Goal: Task Accomplishment & Management: Complete application form

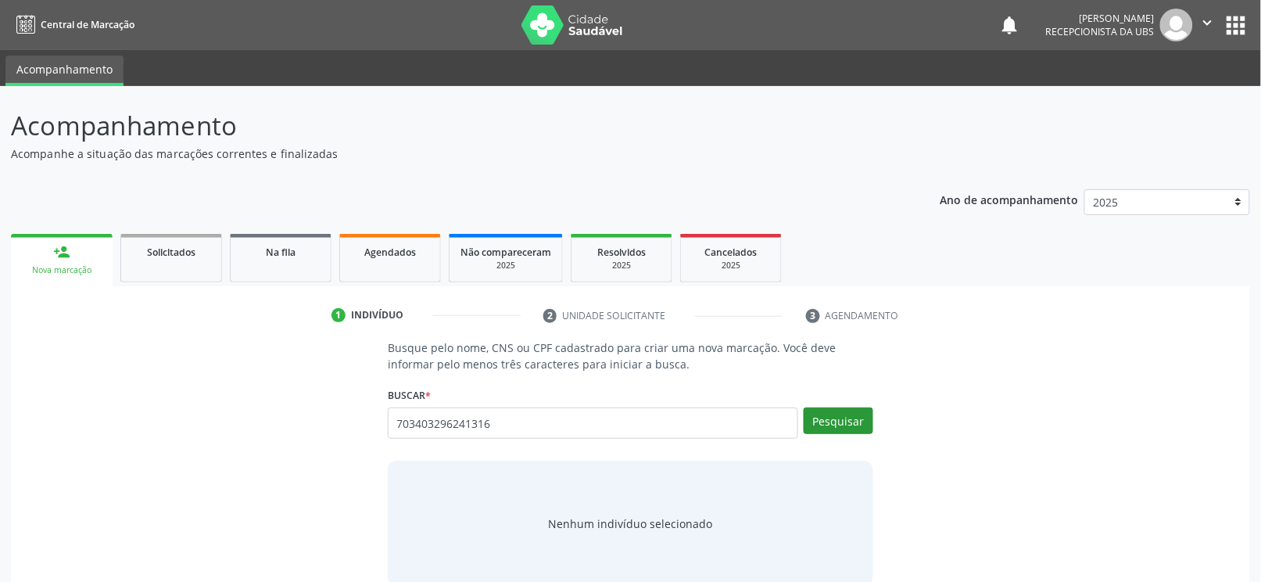
type input "703403296241316"
click at [854, 411] on button "Pesquisar" at bounding box center [839, 420] width 70 height 27
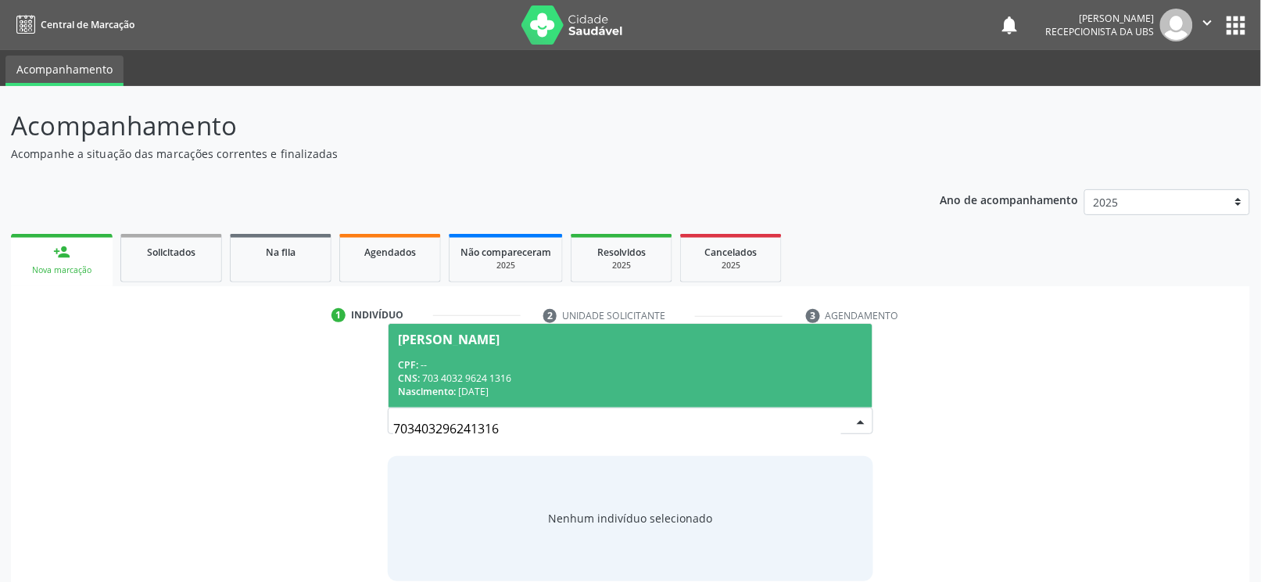
click at [468, 367] on div "CPF: --" at bounding box center [630, 364] width 465 height 13
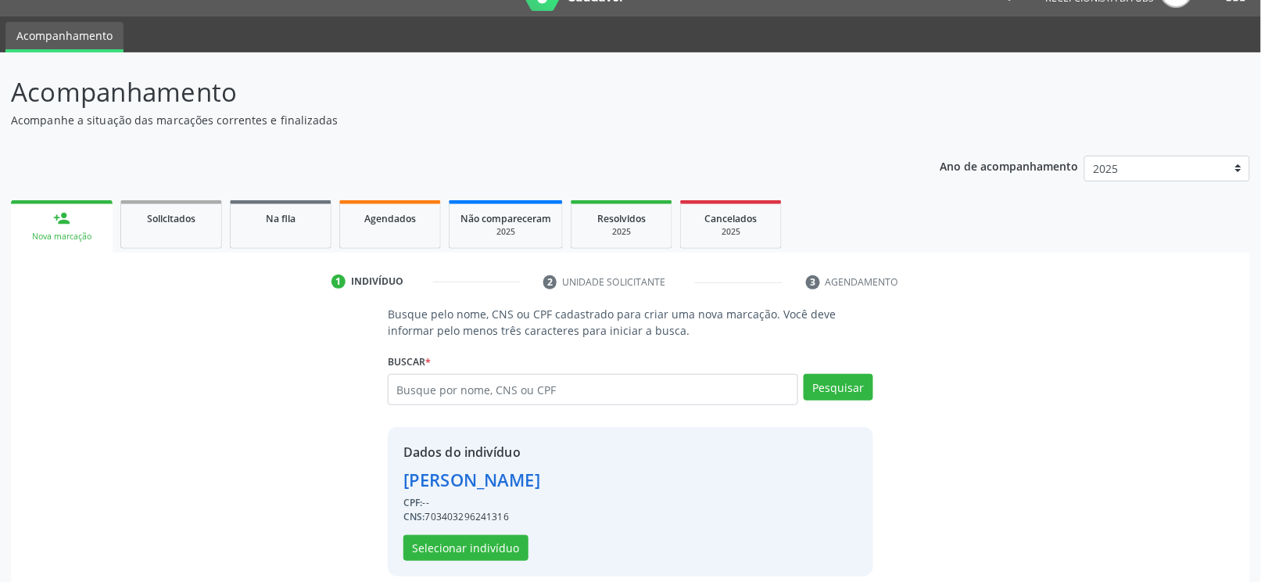
scroll to position [50, 0]
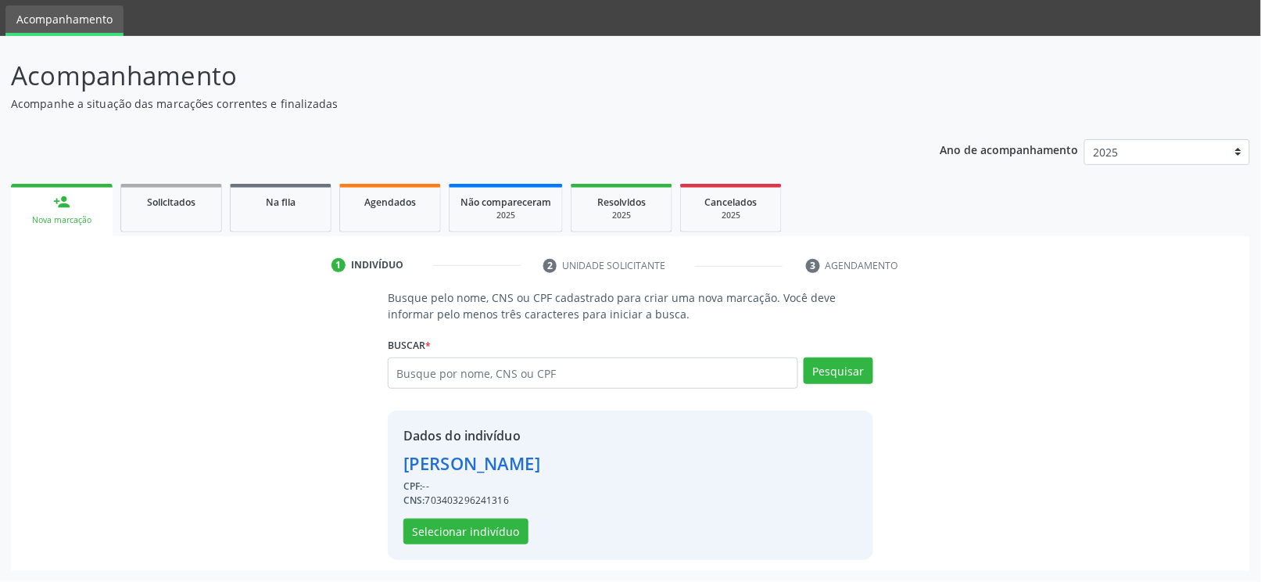
click at [480, 515] on div "Dados do indivíduo Maria Aparecida de Souza Fernandes CPF: -- CNS: 703403296241…" at bounding box center [471, 485] width 137 height 118
click at [479, 522] on button "Selecionar indivíduo" at bounding box center [465, 531] width 125 height 27
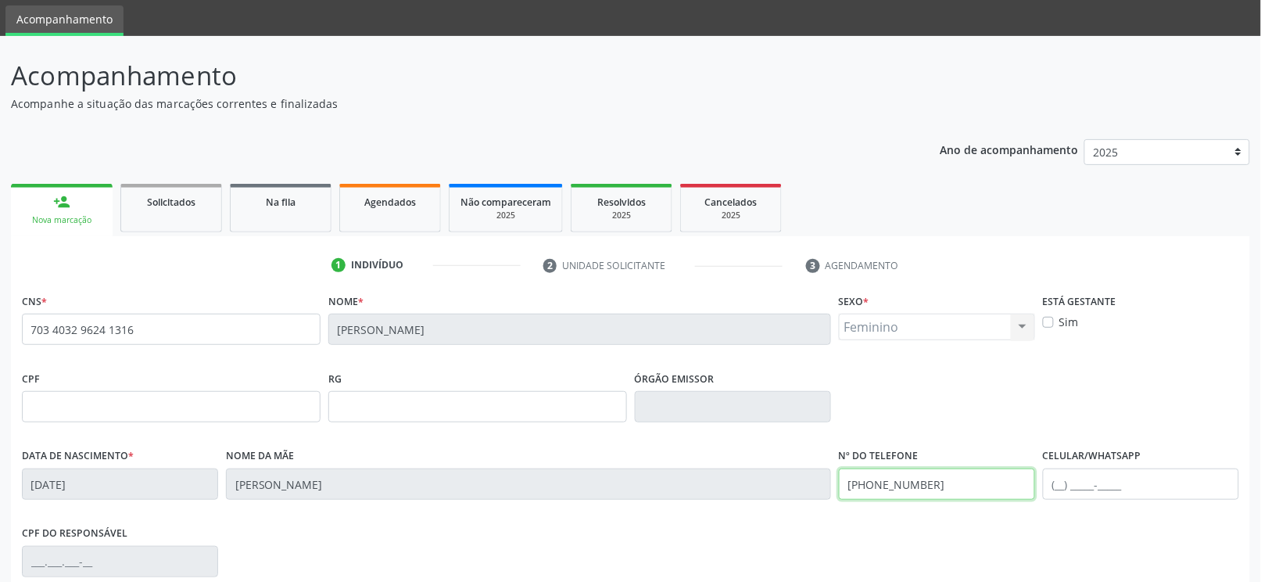
drag, startPoint x: 794, startPoint y: 486, endPoint x: 735, endPoint y: 486, distance: 59.4
click at [735, 486] on div "Data de nascimento * 04/08/1975 Nome da mãe Maria Jose Pereira de Souza Nº do T…" at bounding box center [630, 482] width 1225 height 77
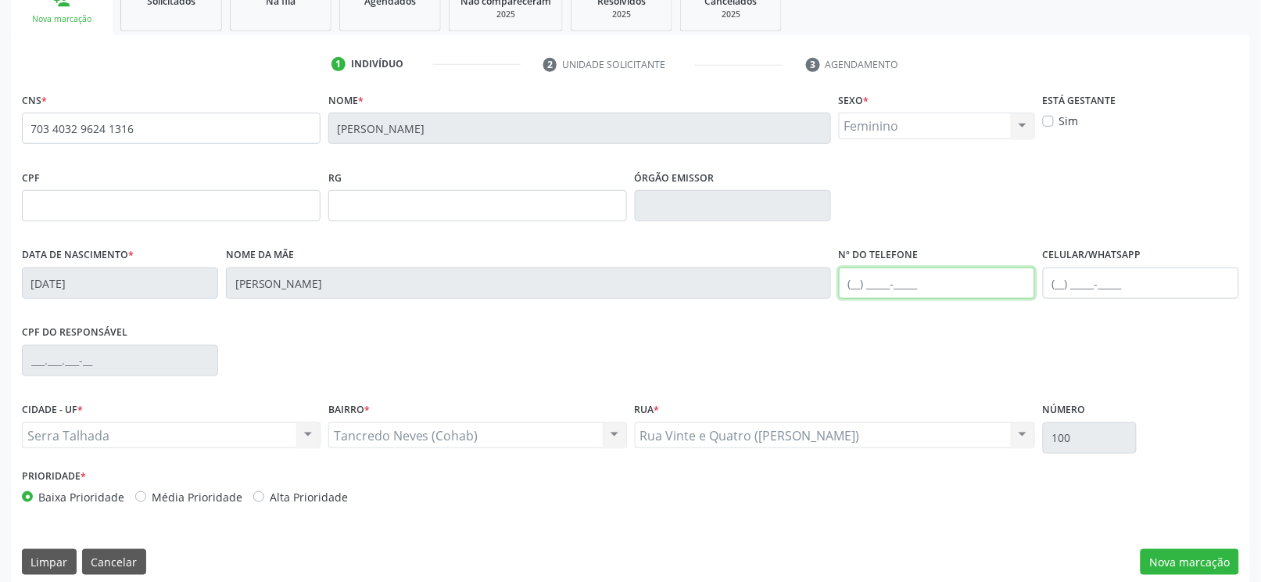
scroll to position [265, 0]
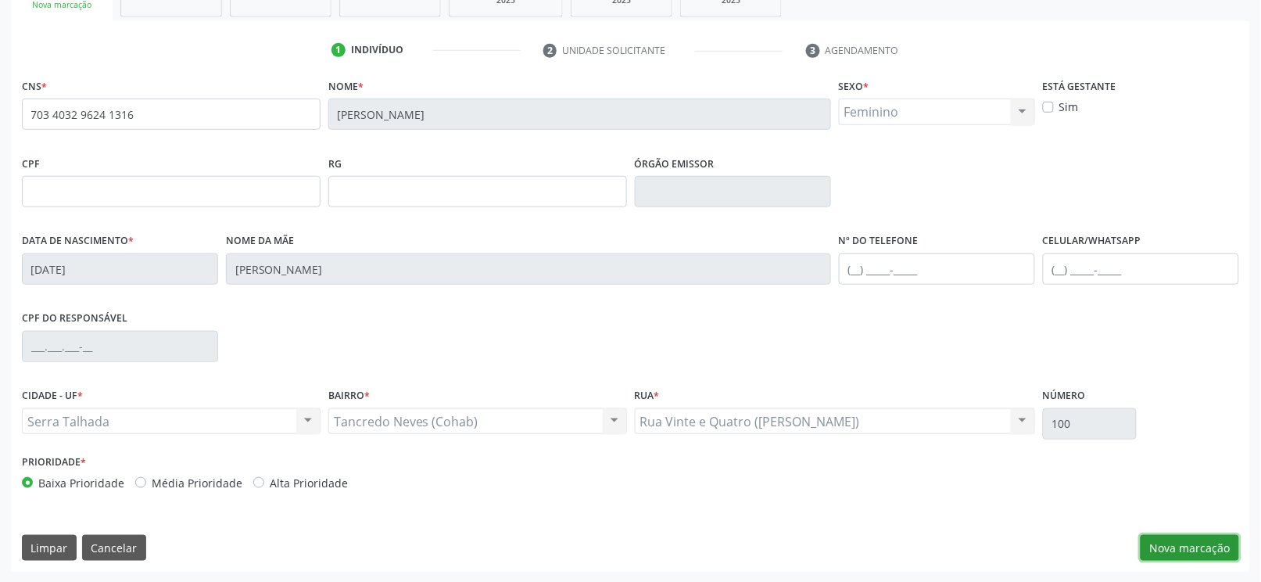
click at [1178, 540] on button "Nova marcação" at bounding box center [1190, 548] width 99 height 27
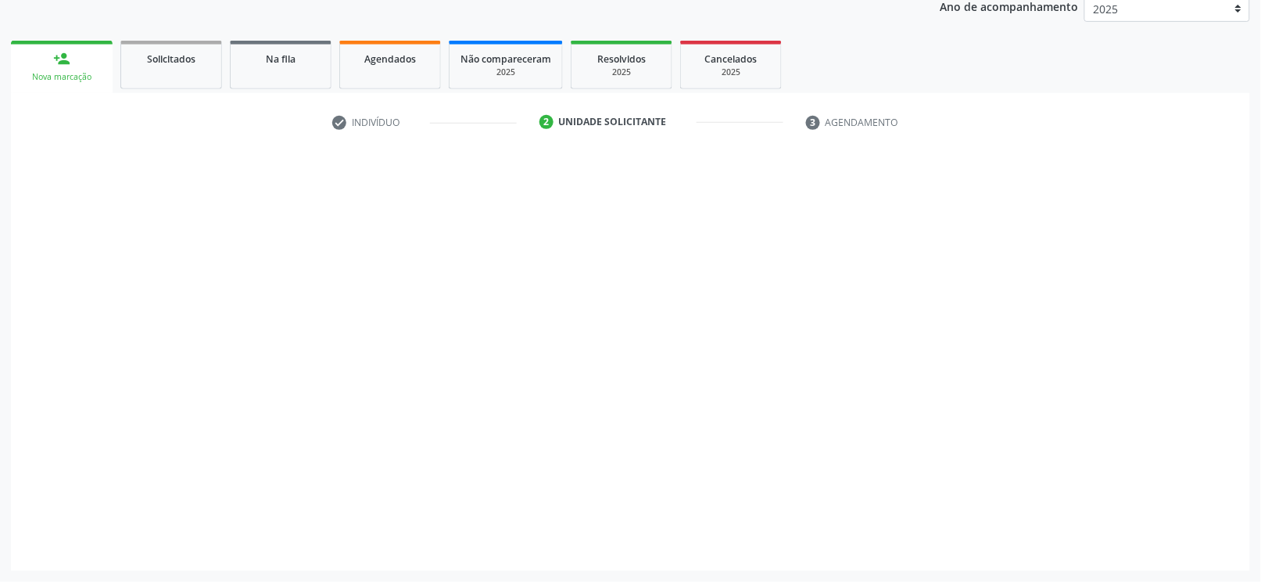
scroll to position [193, 0]
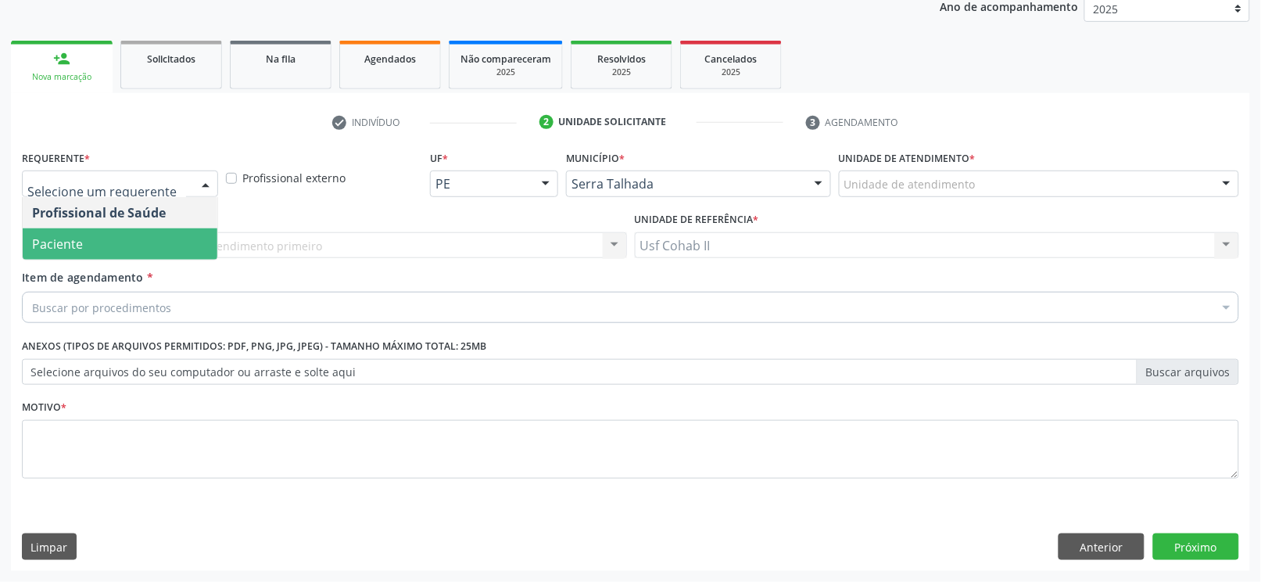
click at [86, 242] on span "Paciente" at bounding box center [120, 243] width 195 height 31
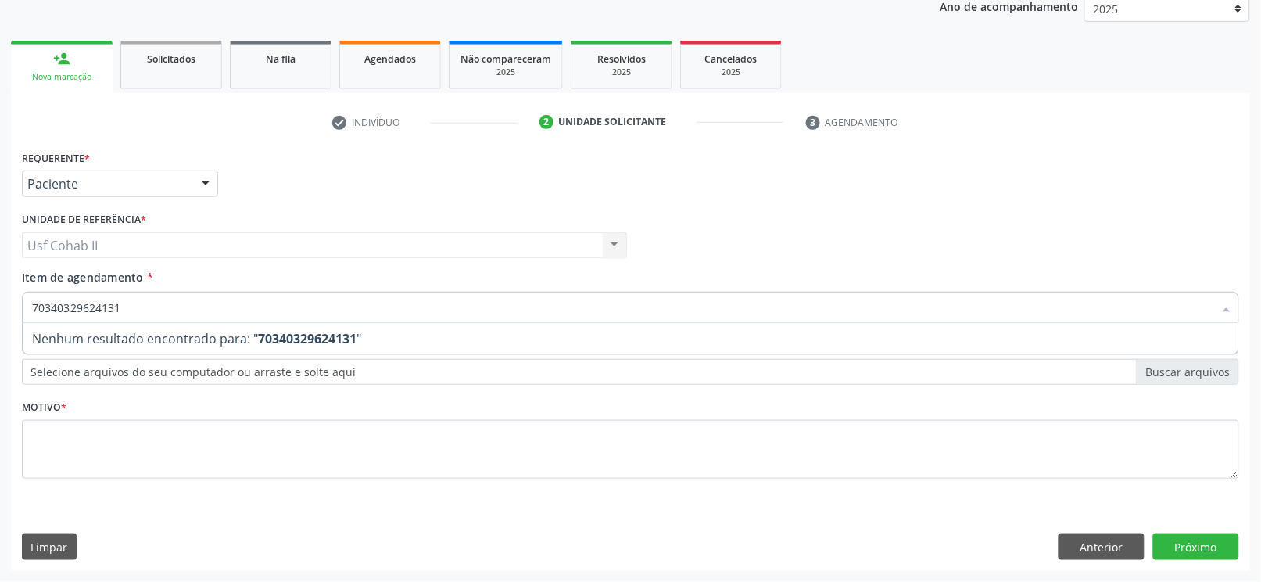
type input "703403296241316"
drag, startPoint x: 197, startPoint y: 296, endPoint x: 2, endPoint y: 342, distance: 200.3
click at [0, 342] on div "Acompanhamento Acompanhe a situação das marcações correntes e finalizadas Relat…" at bounding box center [630, 237] width 1261 height 689
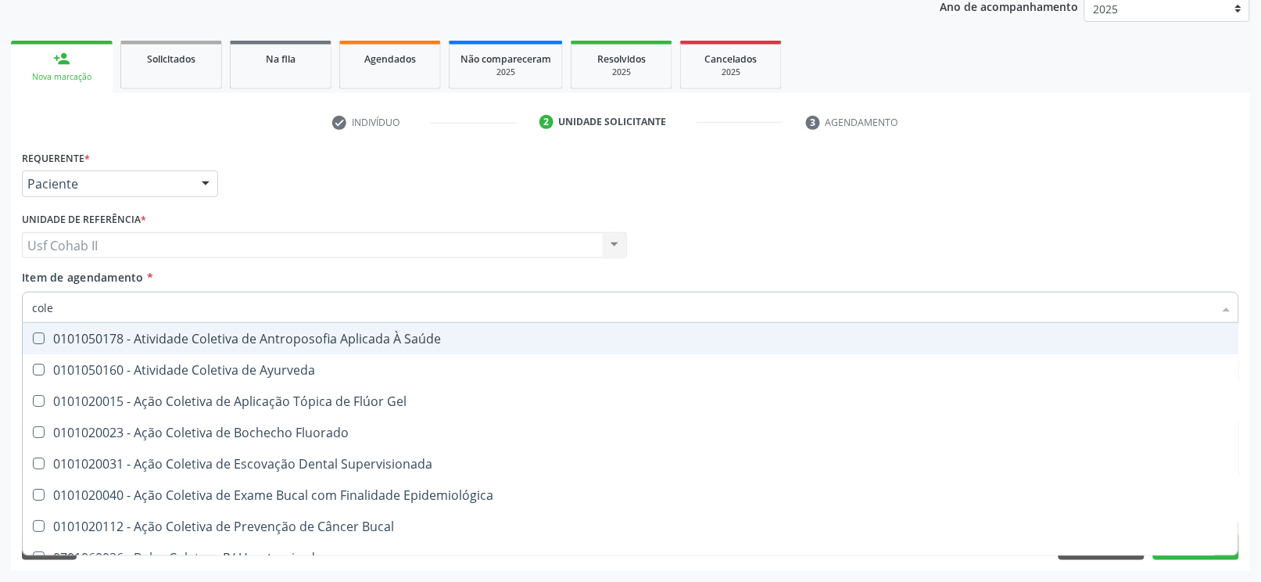
type input "coles"
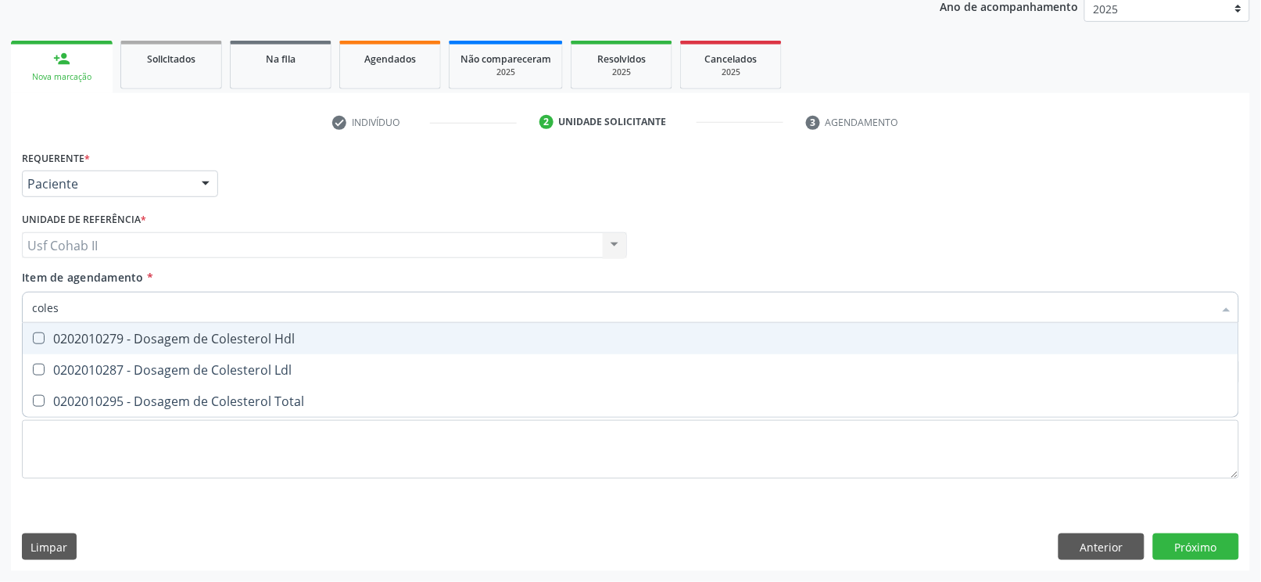
click at [131, 345] on div "0202010279 - Dosagem de Colesterol Hdl" at bounding box center [630, 338] width 1197 height 13
checkbox Hdl "true"
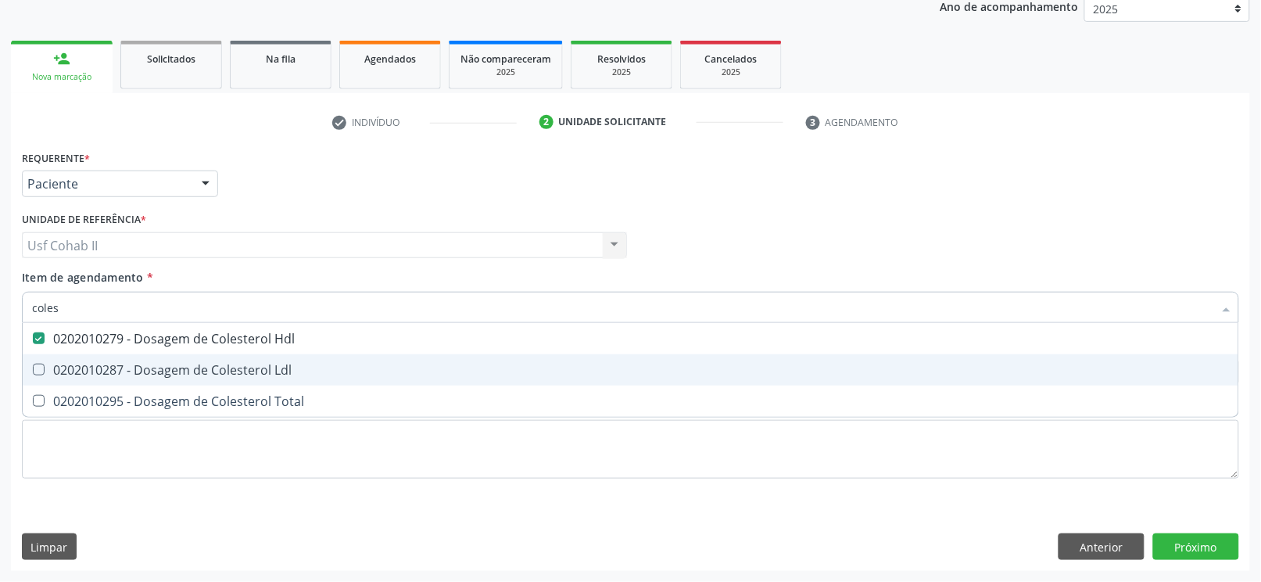
click at [123, 366] on div "0202010287 - Dosagem de Colesterol Ldl" at bounding box center [630, 370] width 1197 height 13
checkbox Ldl "true"
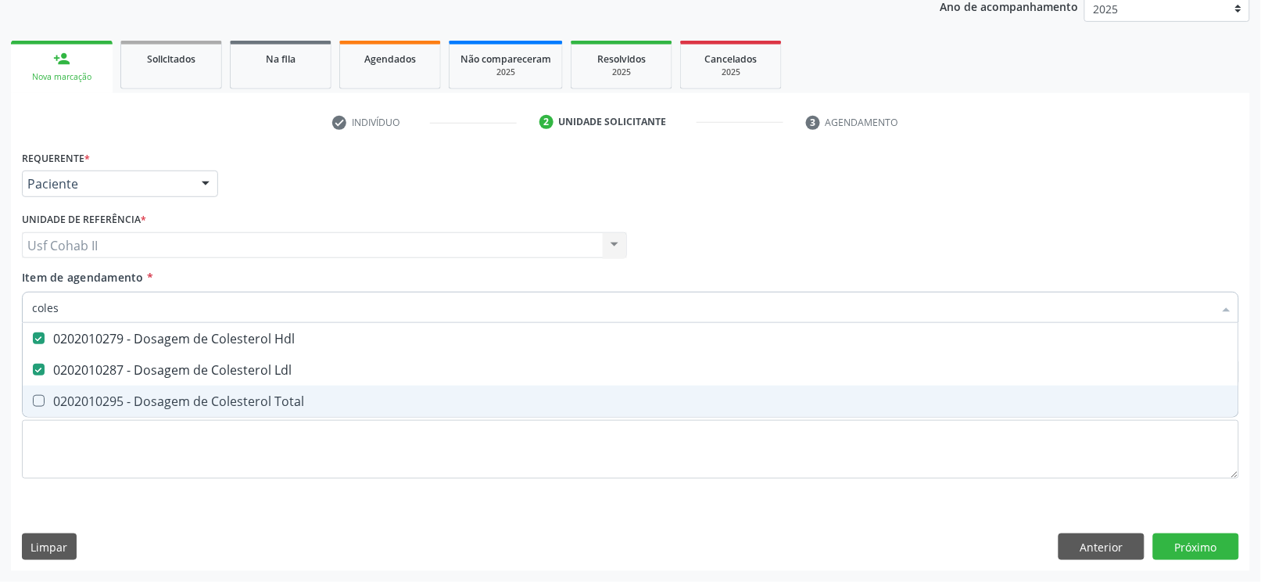
click at [106, 395] on div "0202010295 - Dosagem de Colesterol Total" at bounding box center [630, 401] width 1197 height 13
checkbox Total "true"
type input "coles"
click at [110, 479] on div "Requerente * Paciente Profissional de Saúde Paciente Nenhum resultado encontrad…" at bounding box center [630, 323] width 1217 height 354
click at [99, 407] on div "0202010295 - Dosagem de Colesterol Total" at bounding box center [630, 401] width 1197 height 13
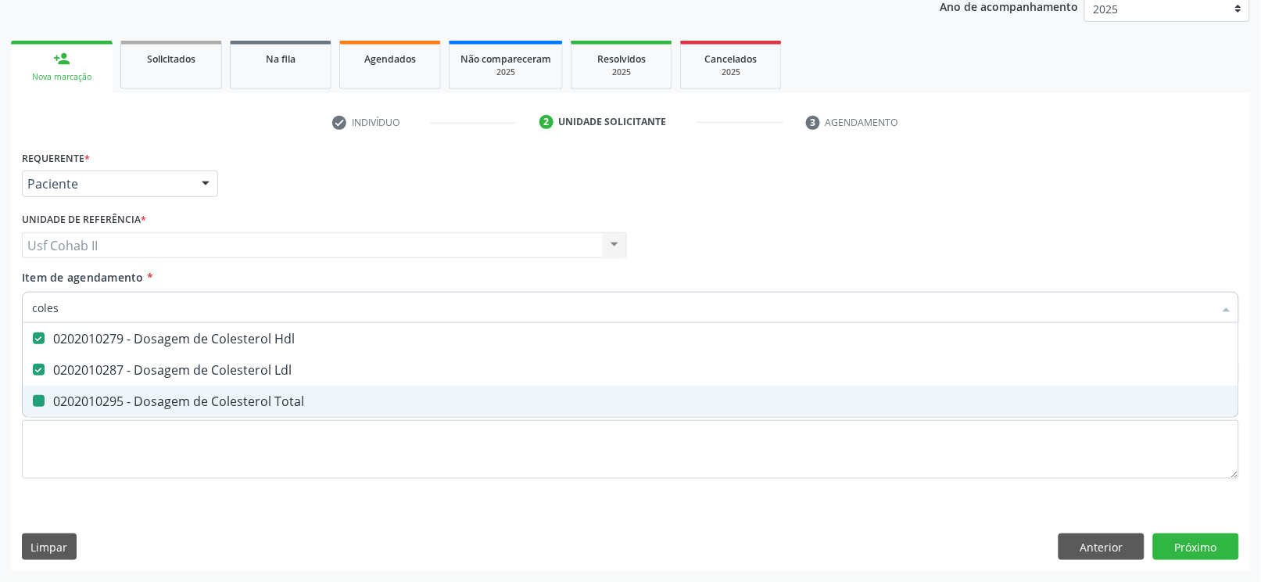
checkbox Total "false"
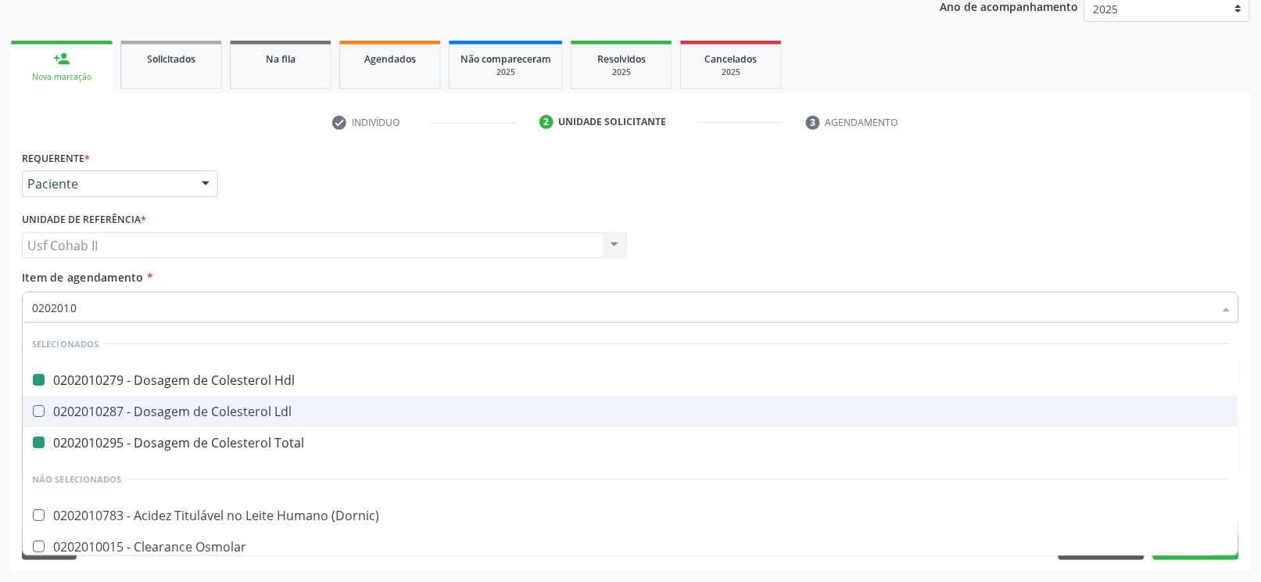
type input "02020103"
checkbox Hdl "false"
checkbox Total "false"
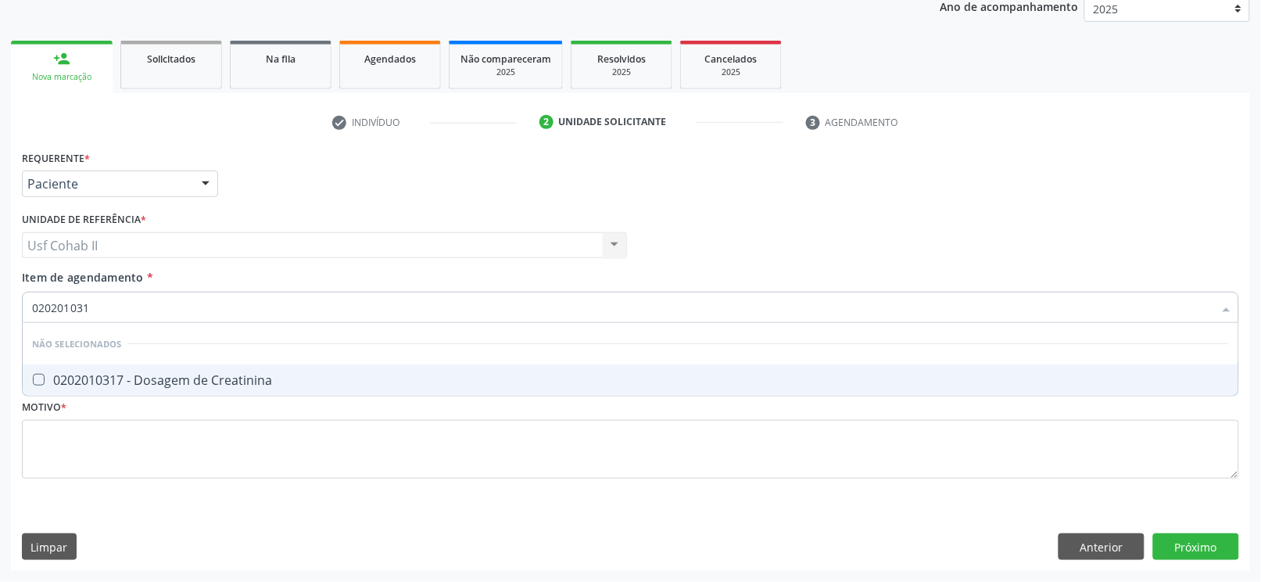
type input "0202010317"
click at [218, 374] on div "0202010317 - Dosagem de Creatinina" at bounding box center [630, 380] width 1197 height 13
checkbox Creatinina "true"
type input "0202010317"
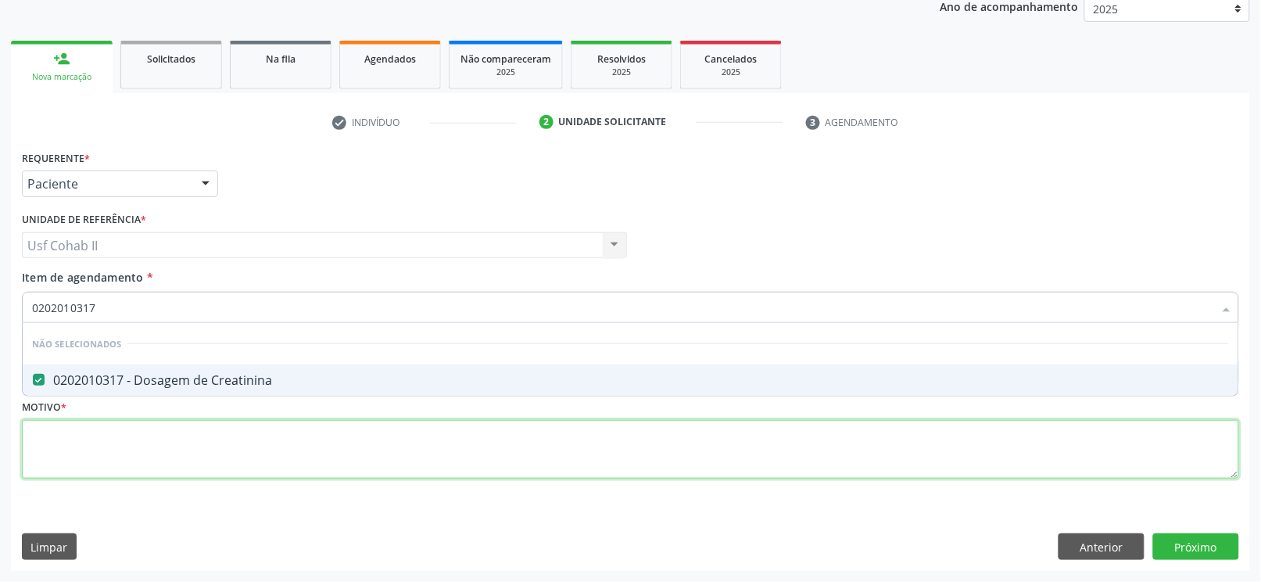
click at [180, 452] on div "Requerente * Paciente Profissional de Saúde Paciente Nenhum resultado encontrad…" at bounding box center [630, 323] width 1217 height 354
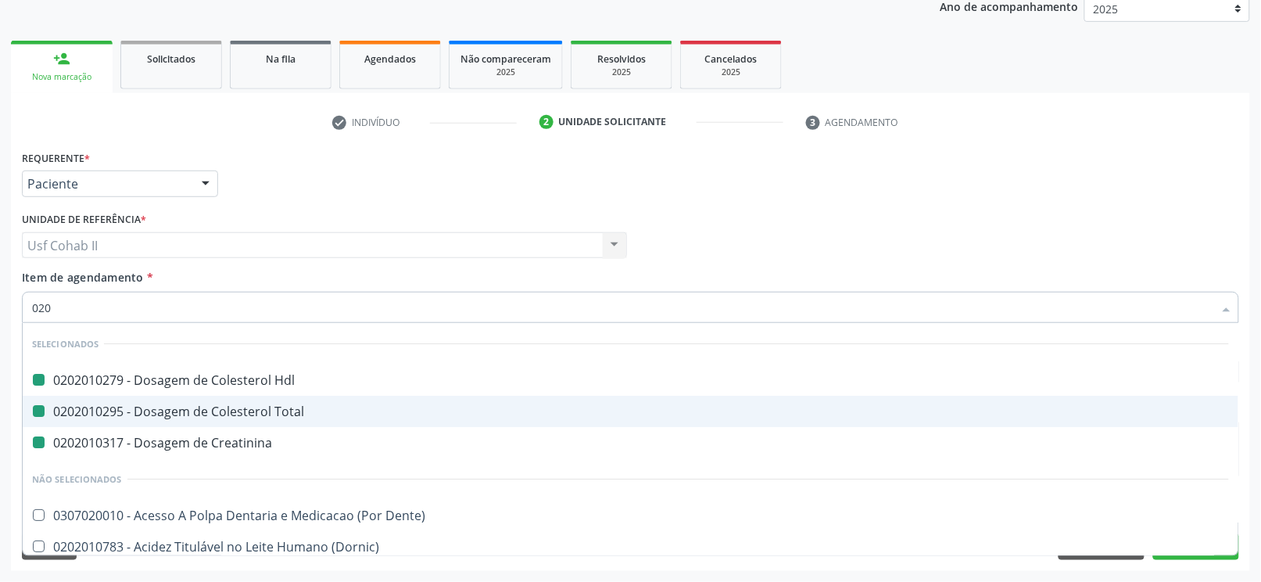
type input "0200"
checkbox Hdl "false"
checkbox Total "false"
checkbox Creatinina "false"
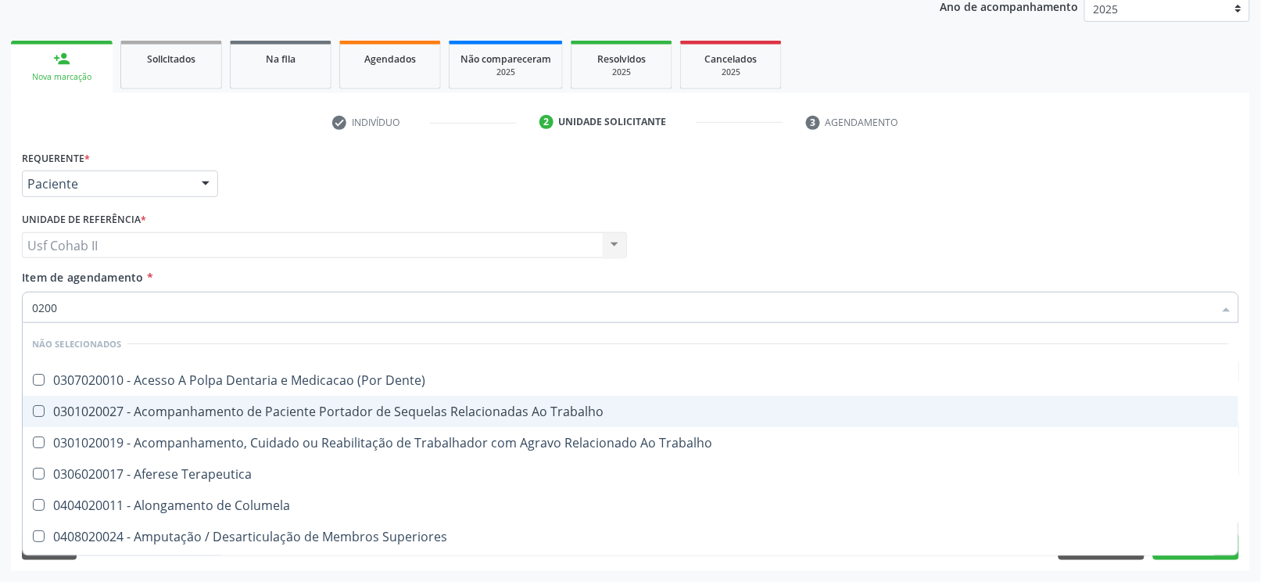
type input "020"
checkbox Dente\) "true"
checkbox Trabalho "true"
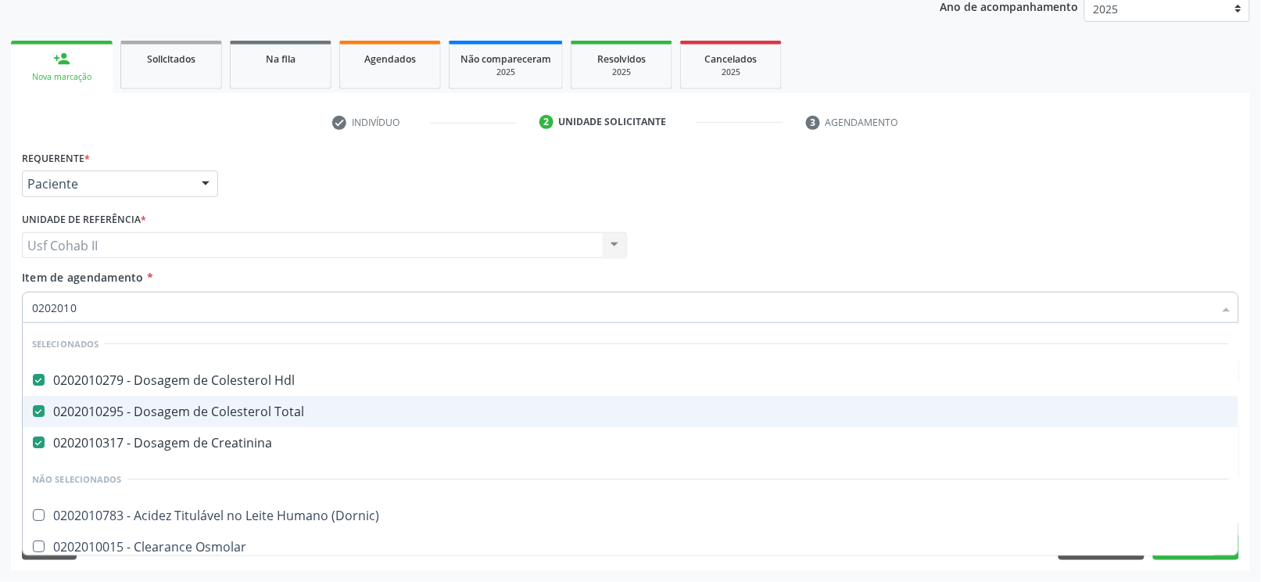
type input "02020106"
checkbox Hdl "false"
checkbox Total "false"
checkbox Creatinina "false"
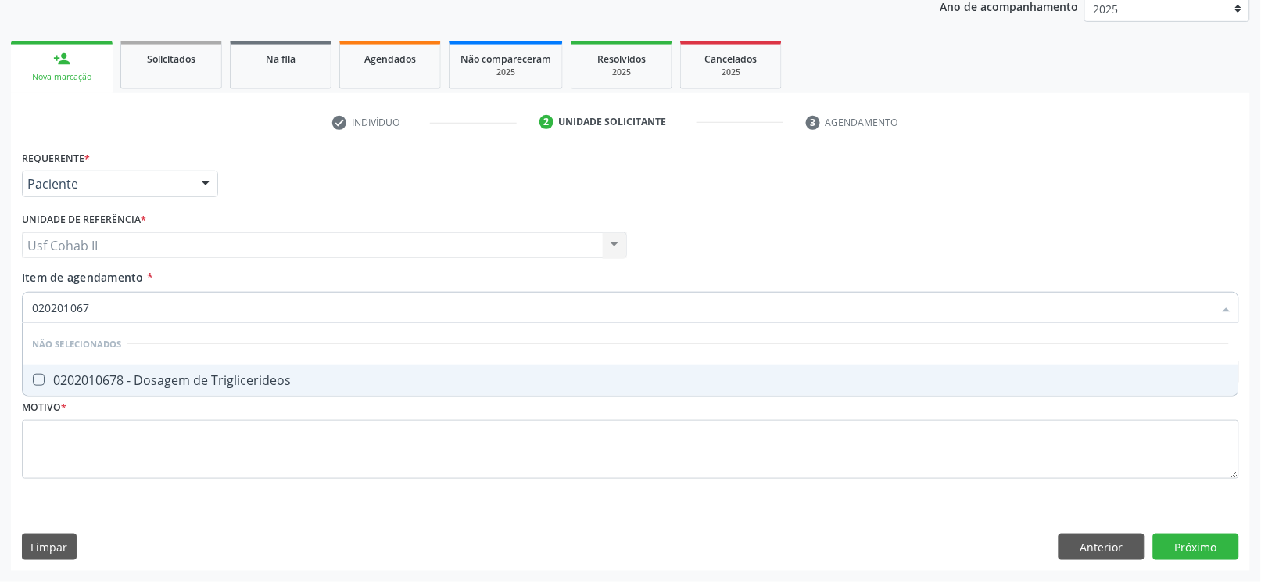
type input "0202010678"
click at [191, 375] on div "0202010678 - Dosagem de Triglicerideos" at bounding box center [630, 380] width 1197 height 13
checkbox Triglicerideos "true"
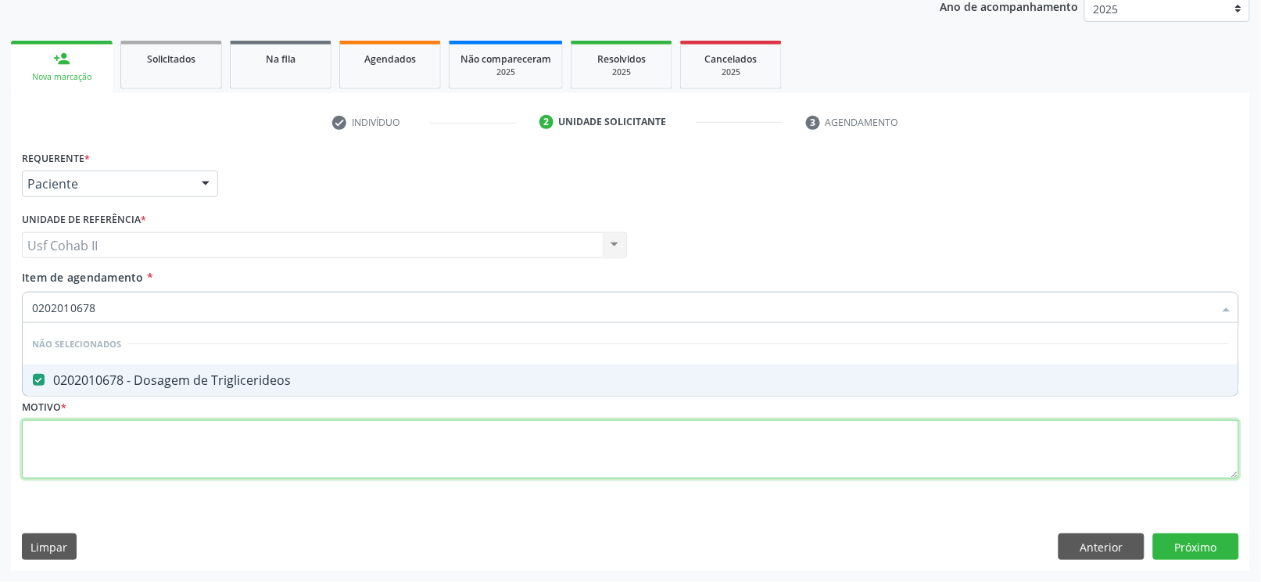
click at [134, 446] on div "Requerente * Paciente Profissional de Saúde Paciente Nenhum resultado encontrad…" at bounding box center [630, 323] width 1217 height 354
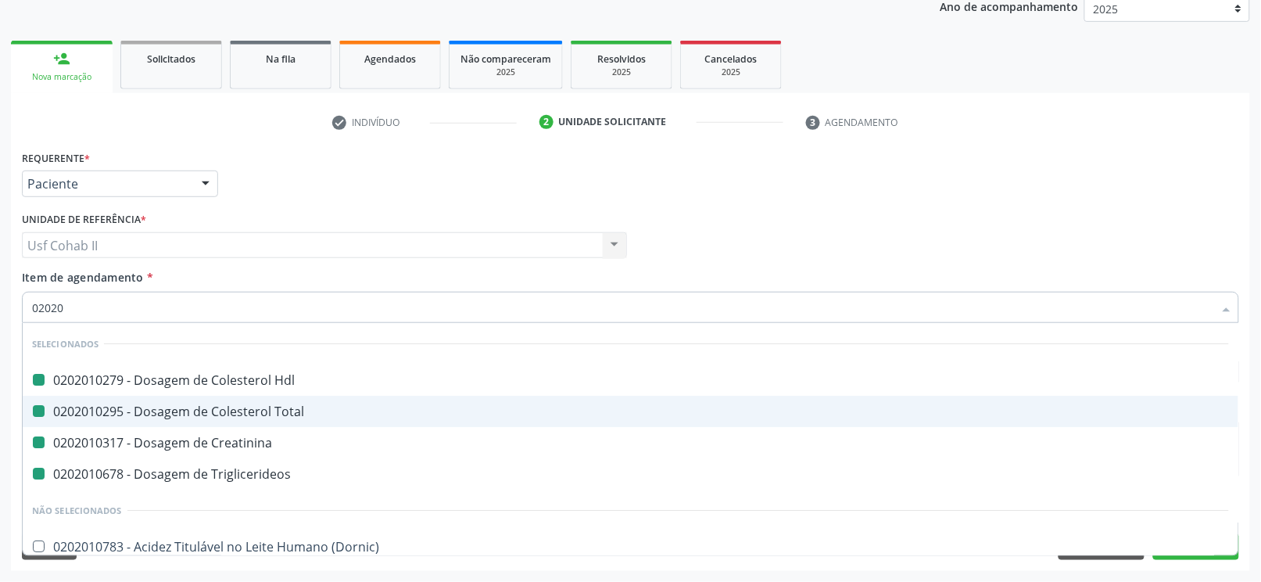
type input "020205"
checkbox Hdl "false"
checkbox Total "false"
checkbox Creatinina "false"
checkbox Triglicerideos "false"
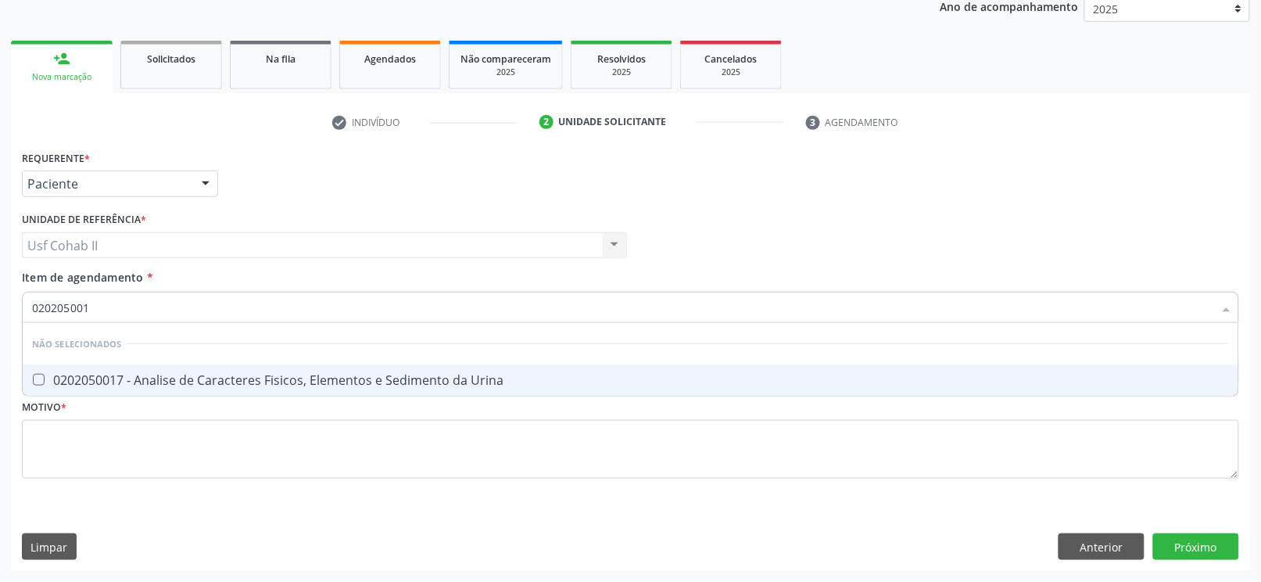
type input "0202050017"
click at [182, 375] on div "0202050017 - Analise de Caracteres Fisicos, Elementos e Sedimento da Urina" at bounding box center [630, 380] width 1197 height 13
checkbox Urina "true"
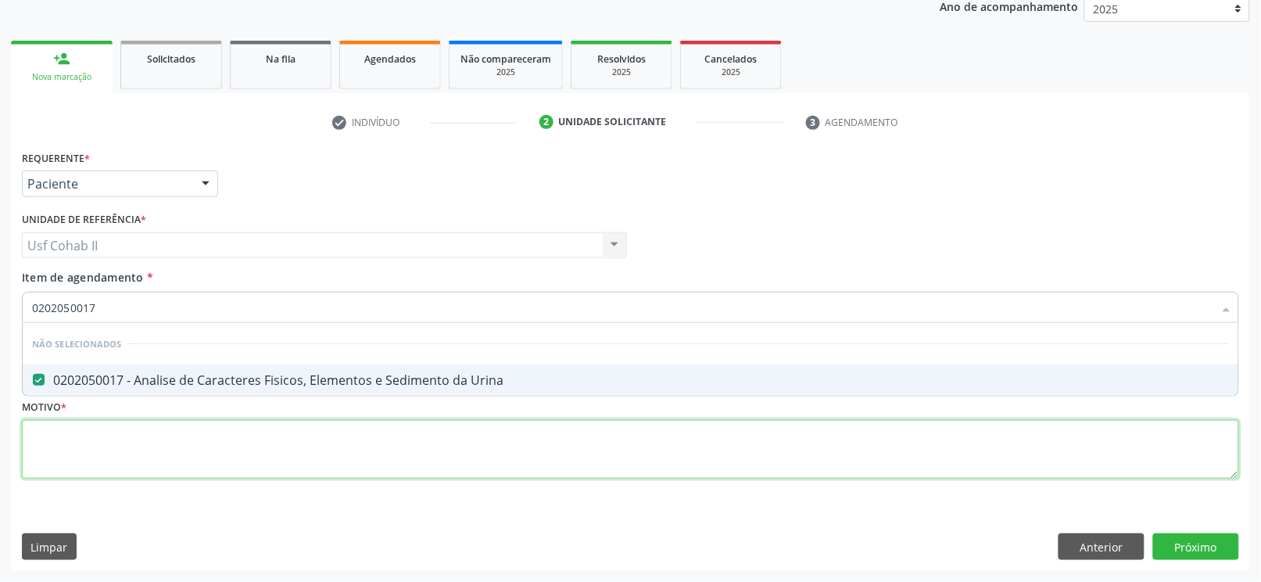
click at [165, 449] on div "Requerente * Paciente Profissional de Saúde Paciente Nenhum resultado encontrad…" at bounding box center [630, 323] width 1217 height 354
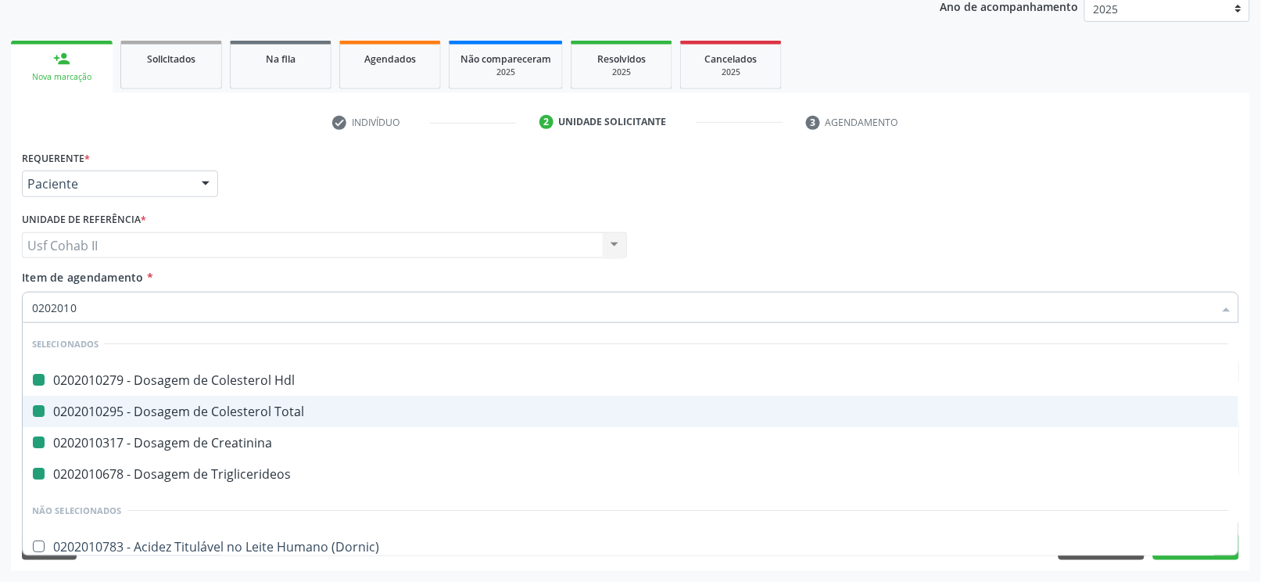
type input "02020104"
checkbox Hdl "false"
checkbox Total "false"
checkbox Creatinina "false"
checkbox Triglicerideos "false"
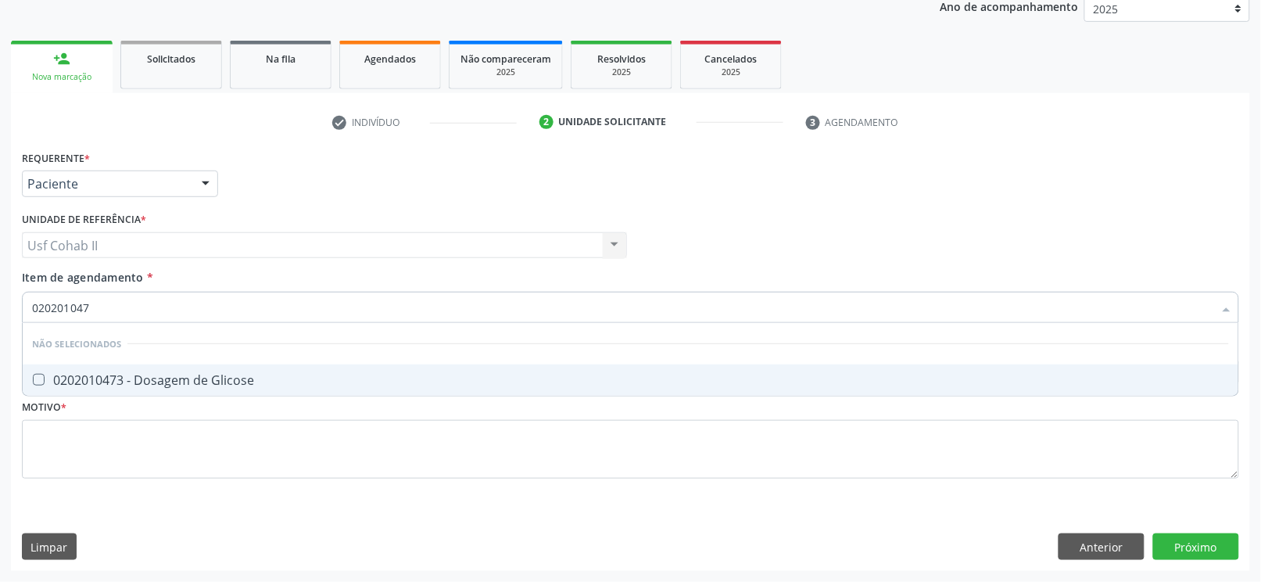
type input "0202010473"
click at [232, 378] on div "0202010473 - Dosagem de Glicose" at bounding box center [630, 380] width 1197 height 13
checkbox Glicose "true"
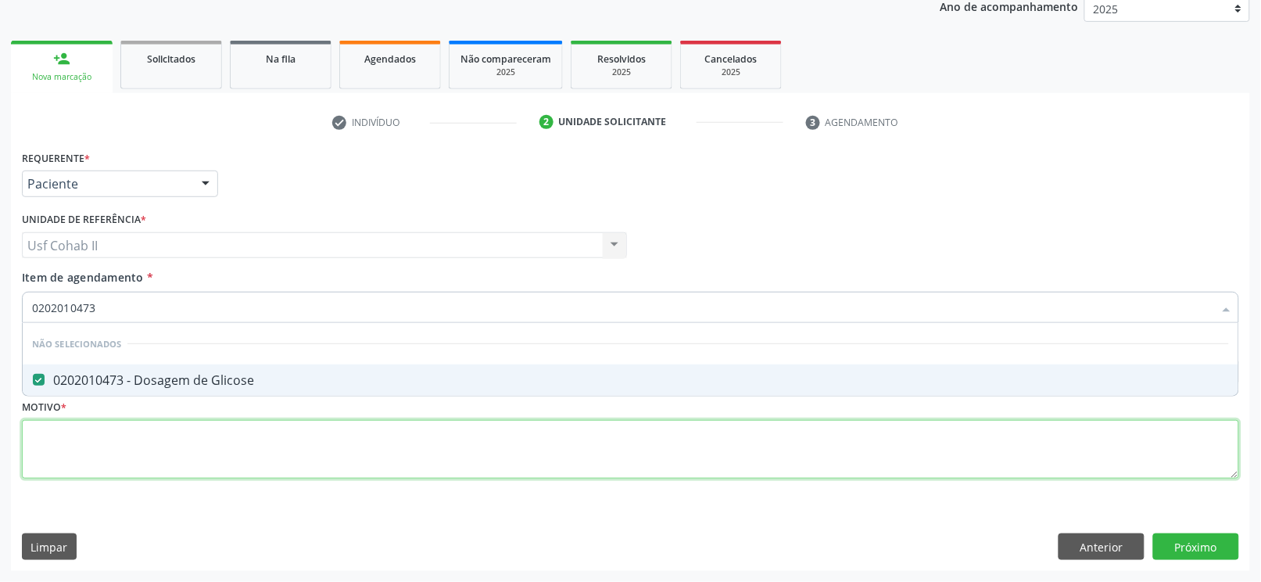
click at [170, 444] on div "Requerente * Paciente Profissional de Saúde Paciente Nenhum resultado encontrad…" at bounding box center [630, 323] width 1217 height 354
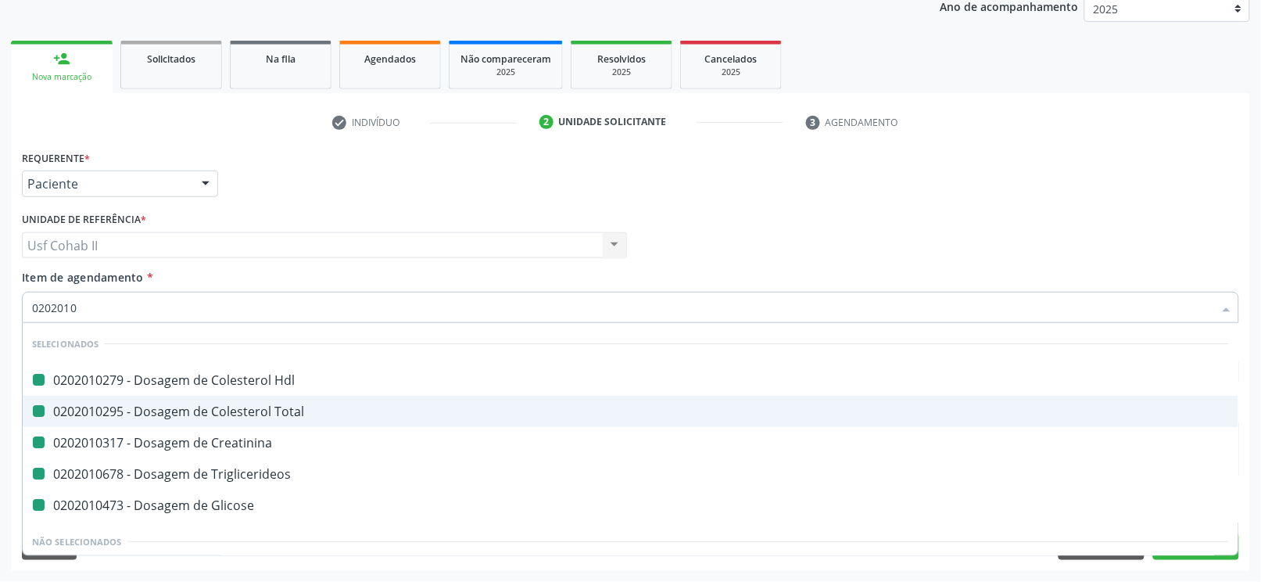
type input "02020105"
checkbox Hdl "false"
checkbox Total "false"
checkbox Creatinina "false"
checkbox Triglicerideos "false"
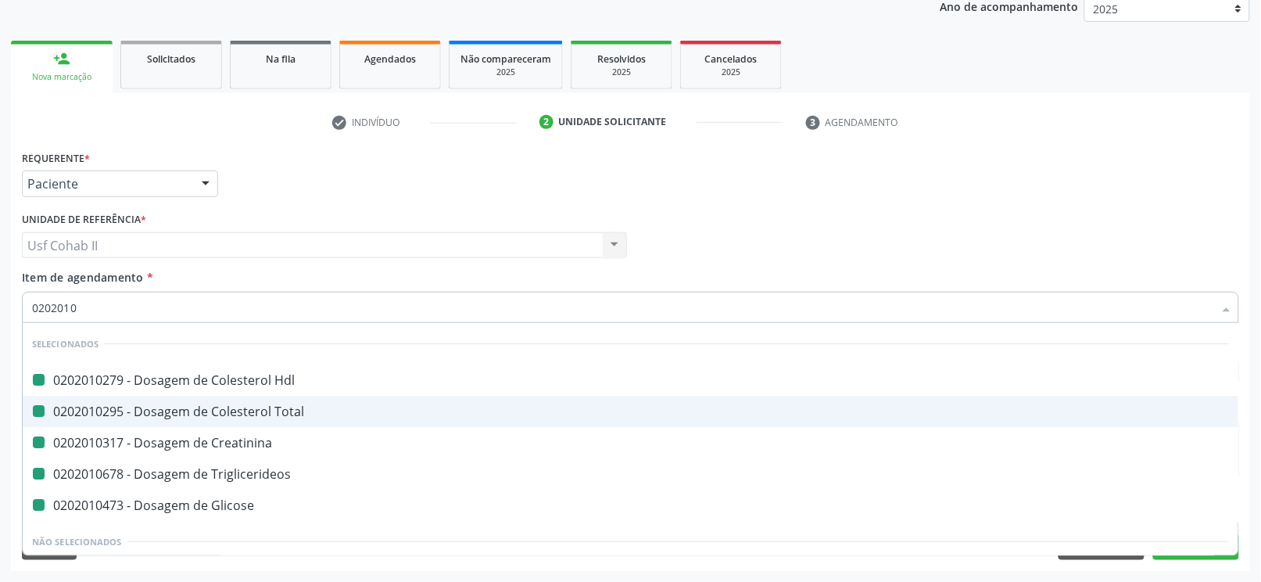
checkbox Glicose "false"
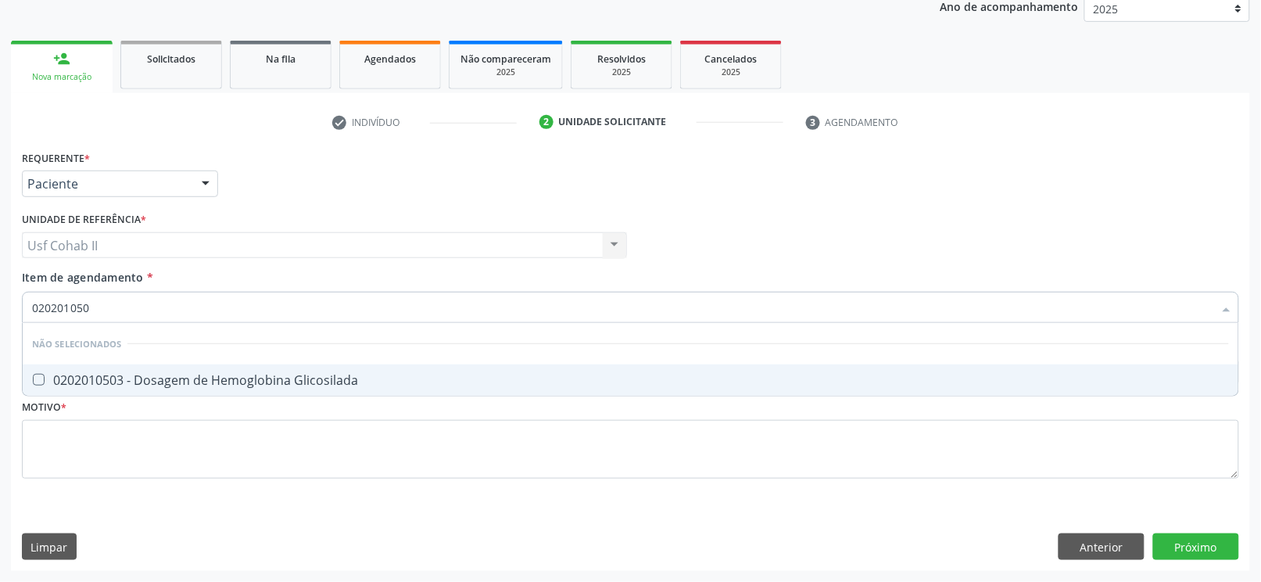
type input "0202010503"
click at [196, 377] on div "0202010503 - Dosagem de Hemoglobina Glicosilada" at bounding box center [630, 380] width 1197 height 13
checkbox Glicosilada "true"
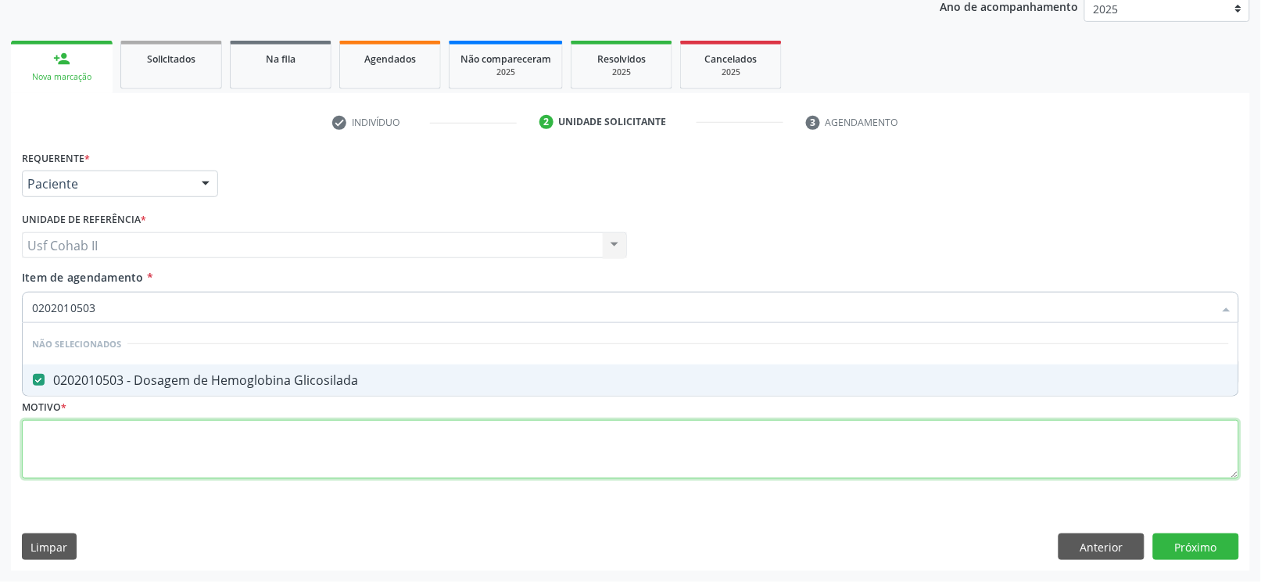
click at [179, 437] on div "Requerente * Paciente Profissional de Saúde Paciente Nenhum resultado encontrad…" at bounding box center [630, 323] width 1217 height 354
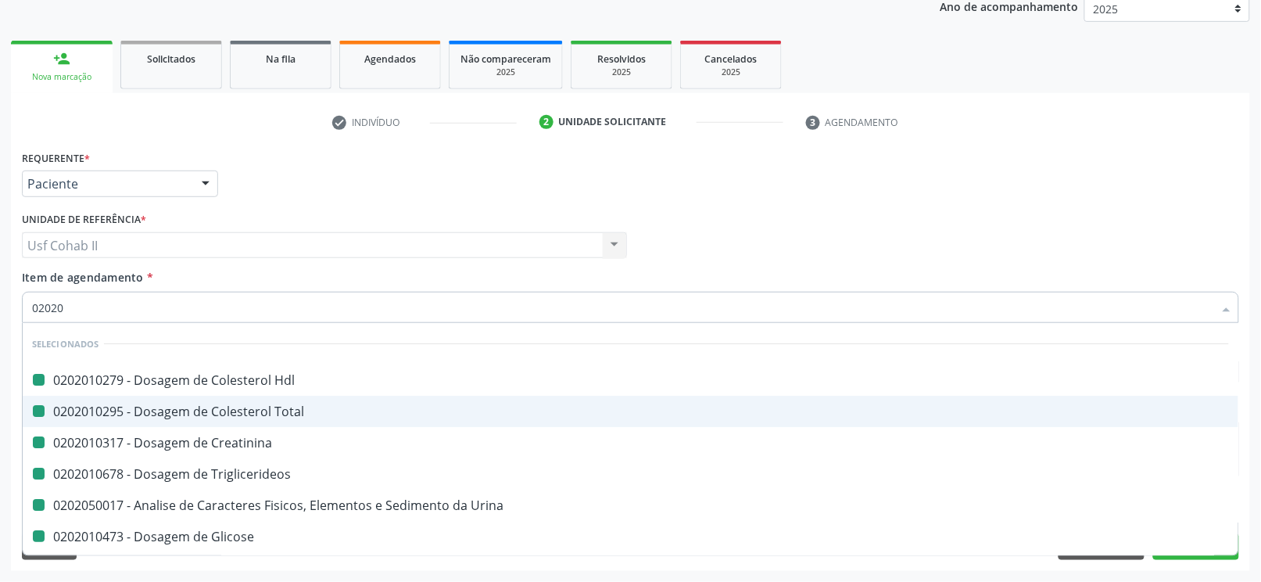
type input "020202"
checkbox Hdl "false"
checkbox Total "false"
checkbox Creatinina "false"
checkbox Triglicerideos "false"
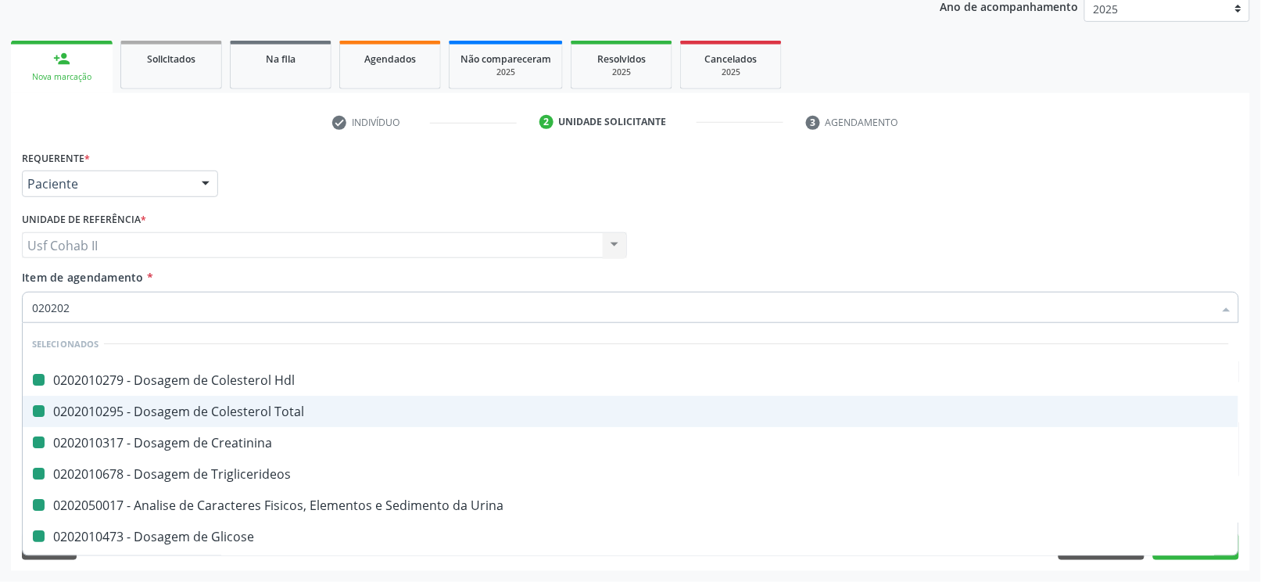
checkbox Urina "false"
checkbox Glicose "false"
checkbox Glicosilada "false"
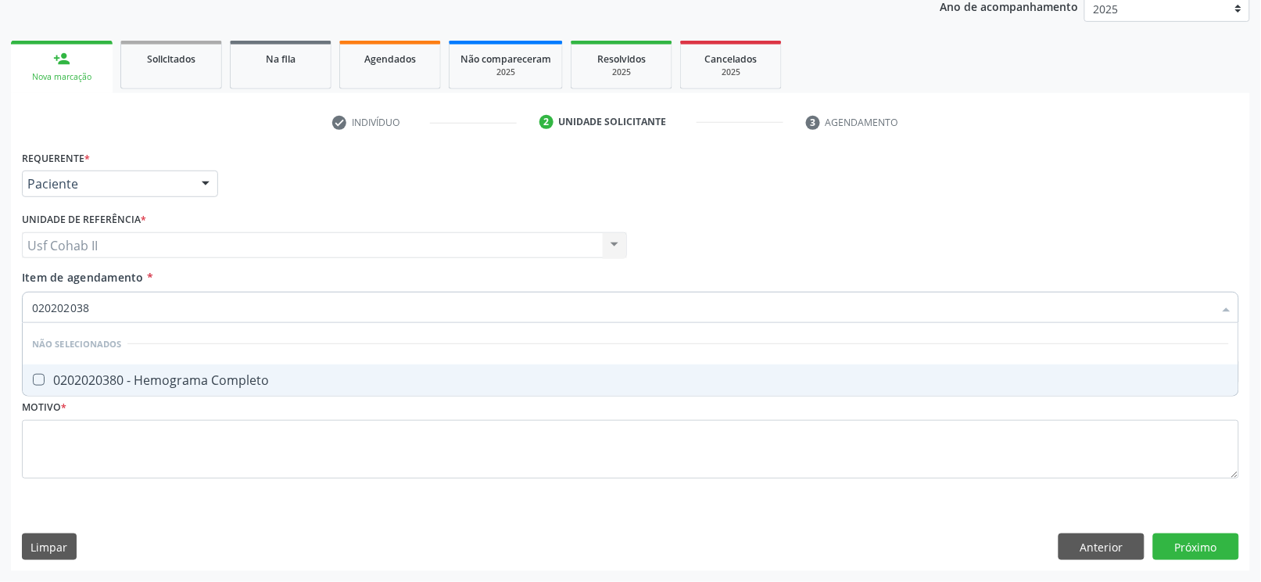
type input "0202020380"
click at [160, 374] on div "0202020380 - Hemograma Completo" at bounding box center [630, 380] width 1197 height 13
checkbox Completo "true"
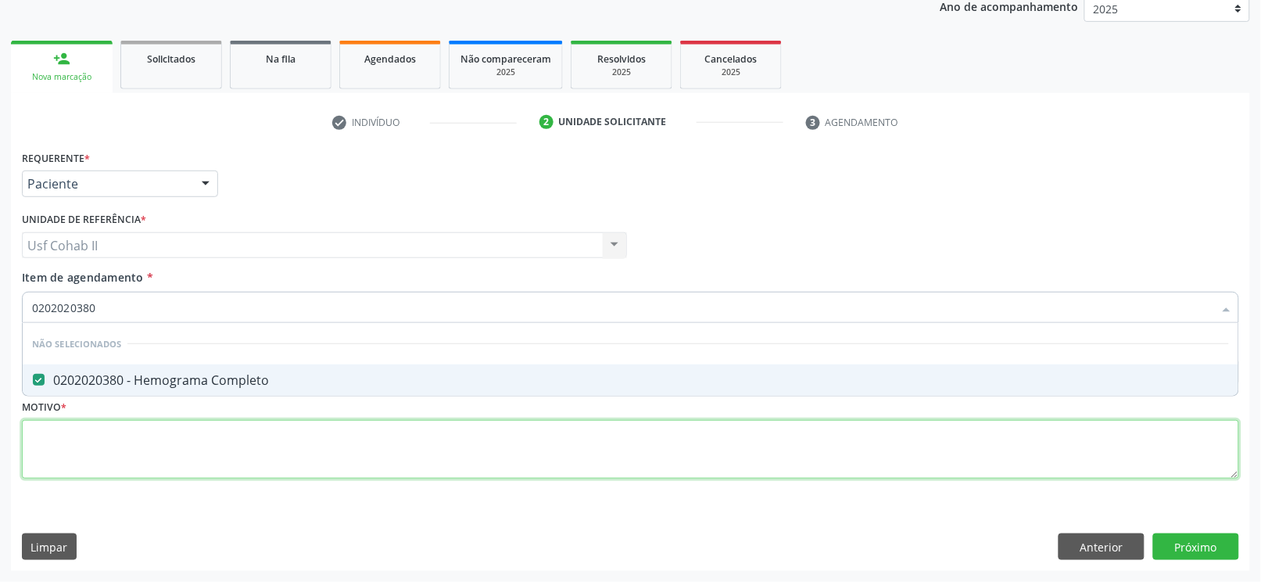
click at [129, 433] on div "Requerente * Paciente Profissional de Saúde Paciente Nenhum resultado encontrad…" at bounding box center [630, 323] width 1217 height 354
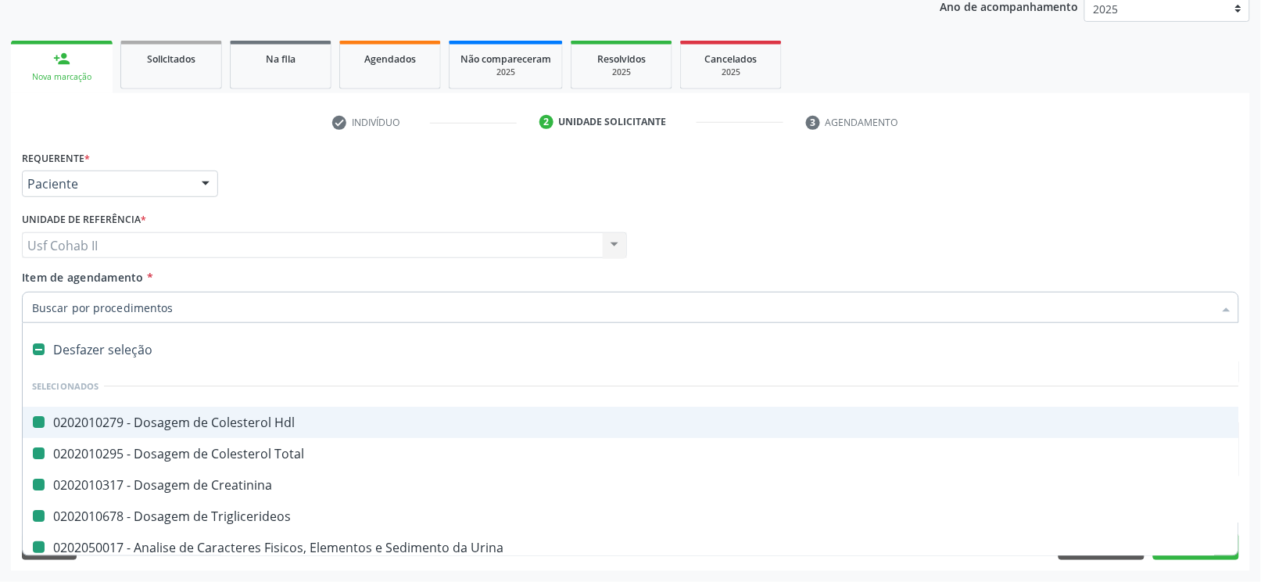
type input "."
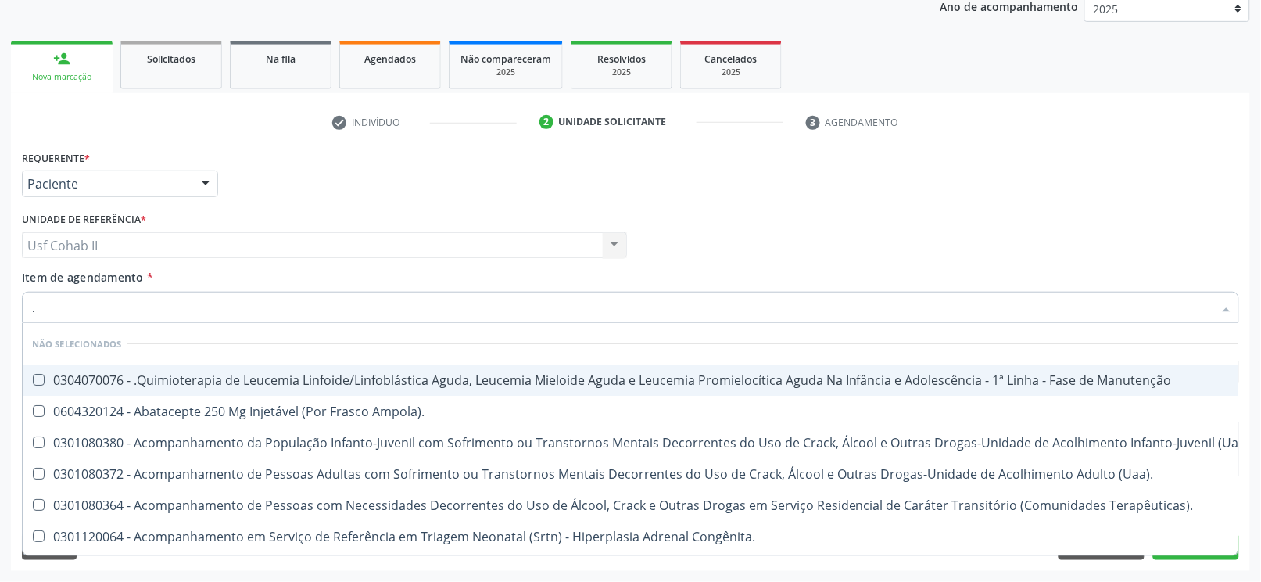
checkbox Manutenção "false"
checkbox Ampola\)\ "false"
checkbox \(Uai\)\ "false"
checkbox \(Uaa\)\ "false"
checkbox Terapêuticas\)\ "false"
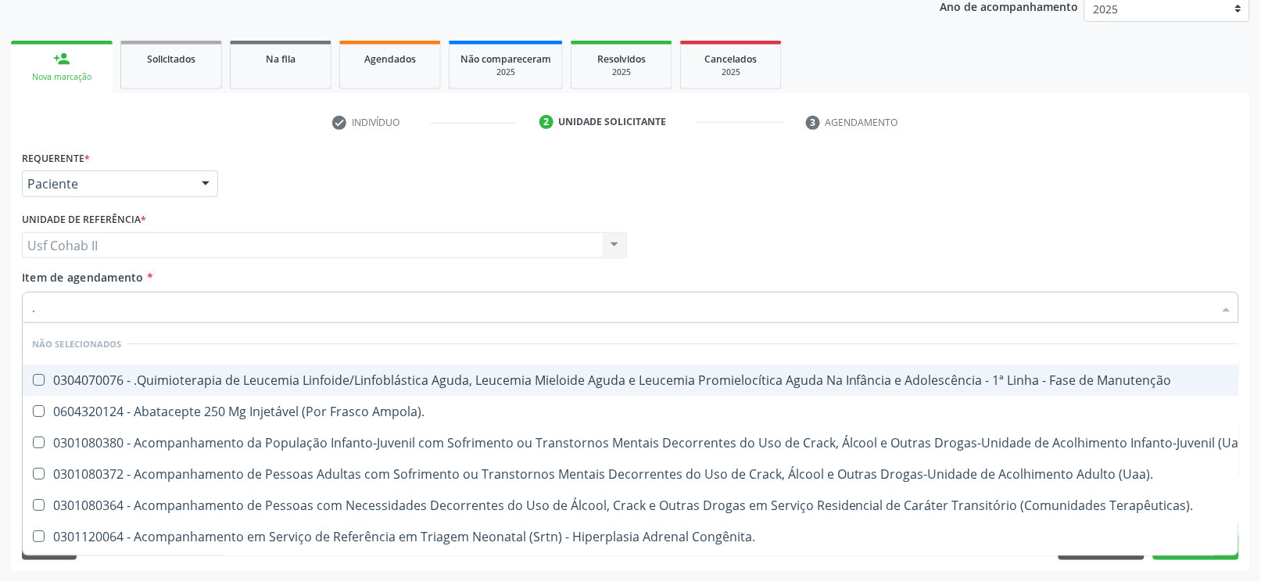
checkbox Congênita\ "false"
checkbox Especializada\ "false"
checkbox Frasco-Ampola\) "false"
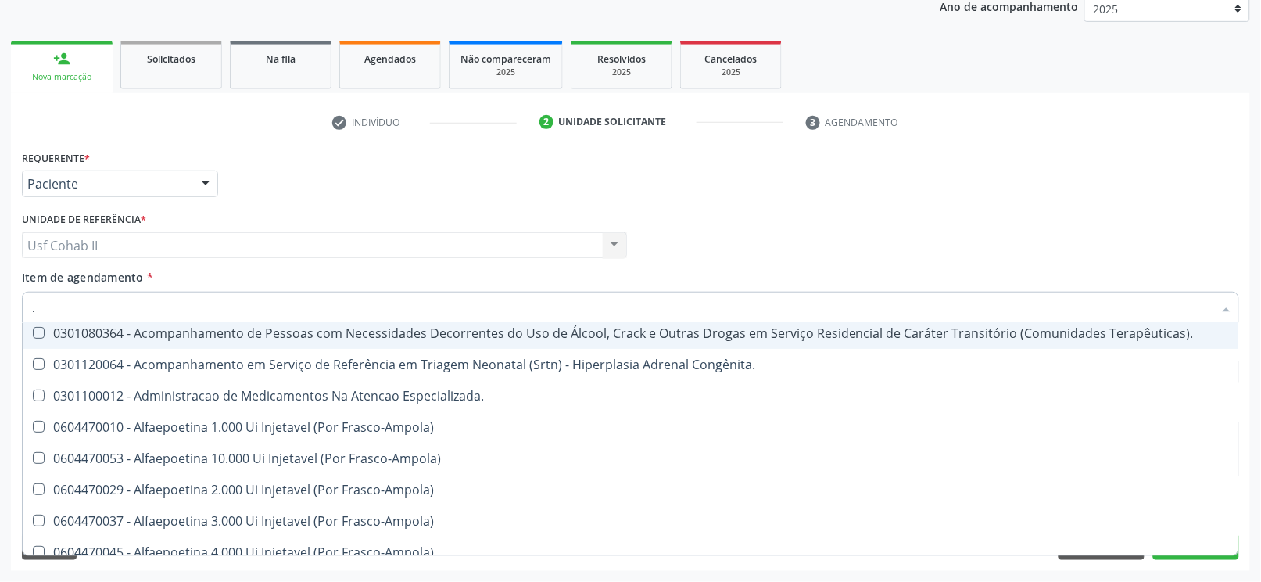
scroll to position [208, 0]
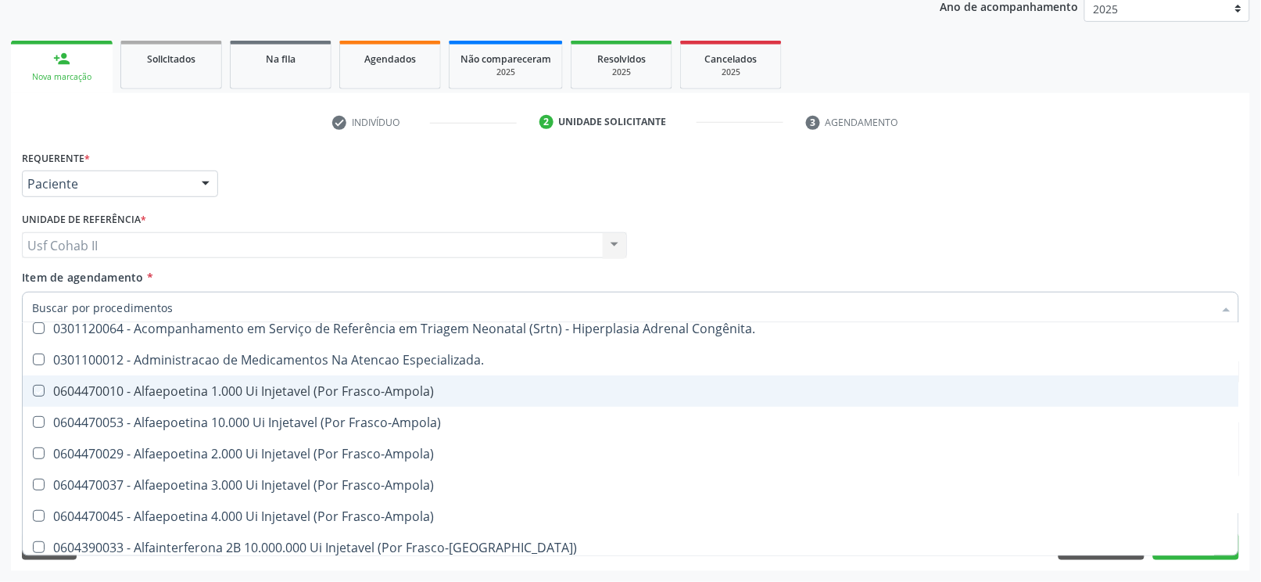
checkbox Manutenção "true"
checkbox Ampola\)\ "true"
checkbox \(Uai\)\ "true"
checkbox \(Uaa\)\ "true"
checkbox Terapêuticas\)\ "true"
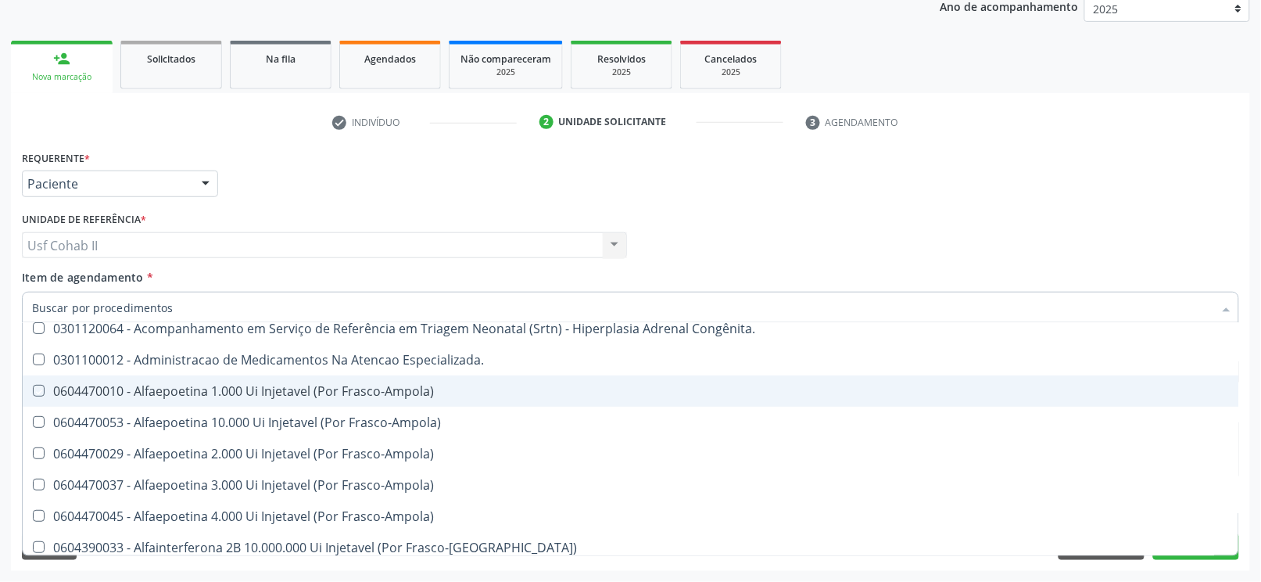
checkbox Congênita\ "true"
checkbox Especializada\ "true"
checkbox Frasco-Ampola\) "true"
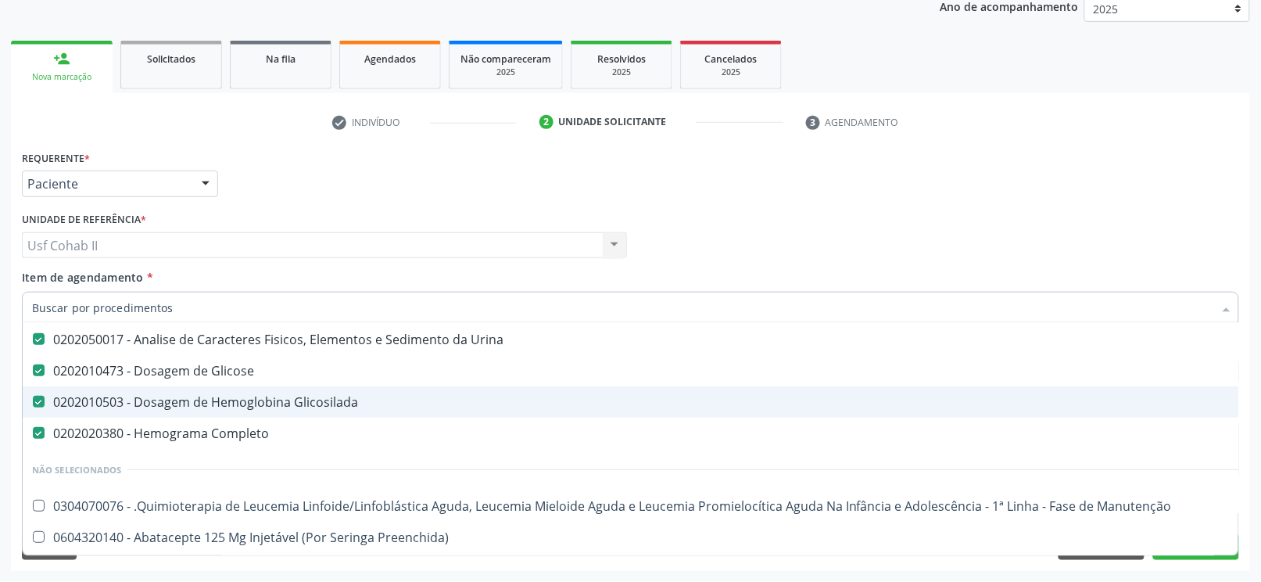
scroll to position [250, 0]
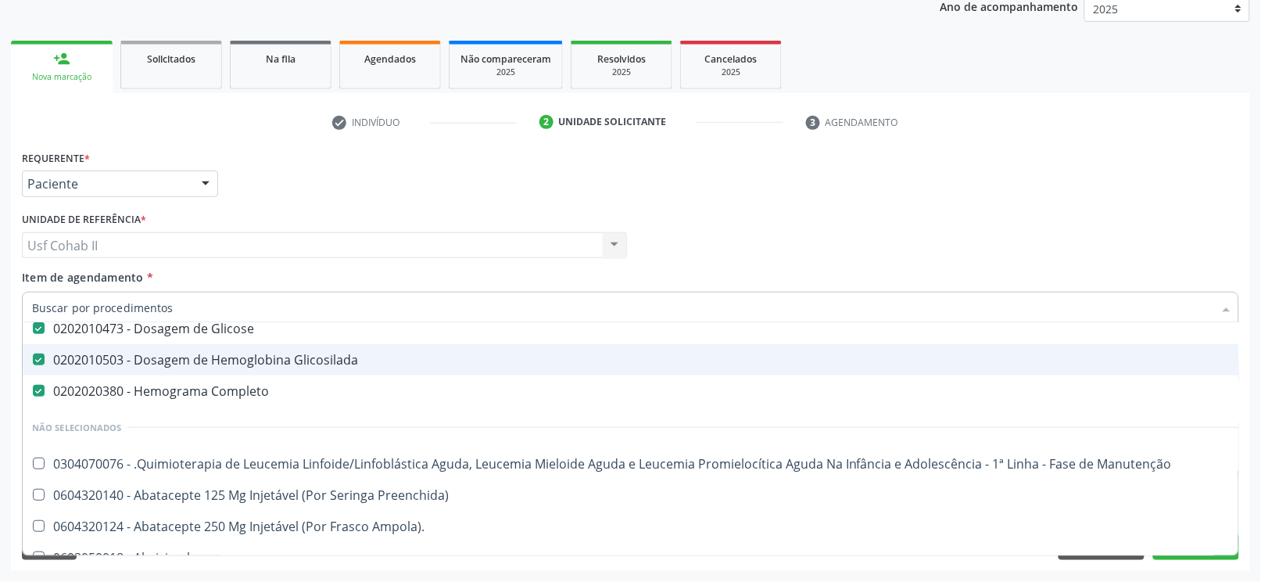
click at [809, 208] on div "Profissional Solicitante Por favor, selecione a Unidade de Atendimento primeiro…" at bounding box center [630, 238] width 1225 height 61
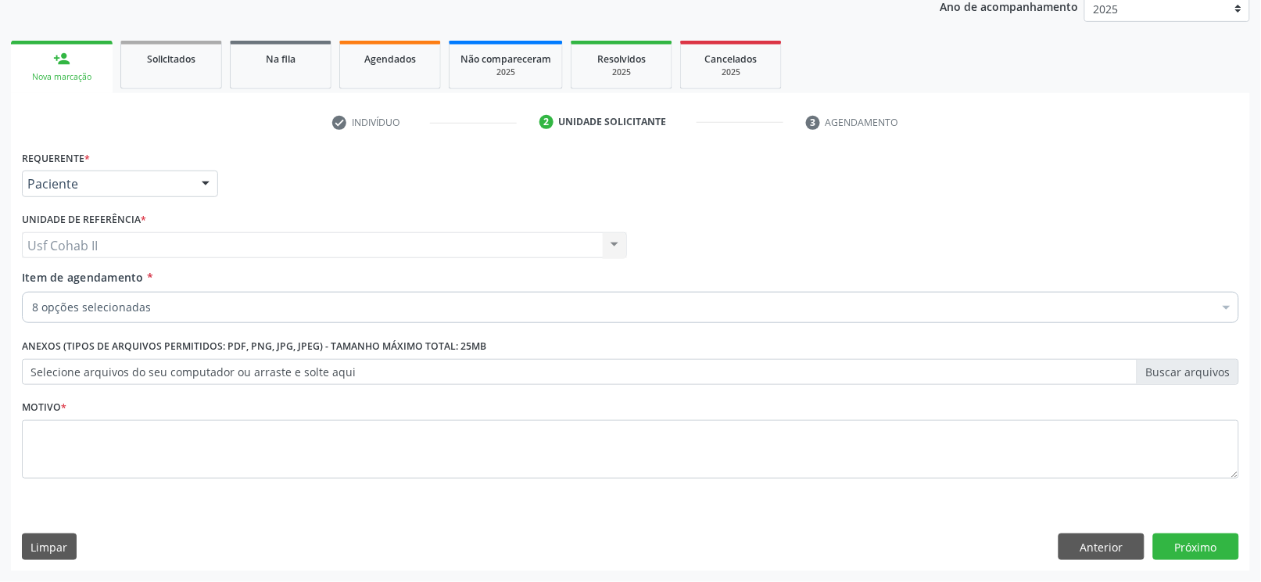
scroll to position [0, 0]
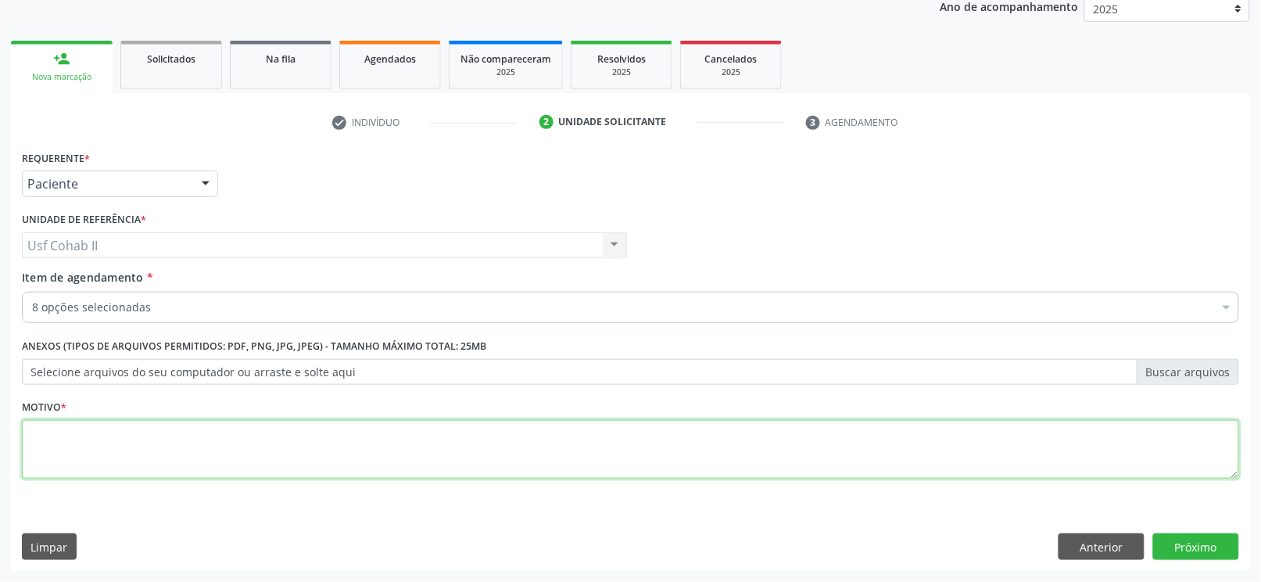
click at [53, 435] on textarea at bounding box center [630, 449] width 1217 height 59
type textarea "."
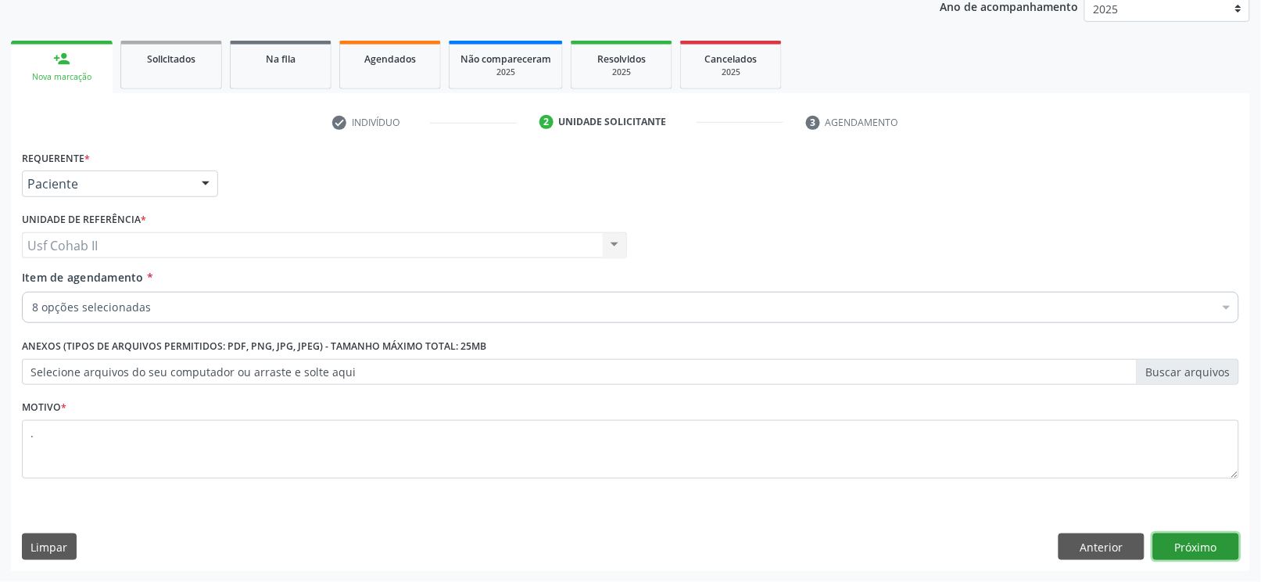
click at [1176, 544] on button "Próximo" at bounding box center [1196, 546] width 86 height 27
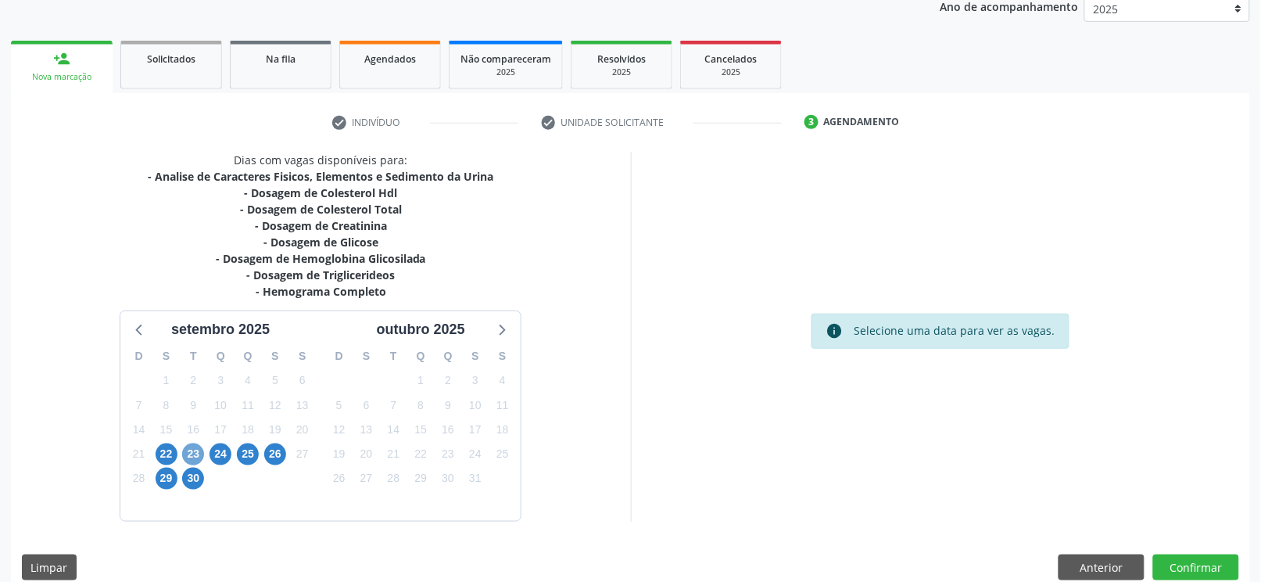
click at [198, 452] on span "23" at bounding box center [193, 454] width 22 height 22
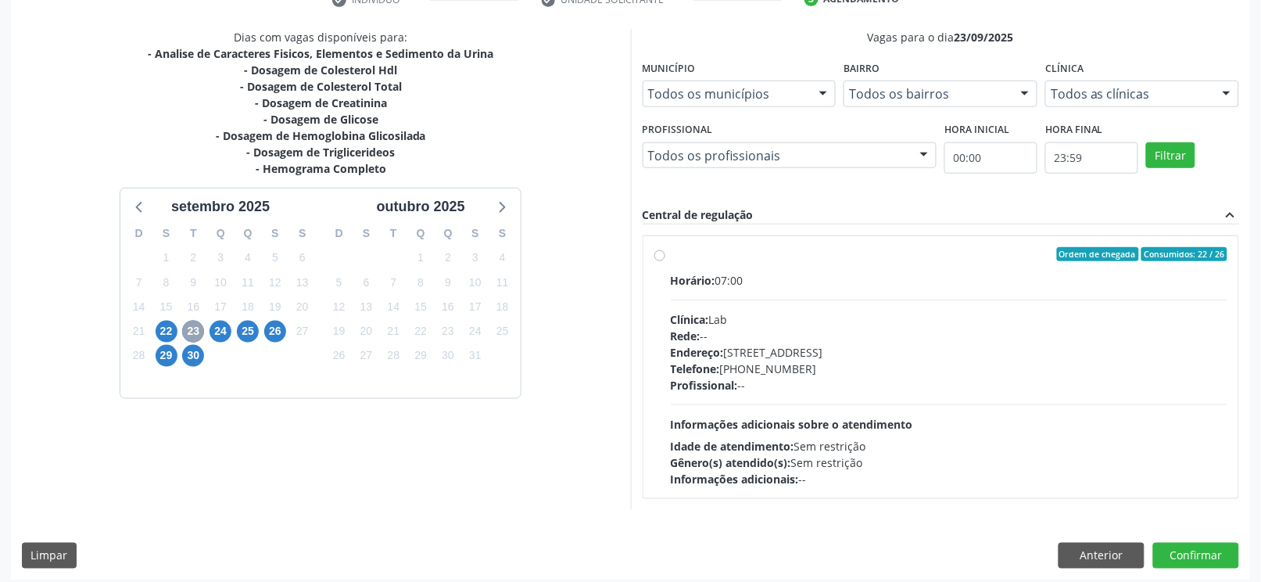
scroll to position [325, 0]
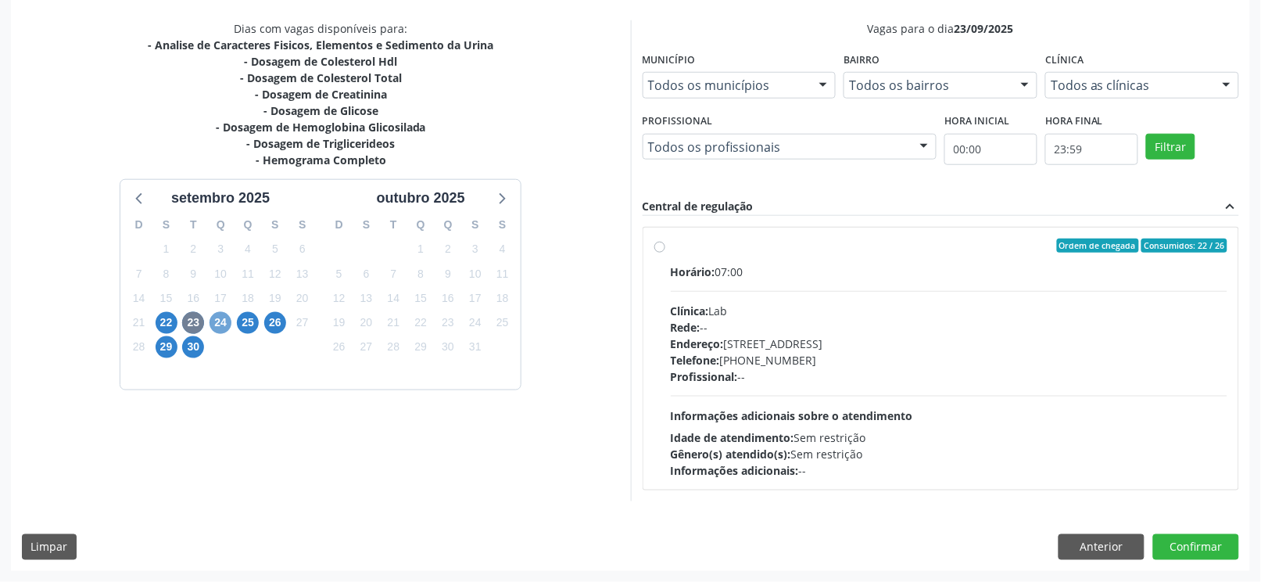
click at [222, 324] on span "24" at bounding box center [221, 323] width 22 height 22
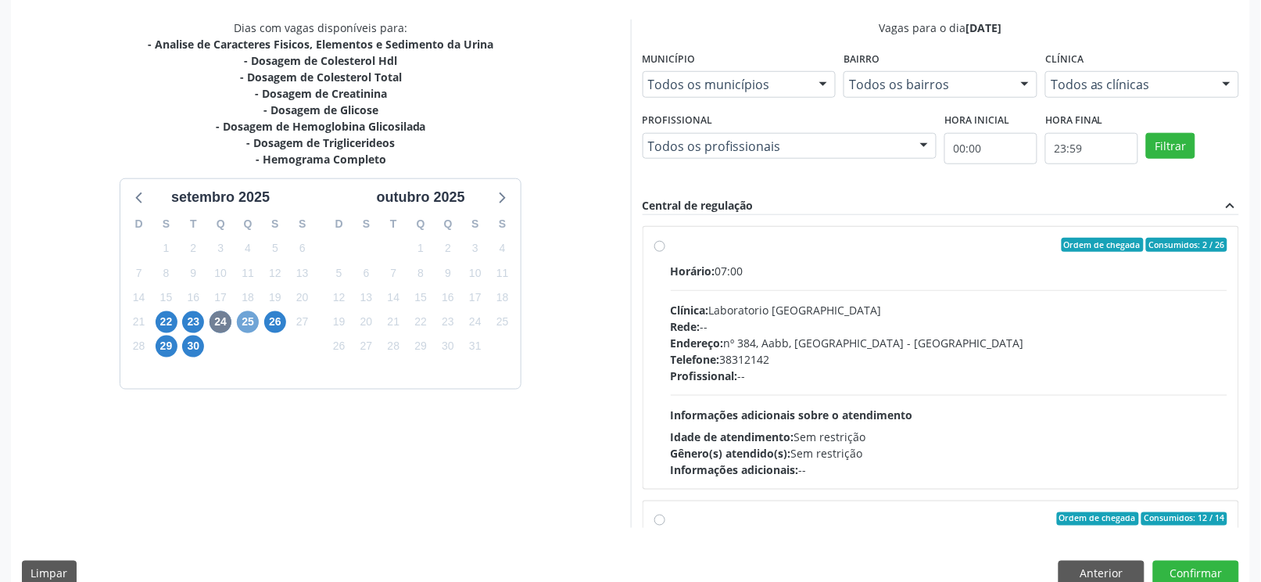
click at [245, 321] on span "25" at bounding box center [248, 322] width 22 height 22
click at [269, 317] on span "26" at bounding box center [275, 322] width 22 height 22
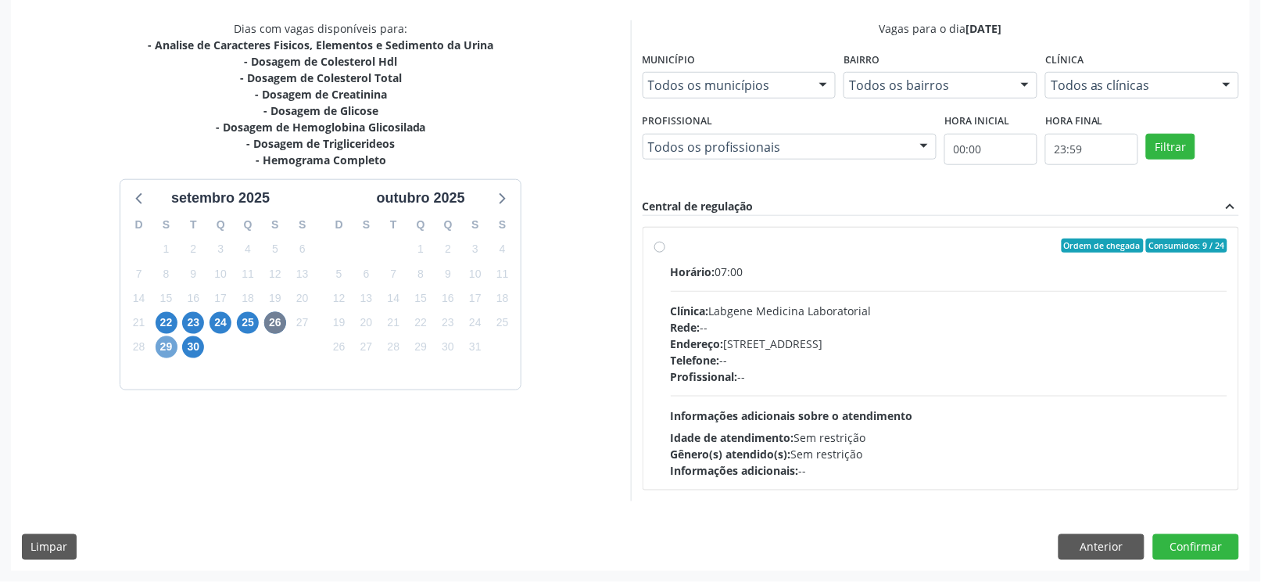
click at [164, 345] on span "29" at bounding box center [167, 347] width 22 height 22
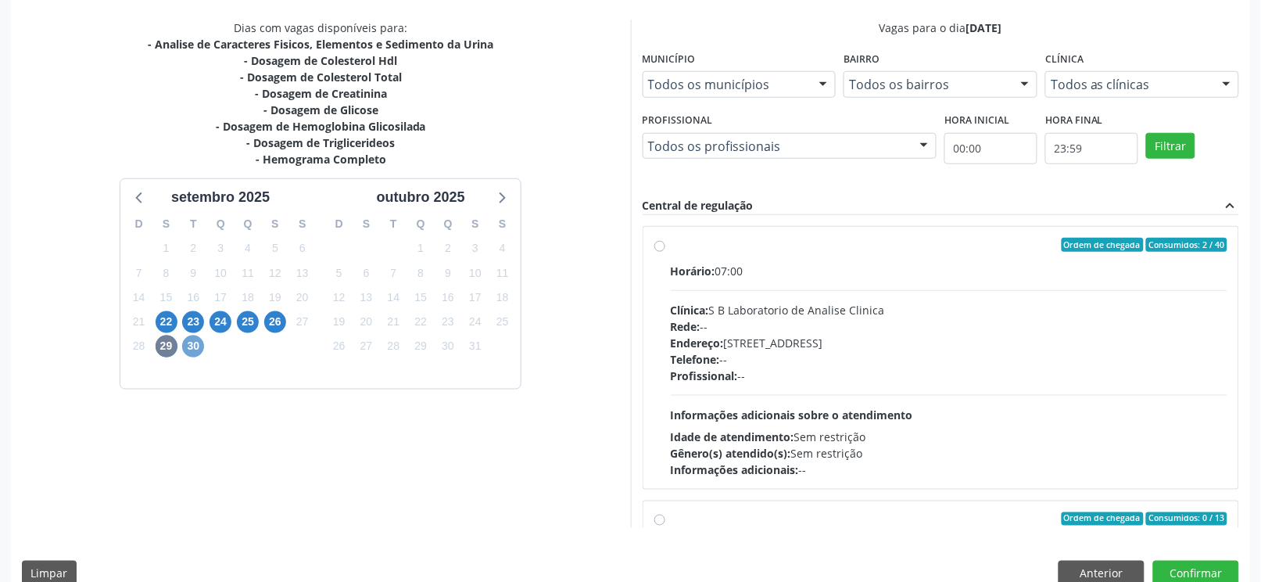
click at [191, 345] on span "30" at bounding box center [193, 346] width 22 height 22
click at [194, 325] on span "23" at bounding box center [193, 322] width 22 height 22
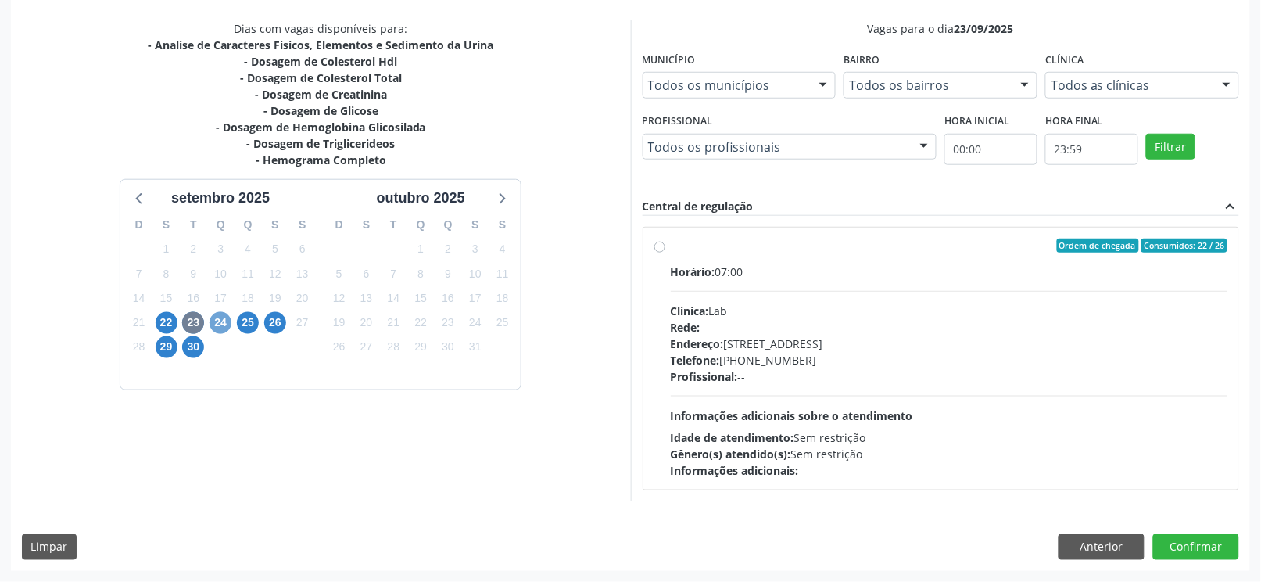
click at [213, 320] on span "24" at bounding box center [221, 323] width 22 height 22
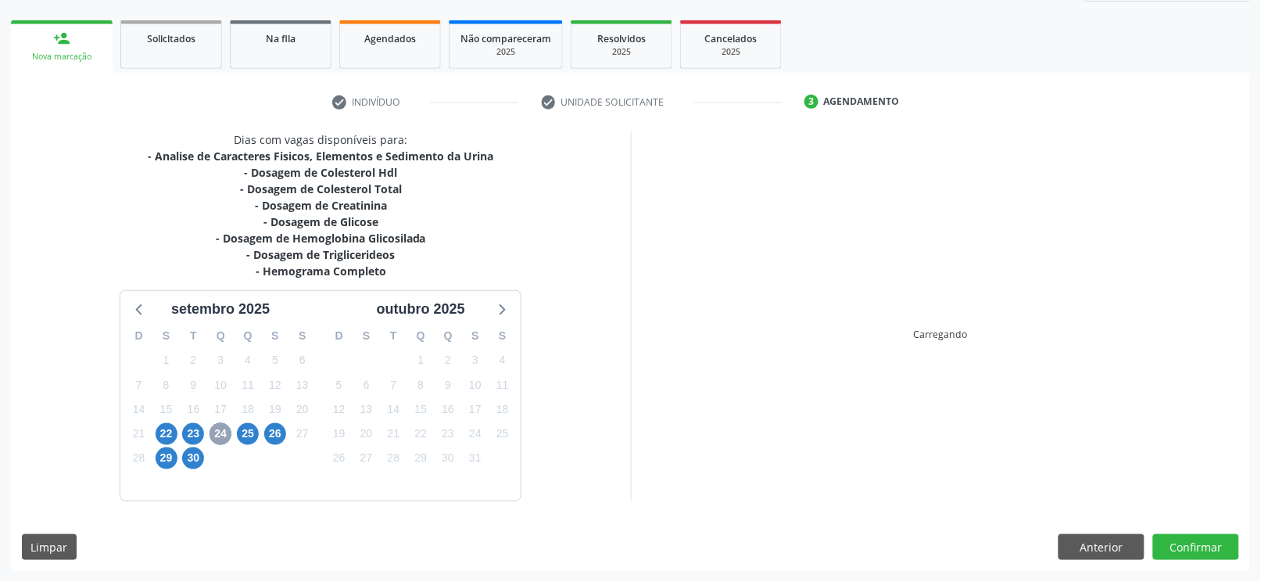
scroll to position [213, 0]
click at [193, 428] on div "Dias com vagas disponíveis para: - Analise de Caracteres Fisicos, Elementos e S…" at bounding box center [321, 316] width 620 height 369
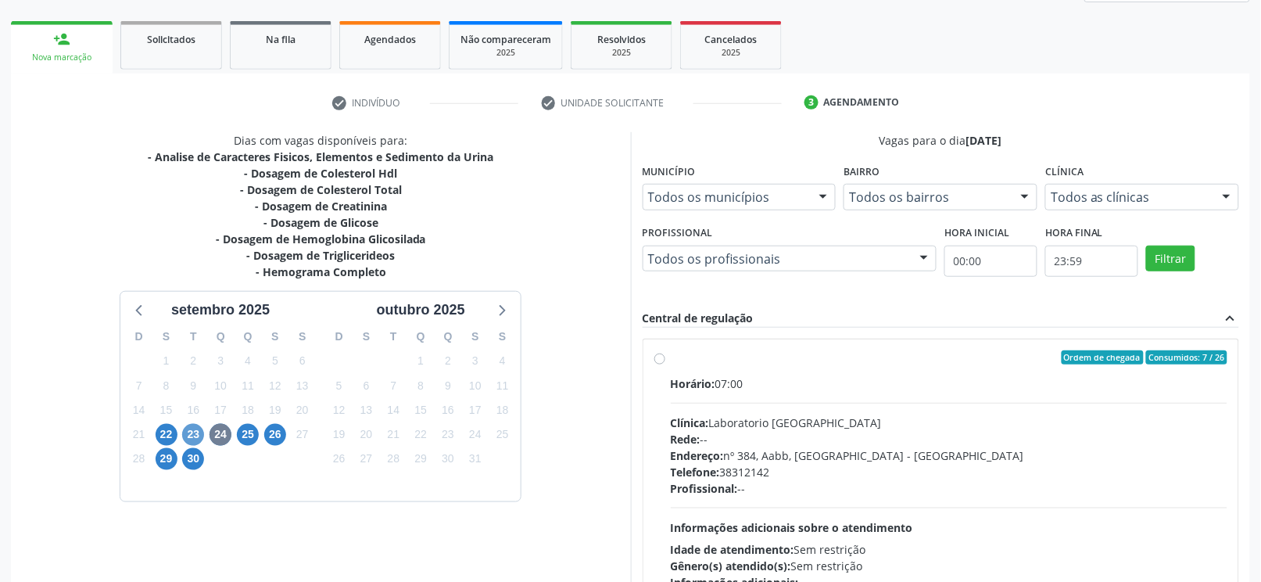
scroll to position [325, 0]
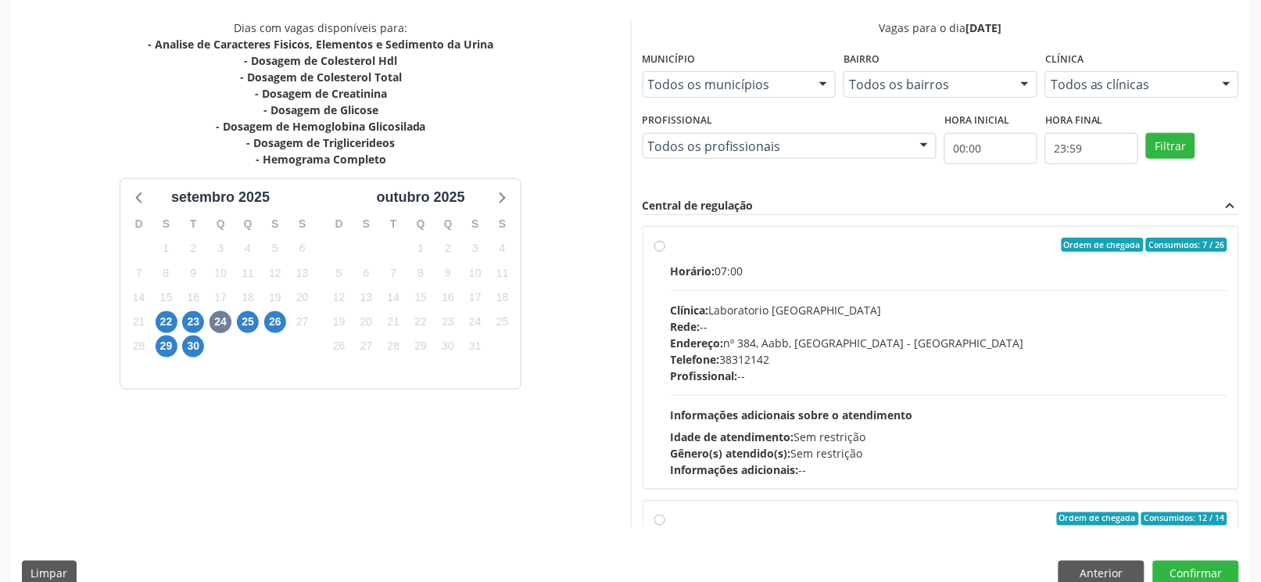
click at [671, 244] on label "Ordem de chegada Consumidos: 7 / 26 Horário: 07:00 Clínica: Laboratorio Sao Fra…" at bounding box center [950, 358] width 558 height 240
click at [659, 244] on input "Ordem de chegada Consumidos: 7 / 26 Horário: 07:00 Clínica: Laboratorio Sao Fra…" at bounding box center [659, 245] width 11 height 14
radio input "true"
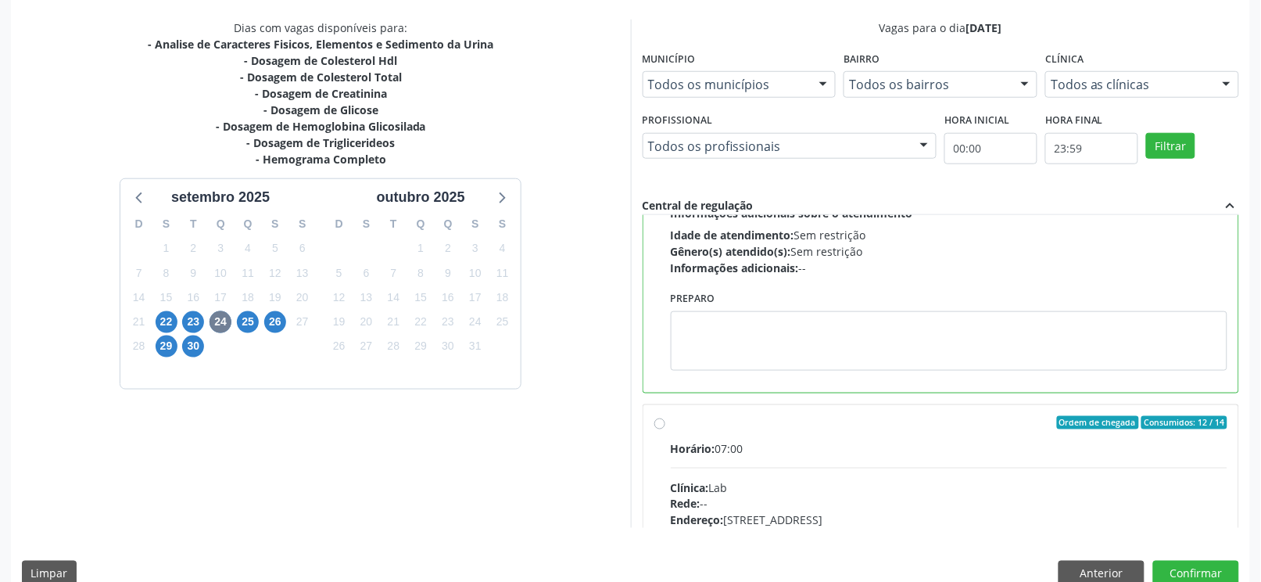
scroll to position [208, 0]
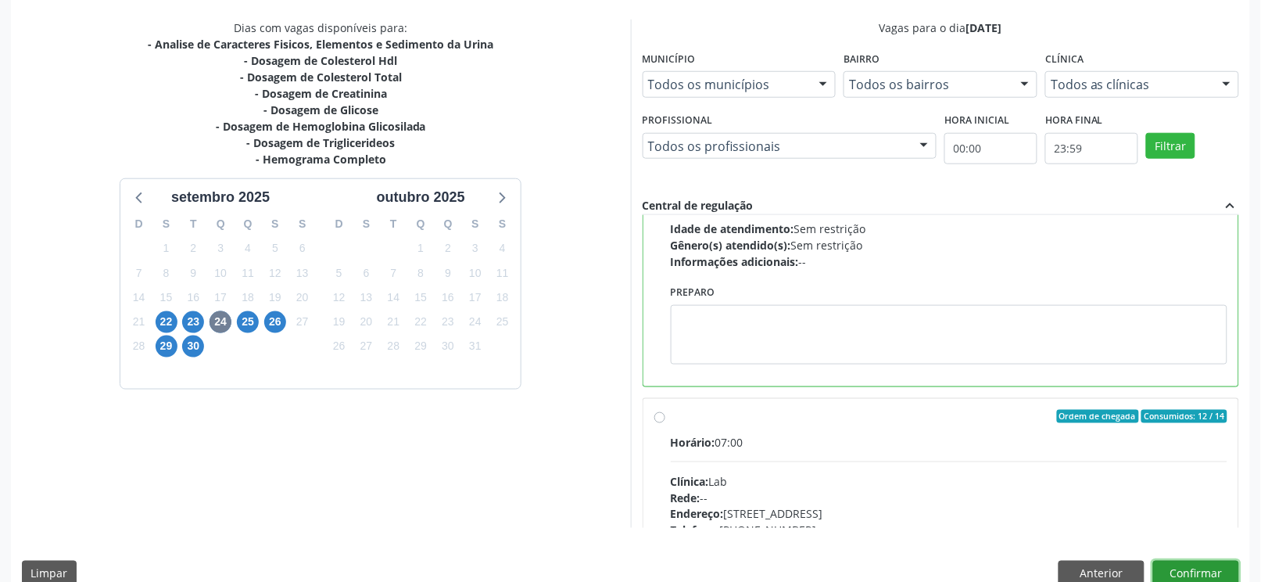
click at [1207, 576] on button "Confirmar" at bounding box center [1196, 574] width 86 height 27
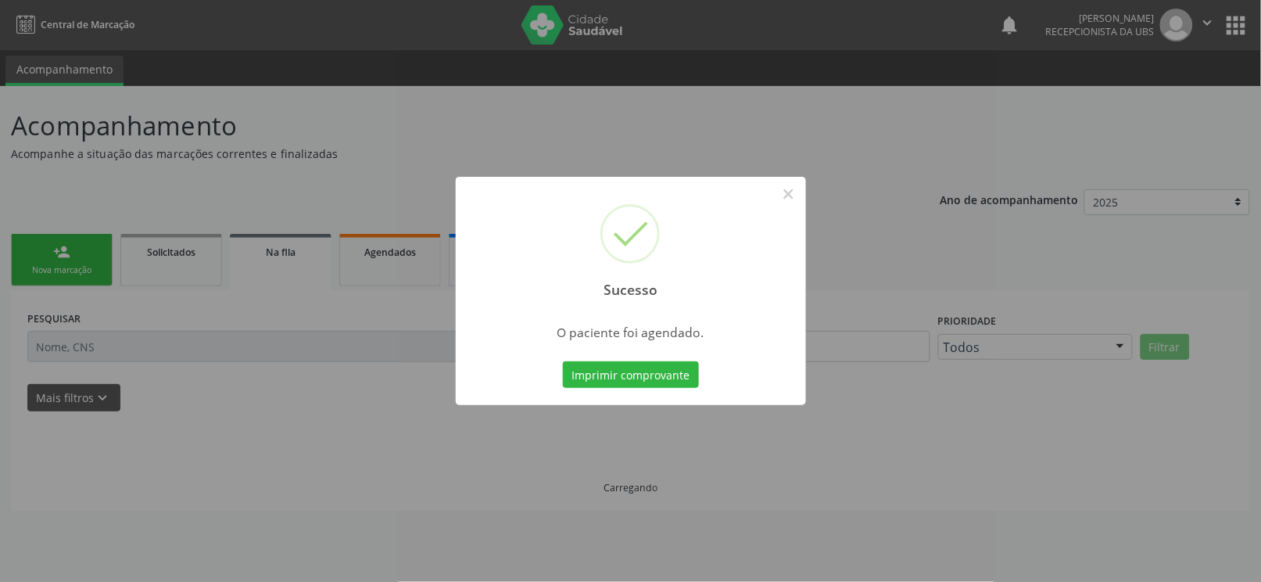
scroll to position [0, 0]
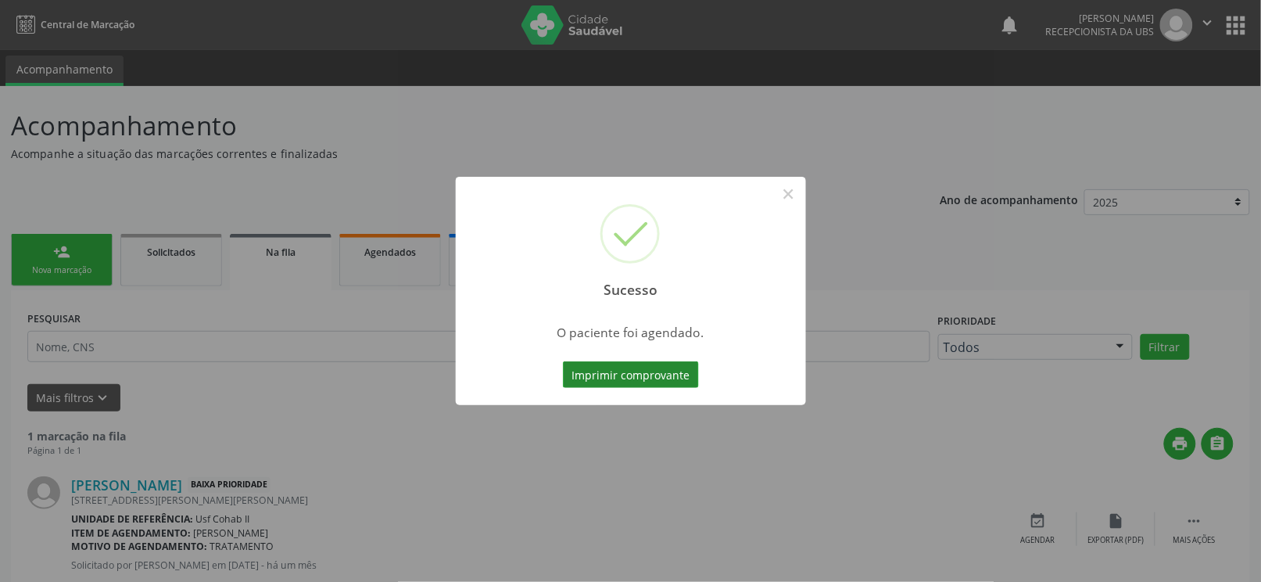
click at [636, 375] on button "Imprimir comprovante" at bounding box center [631, 374] width 136 height 27
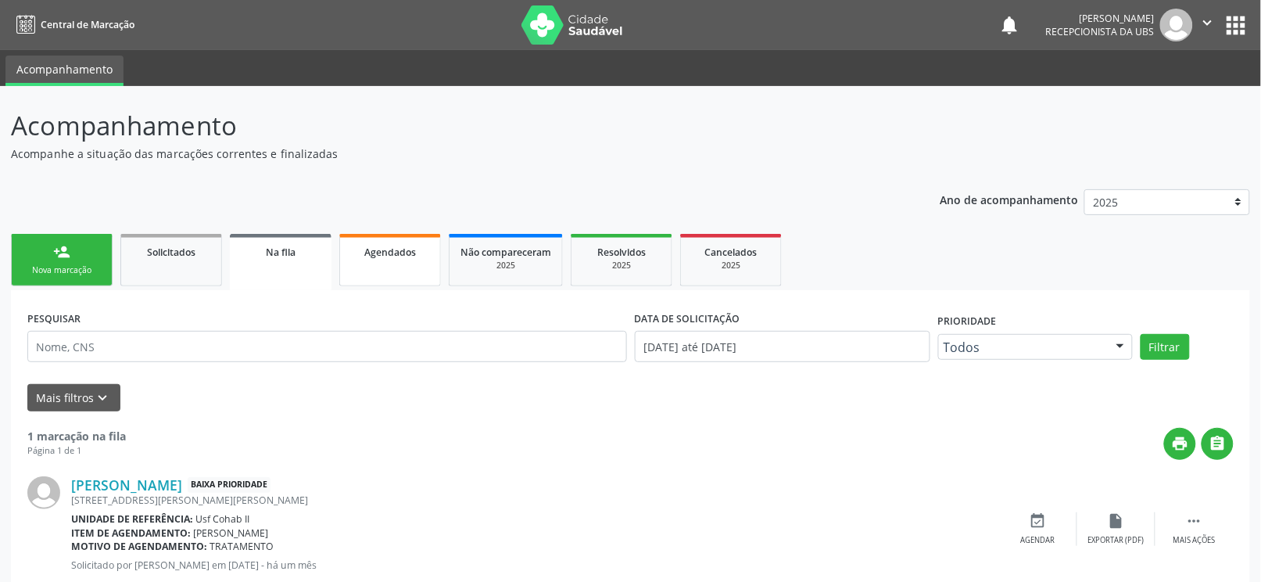
click at [377, 261] on link "Agendados" at bounding box center [390, 260] width 102 height 52
select select "8"
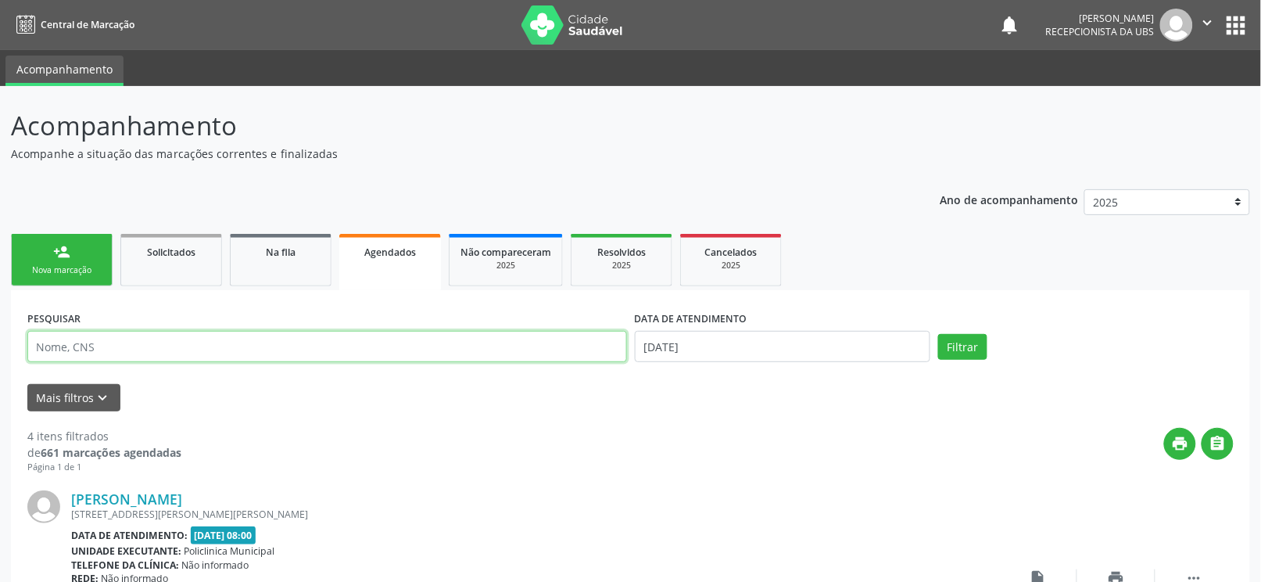
click at [313, 354] on input "text" at bounding box center [327, 346] width 600 height 31
paste input "703 4032 9624 1316"
type input "703 4032 9624 1316"
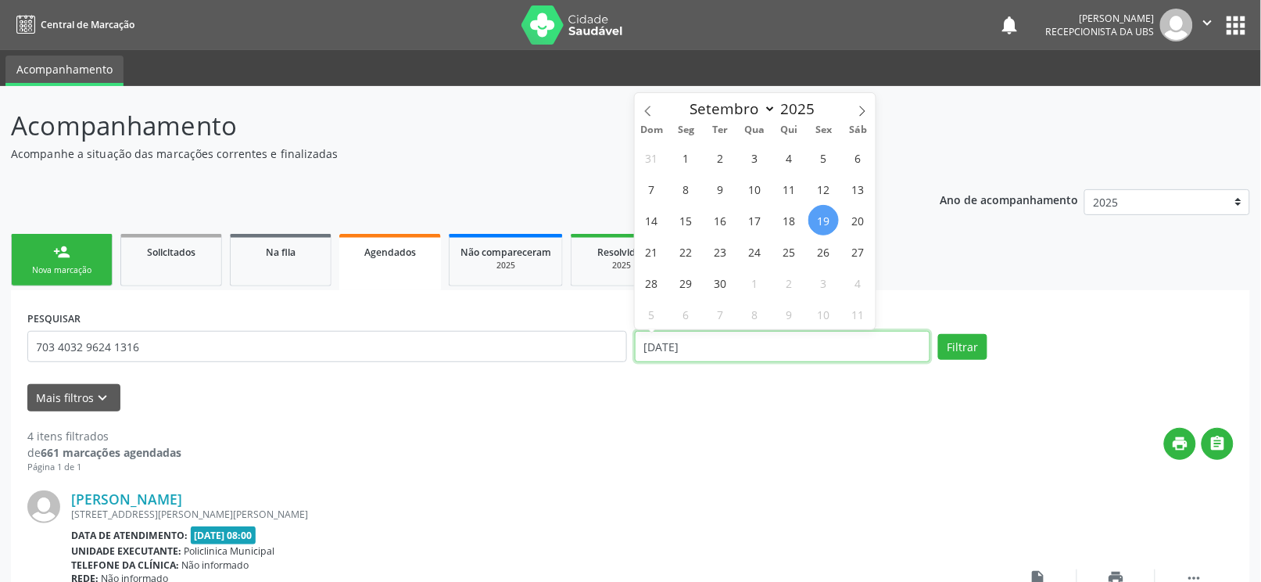
drag, startPoint x: 726, startPoint y: 349, endPoint x: 569, endPoint y: 354, distance: 157.3
click at [569, 354] on div "PESQUISAR 703 4032 9624 1316 DATA DE ATENDIMENTO 19/09/2025 Filtrar" at bounding box center [630, 340] width 1214 height 66
click at [976, 353] on button "Filtrar" at bounding box center [962, 347] width 49 height 27
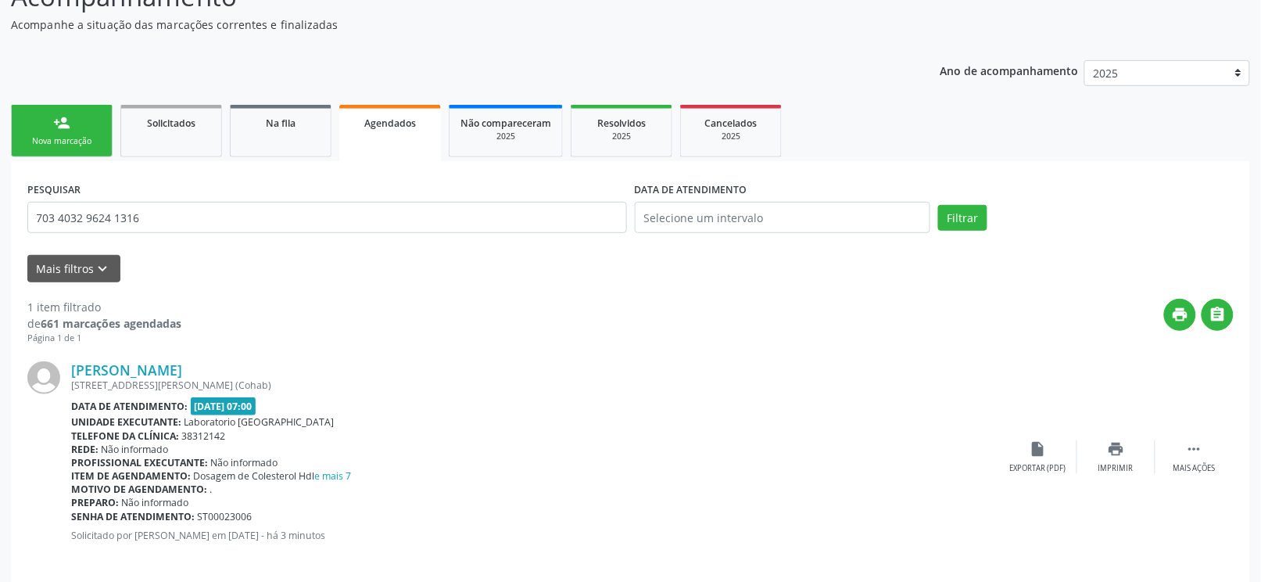
scroll to position [143, 0]
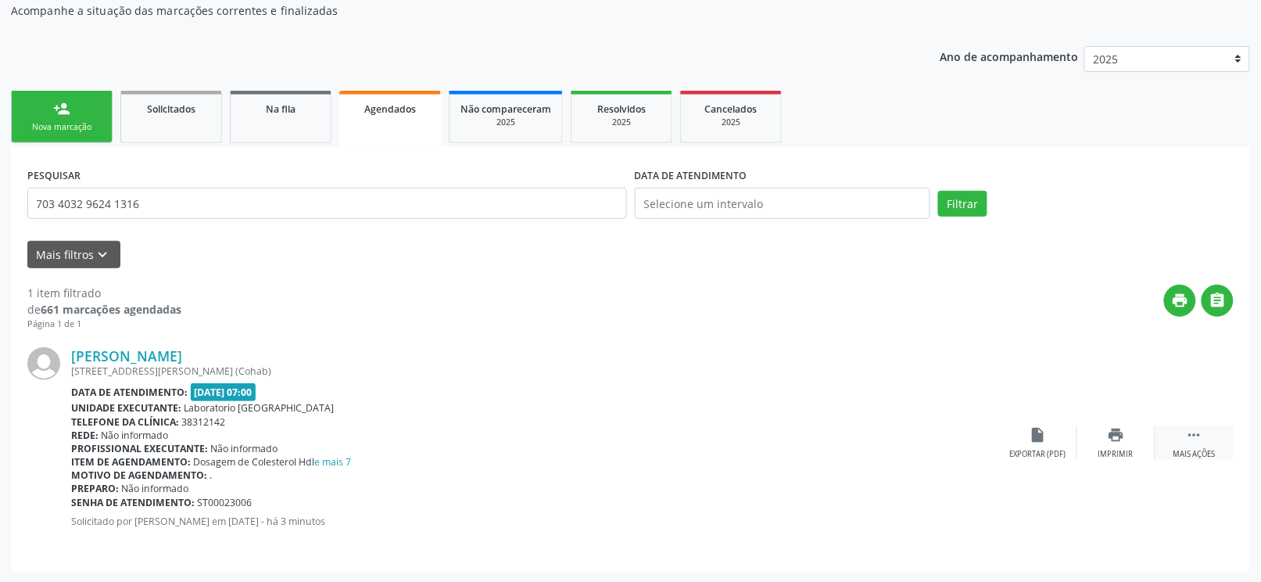
click at [1189, 437] on icon "" at bounding box center [1194, 434] width 17 height 17
click at [1135, 430] on div "edit Editar" at bounding box center [1117, 443] width 78 height 34
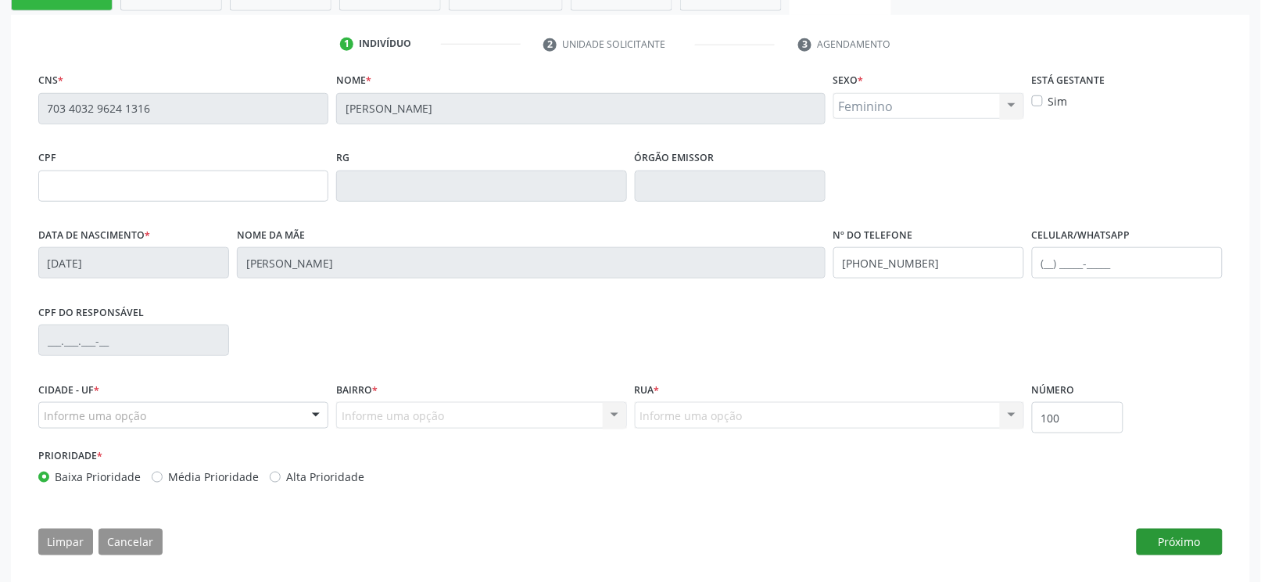
scroll to position [286, 0]
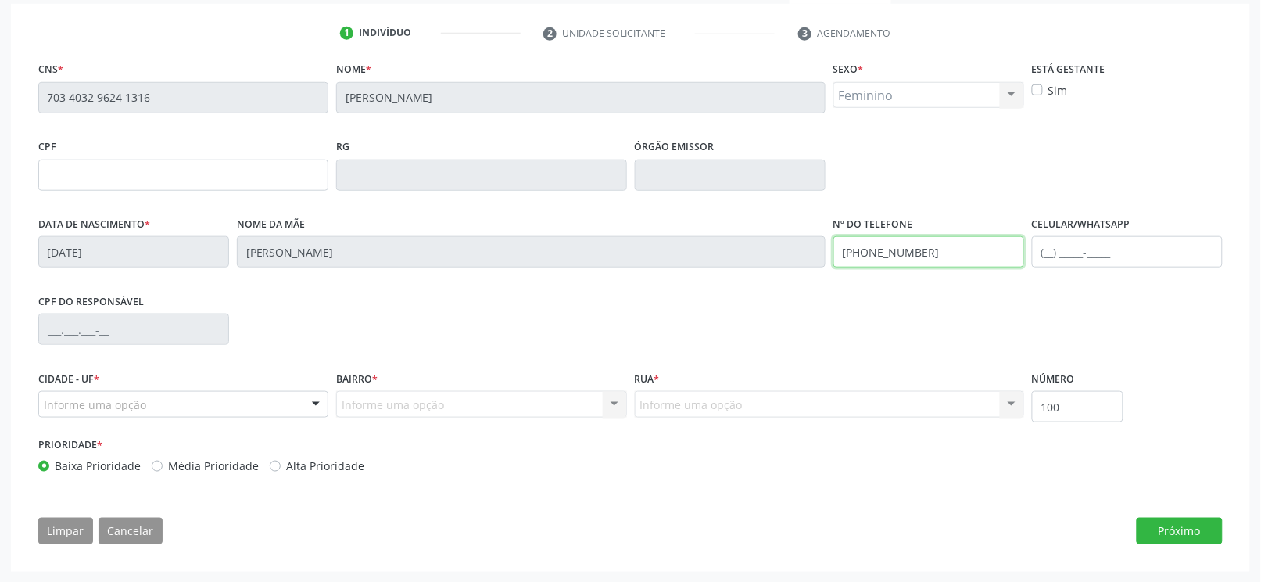
drag, startPoint x: 769, startPoint y: 253, endPoint x: 613, endPoint y: 262, distance: 156.6
click at [613, 262] on div "Data de nascimento * 04/08/1975 Nome da mãe Maria Jose Pereira de Souza Nº do T…" at bounding box center [630, 251] width 1192 height 77
click at [1192, 522] on button "Próximo" at bounding box center [1180, 531] width 86 height 27
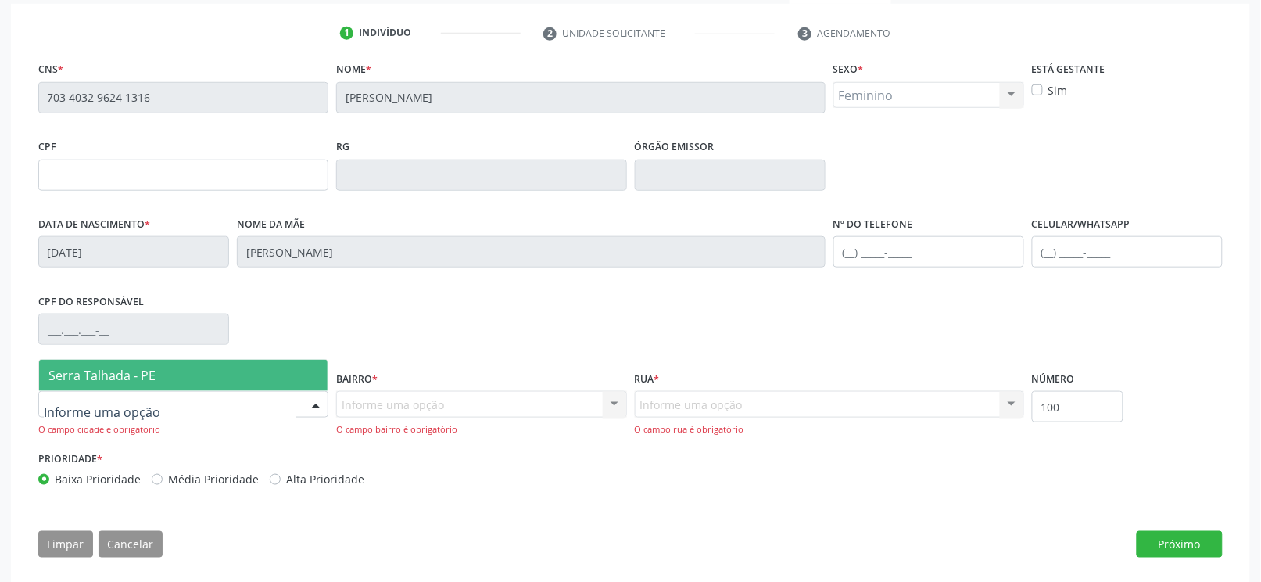
click at [216, 407] on div at bounding box center [183, 404] width 290 height 27
click at [192, 366] on span "Serra Talhada - PE" at bounding box center [183, 375] width 289 height 31
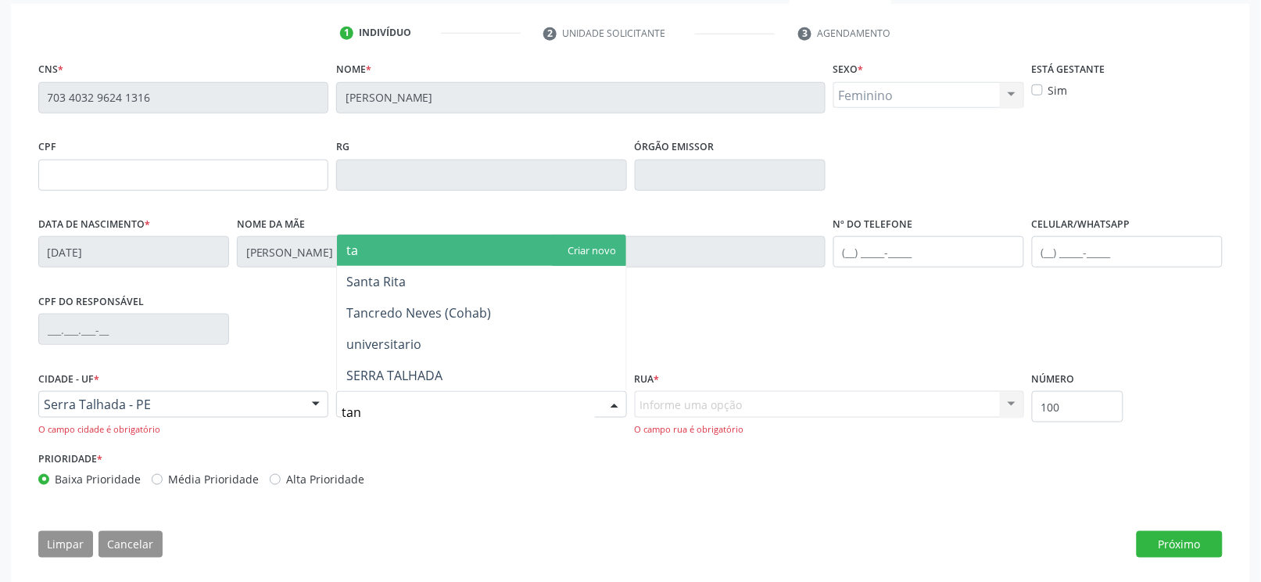
type input "tanc"
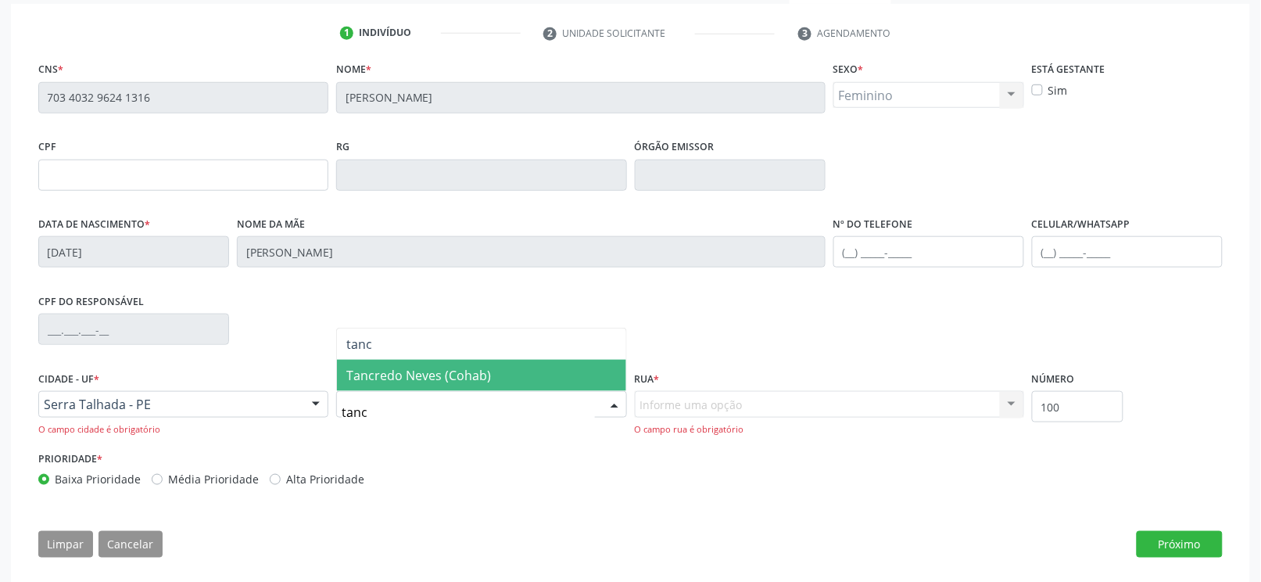
click at [399, 377] on span "Tancredo Neves (Cohab)" at bounding box center [418, 375] width 145 height 17
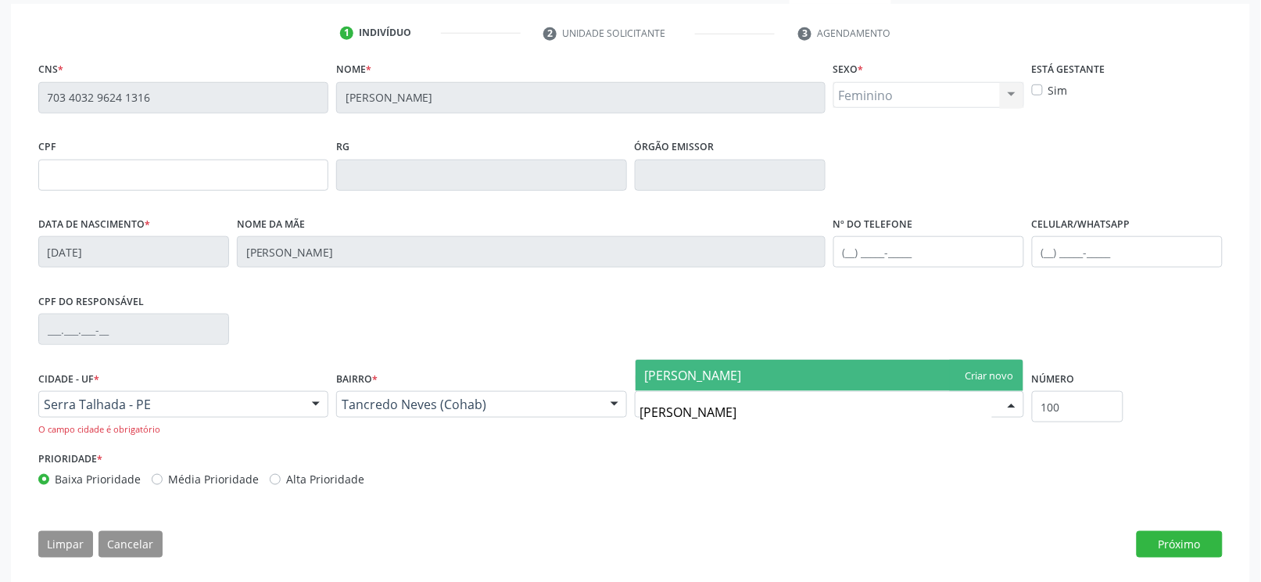
type input "sebastiao benedito de lima"
click at [742, 373] on span "sebastiao benedito de lima" at bounding box center [693, 375] width 97 height 17
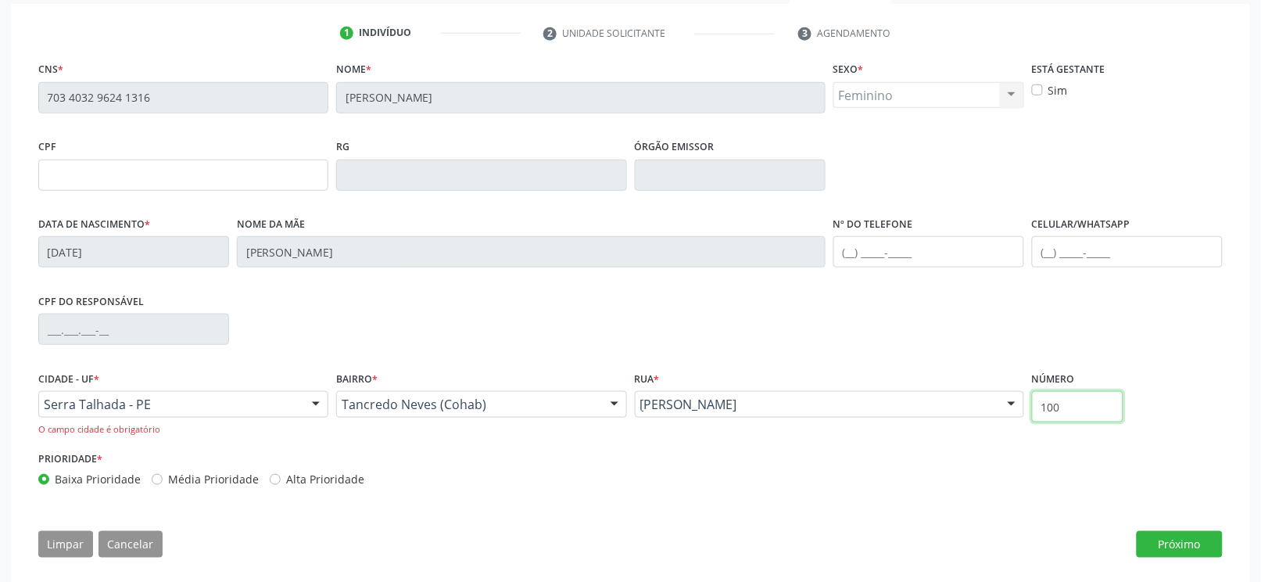
drag, startPoint x: 1078, startPoint y: 411, endPoint x: 959, endPoint y: 411, distance: 118.9
click at [959, 411] on div "Cidade - UF * Serra Talhada - PE Serra Talhada - PE Nenhum resultado encontrado…" at bounding box center [630, 407] width 1192 height 80
type input "26"
click at [1197, 539] on button "Próximo" at bounding box center [1180, 544] width 86 height 27
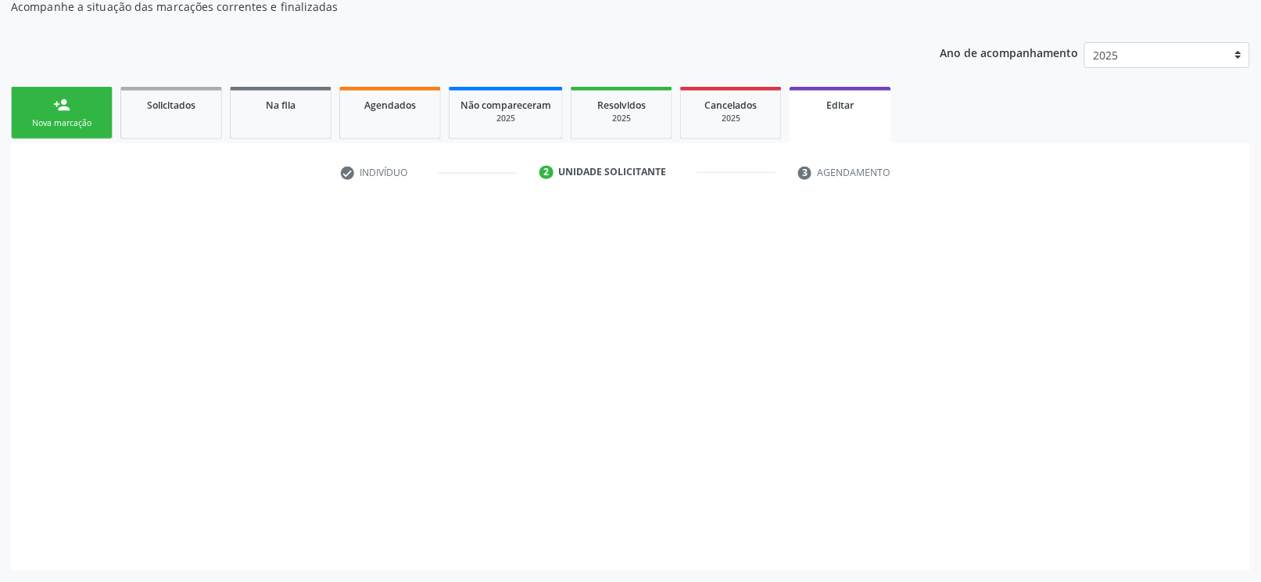
scroll to position [146, 0]
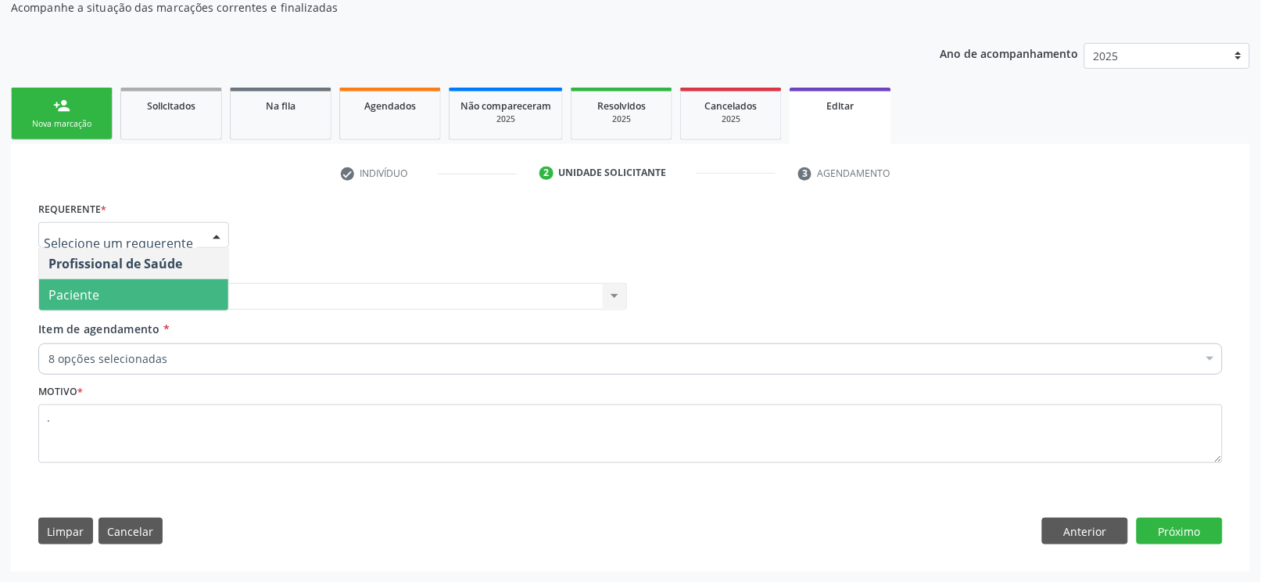
click at [106, 295] on span "Paciente" at bounding box center [133, 294] width 189 height 31
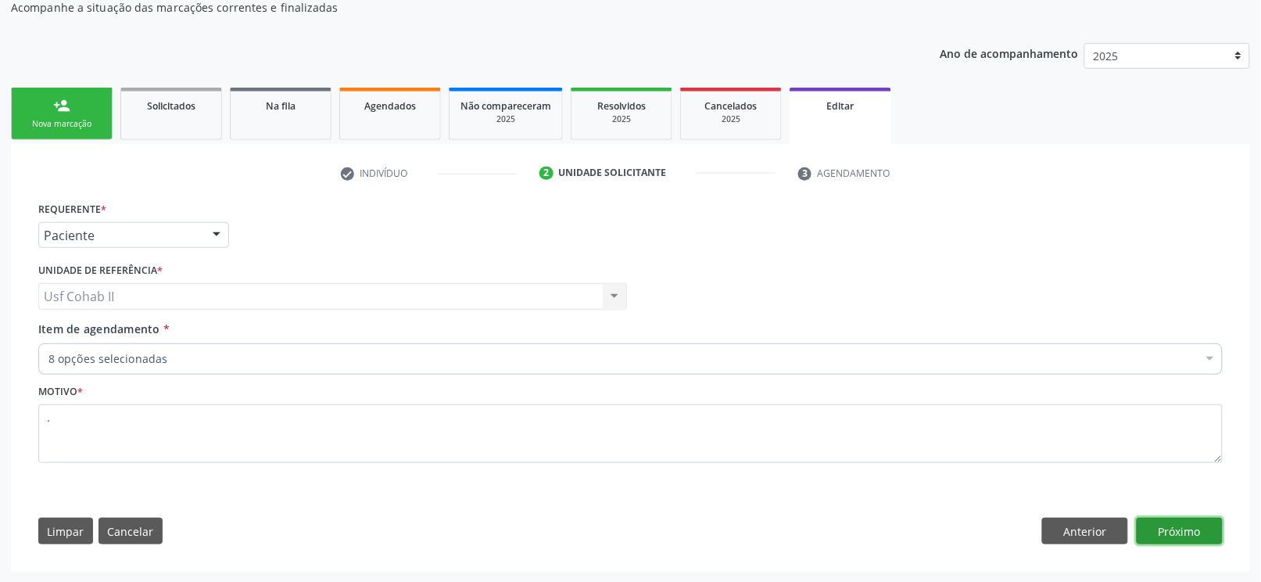
click at [1160, 525] on button "Próximo" at bounding box center [1180, 531] width 86 height 27
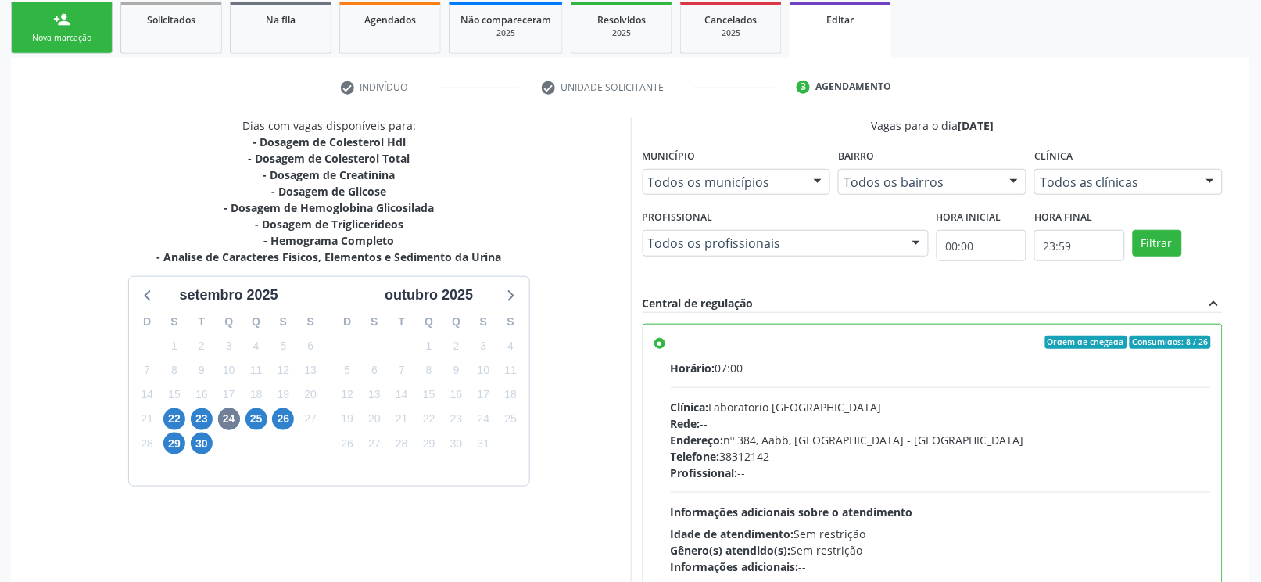
scroll to position [234, 0]
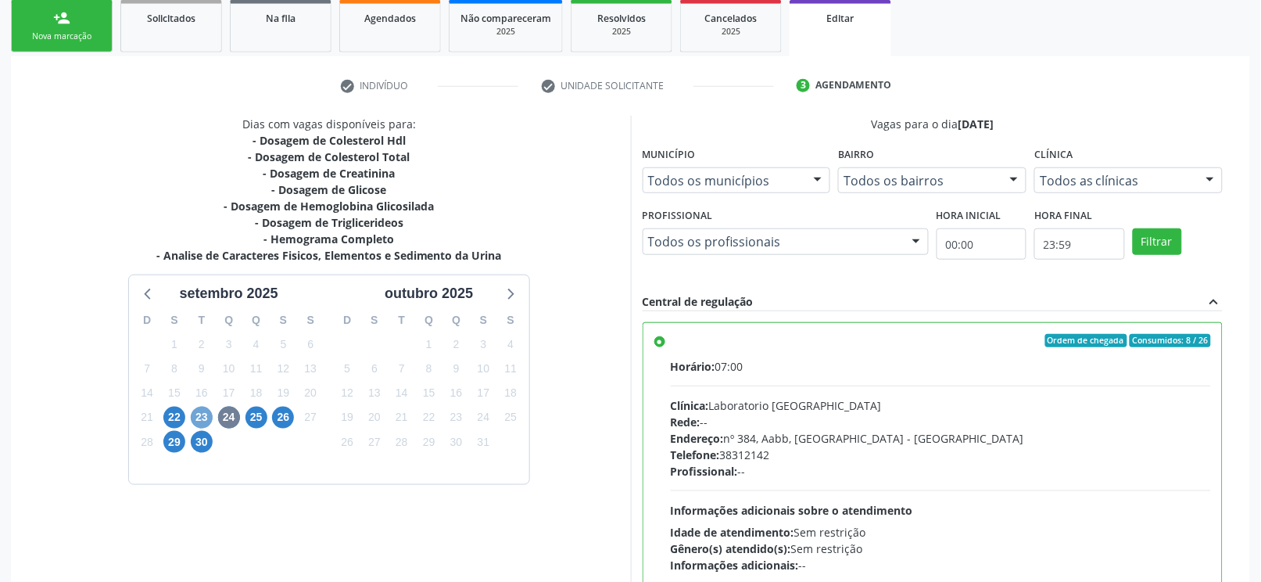
click at [197, 418] on span "23" at bounding box center [202, 418] width 22 height 22
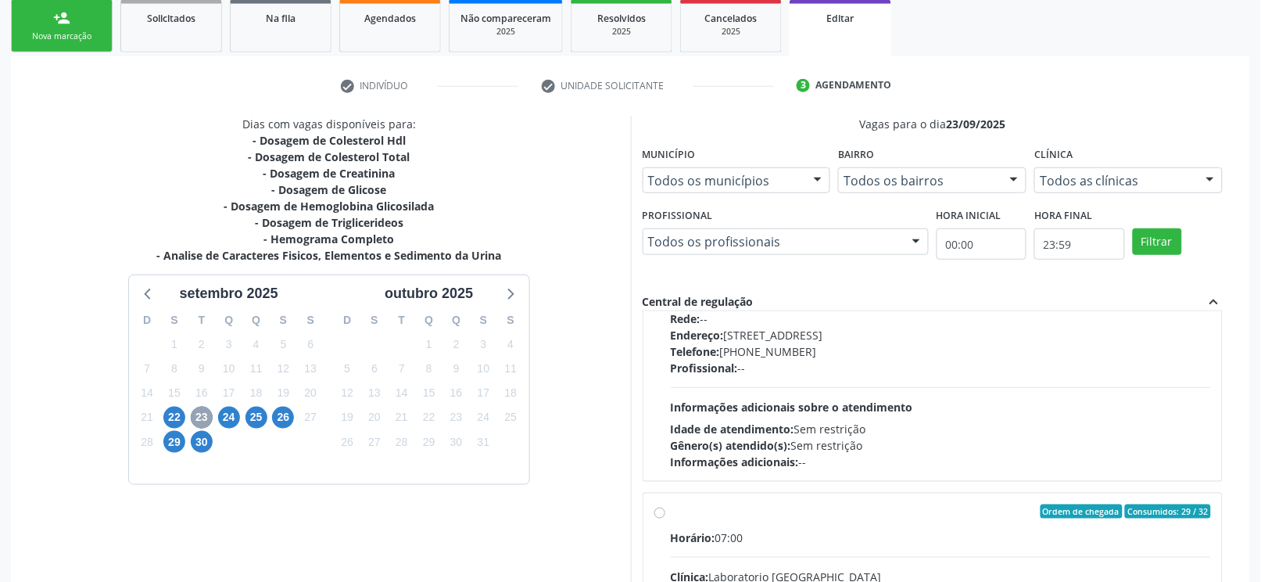
scroll to position [208, 0]
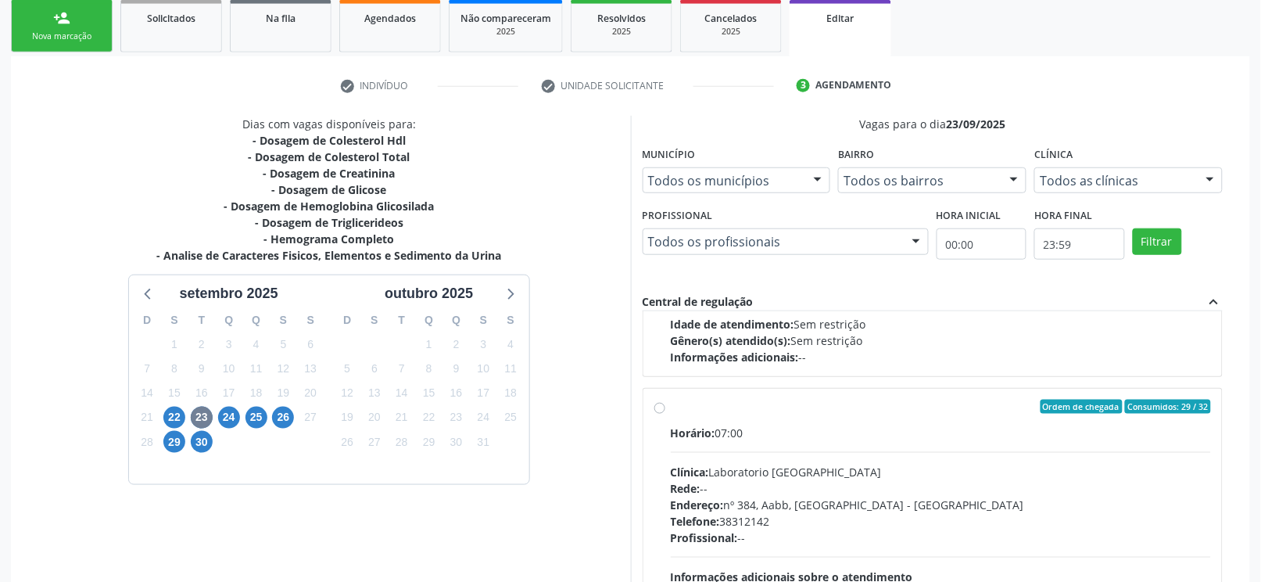
click at [671, 408] on label "Ordem de chegada Consumidos: 29 / 32 Horário: 07:00 Clínica: Laboratorio Sao Fr…" at bounding box center [941, 520] width 541 height 240
click at [662, 408] on input "Ordem de chegada Consumidos: 29 / 32 Horário: 07:00 Clínica: Laboratorio Sao Fr…" at bounding box center [659, 407] width 11 height 14
radio input "true"
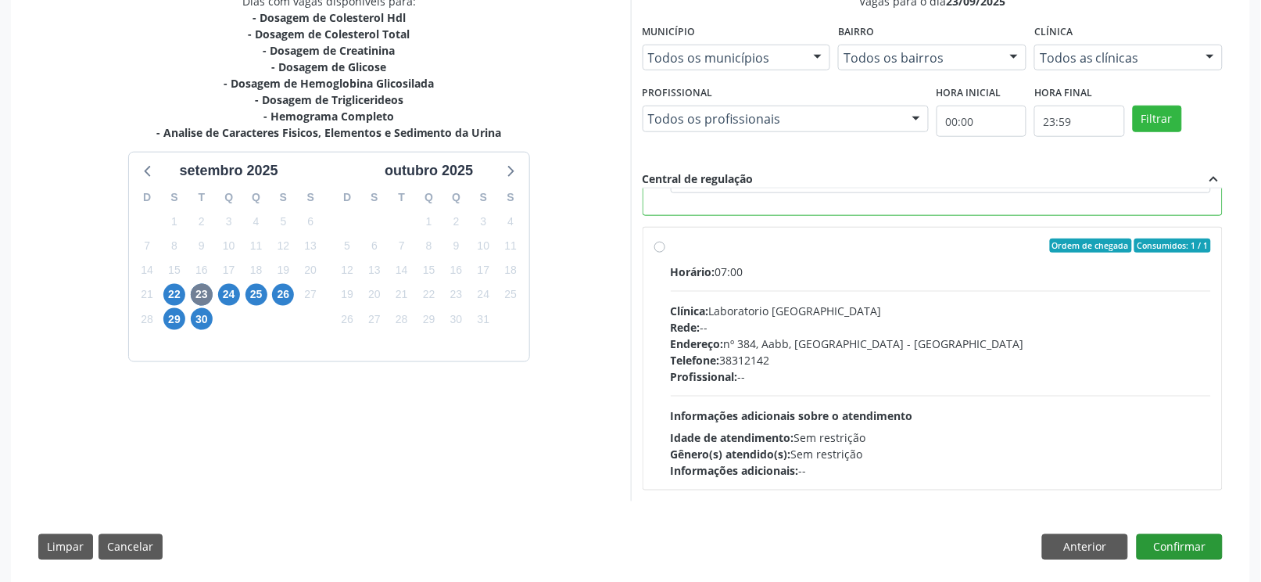
scroll to position [373, 0]
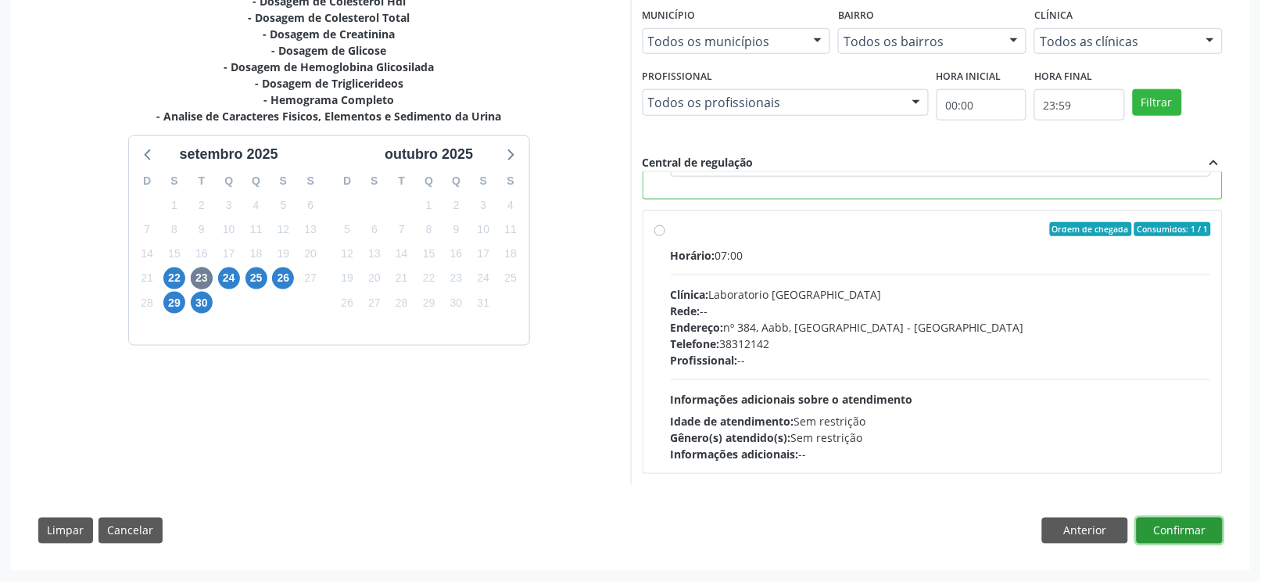
click at [1216, 529] on button "Confirmar" at bounding box center [1180, 531] width 86 height 27
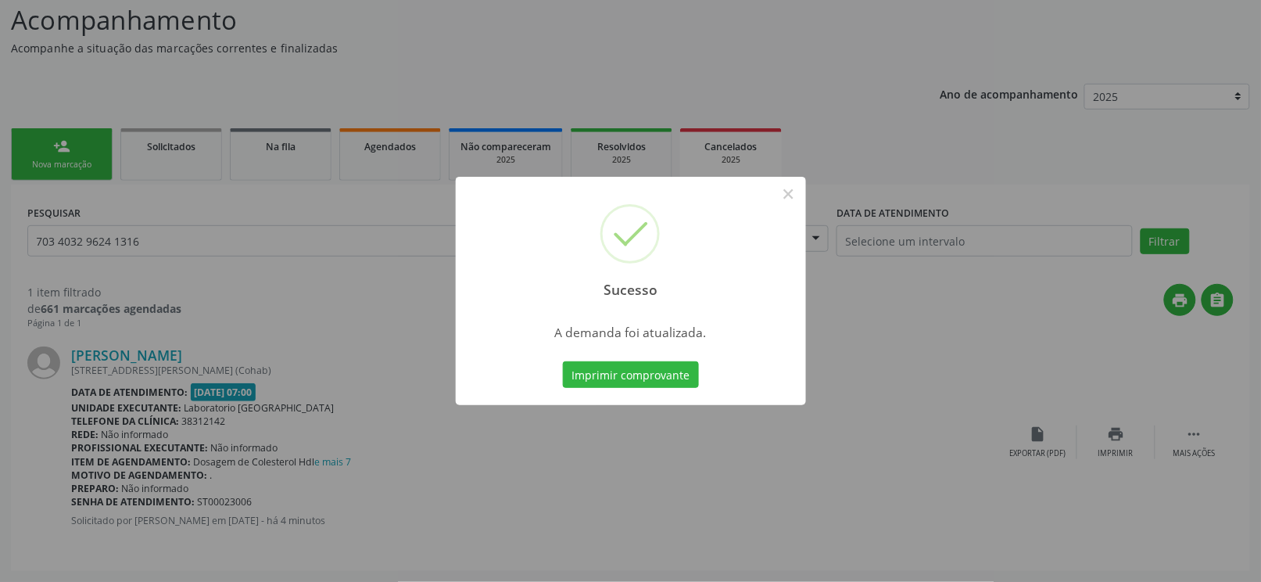
scroll to position [0, 0]
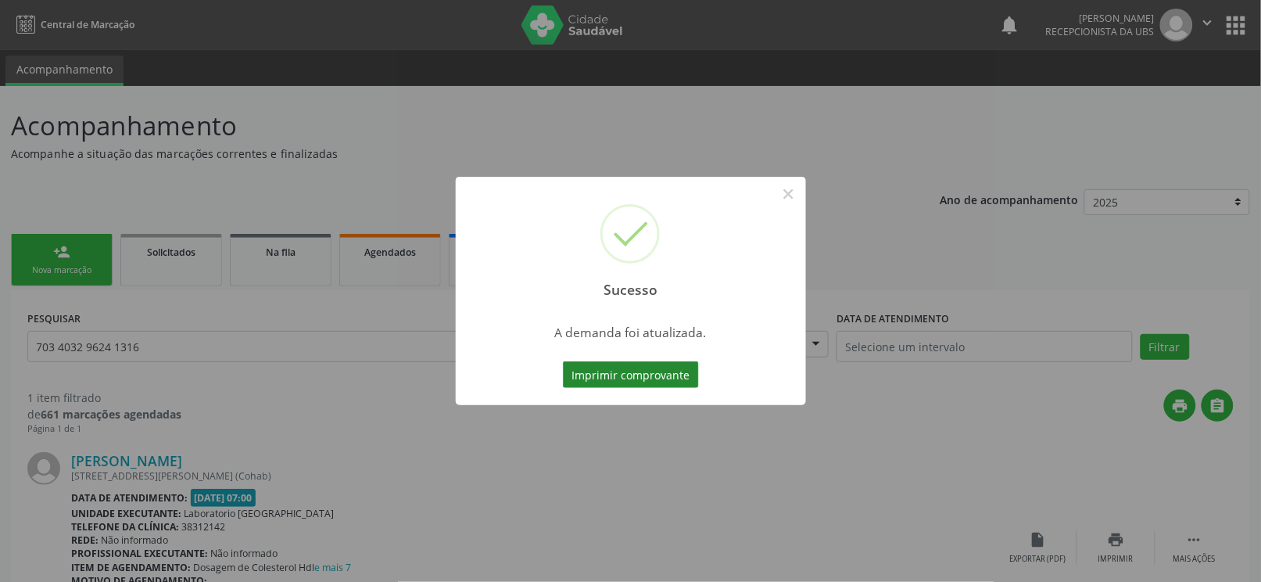
click at [626, 375] on button "Imprimir comprovante" at bounding box center [631, 374] width 136 height 27
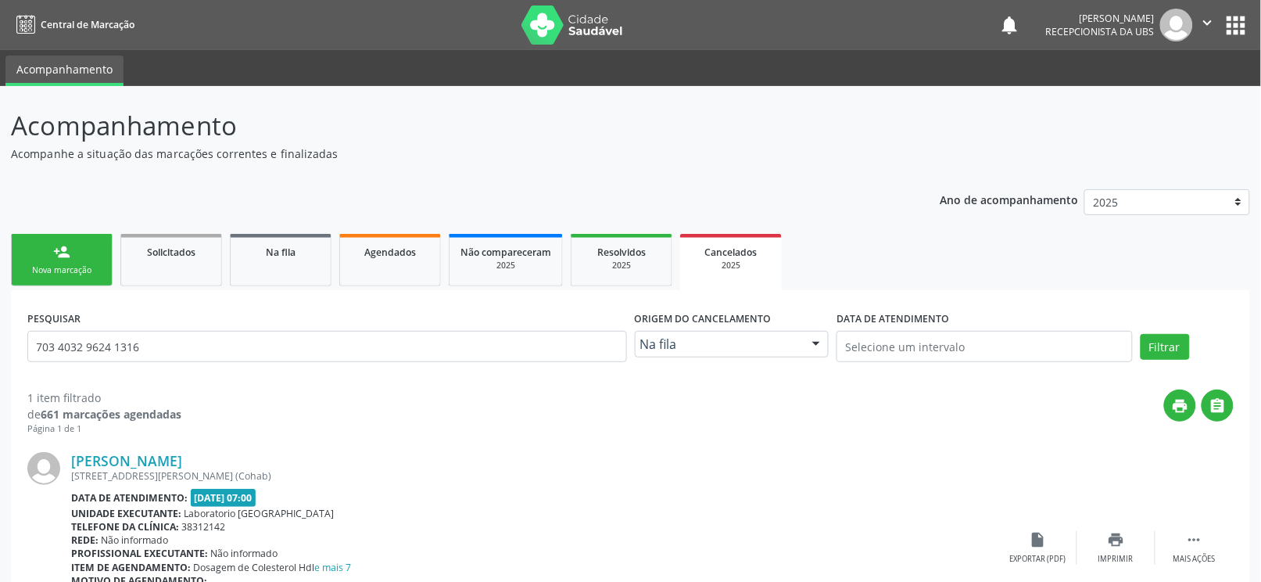
click at [66, 252] on div "person_add" at bounding box center [61, 251] width 17 height 17
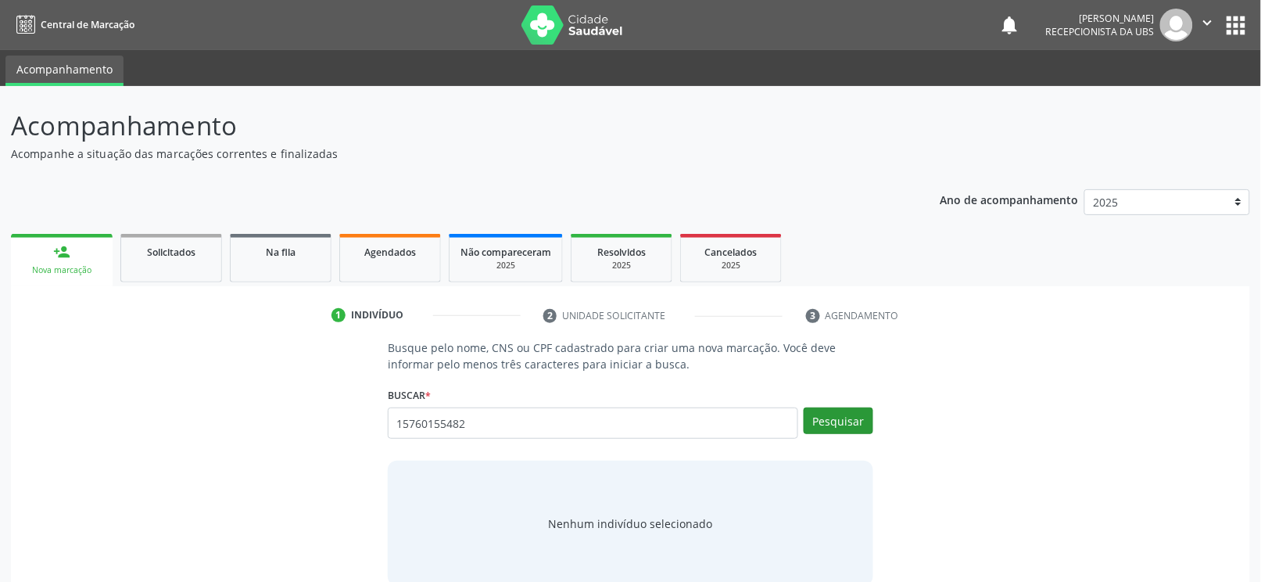
type input "15760155482"
click at [864, 419] on button "Pesquisar" at bounding box center [839, 420] width 70 height 27
type input "15760155482"
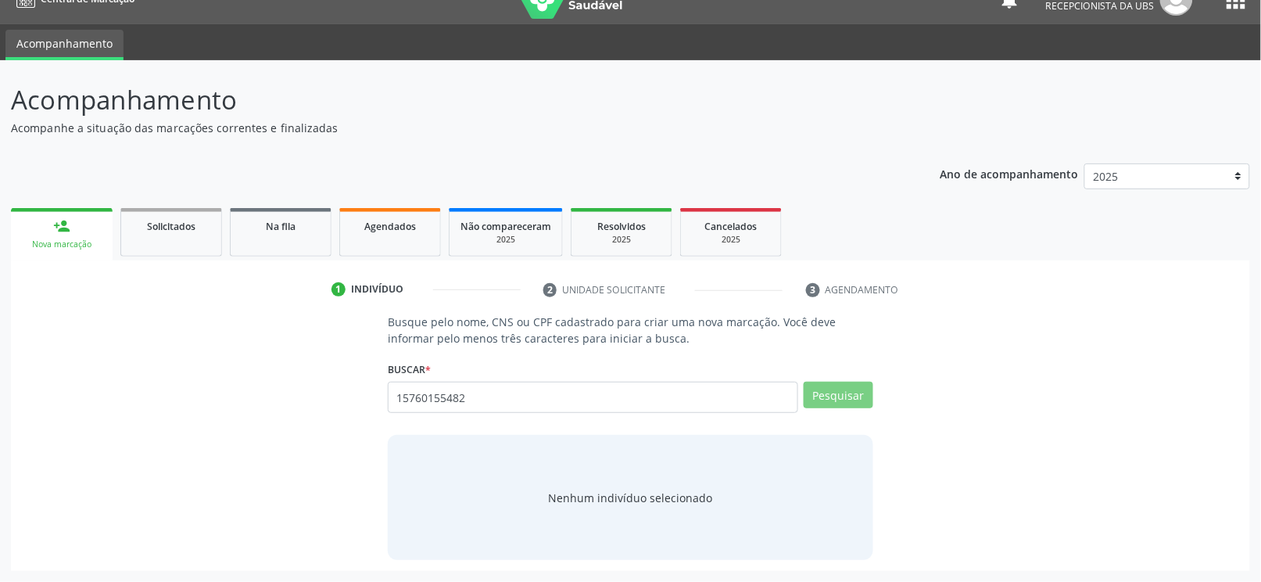
scroll to position [20, 0]
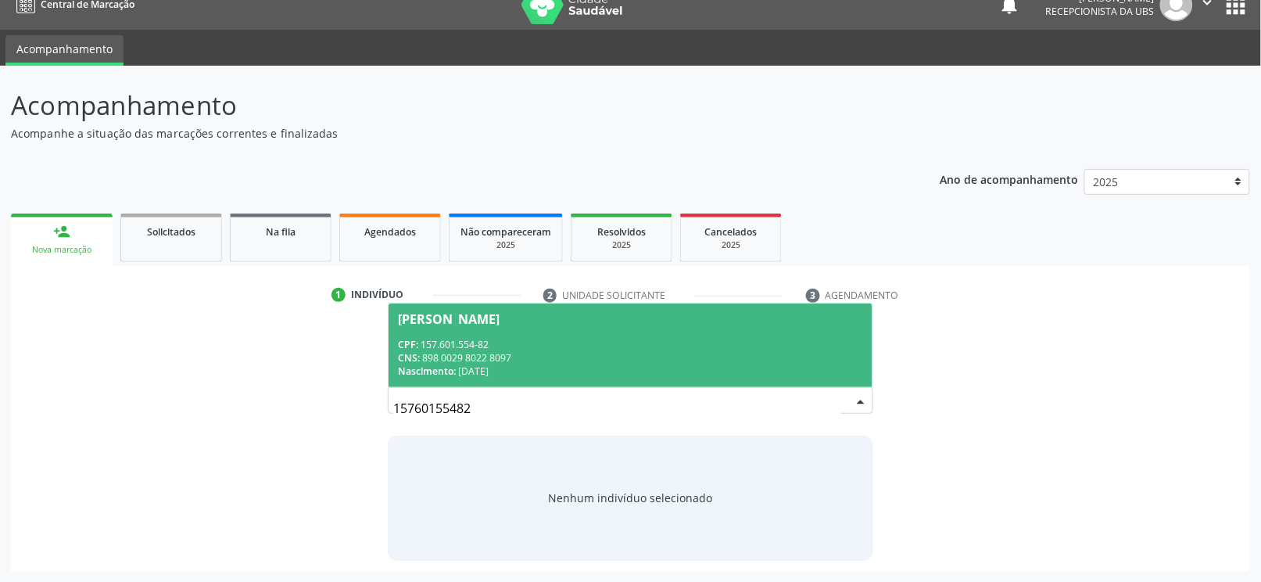
click at [522, 367] on div "Nascimento: [DATE]" at bounding box center [630, 370] width 465 height 13
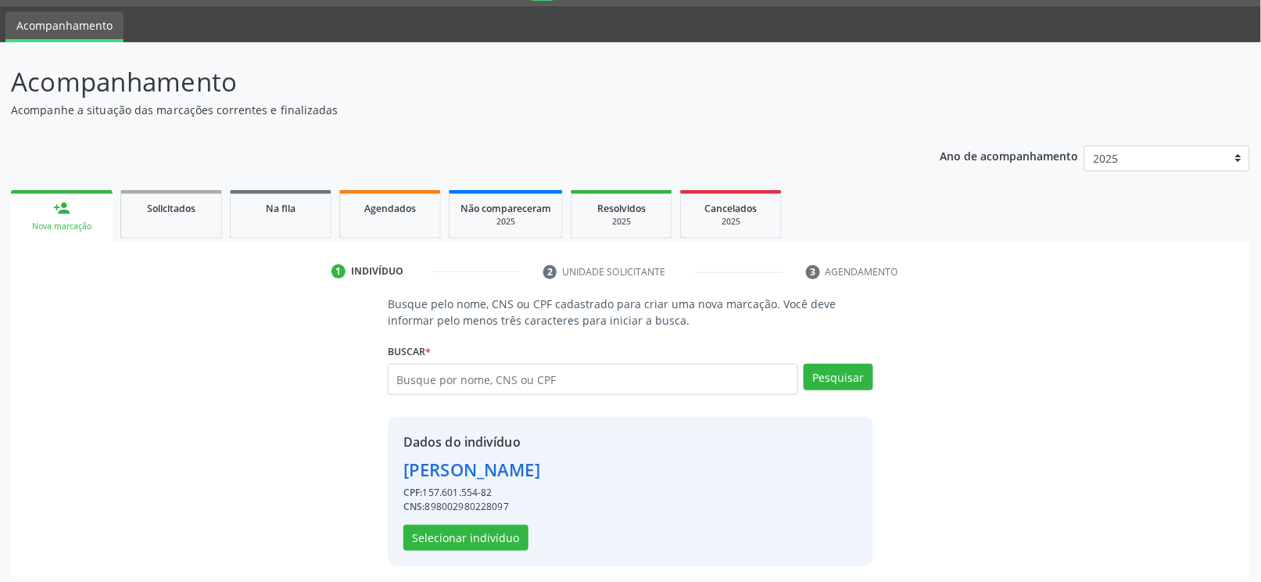
scroll to position [50, 0]
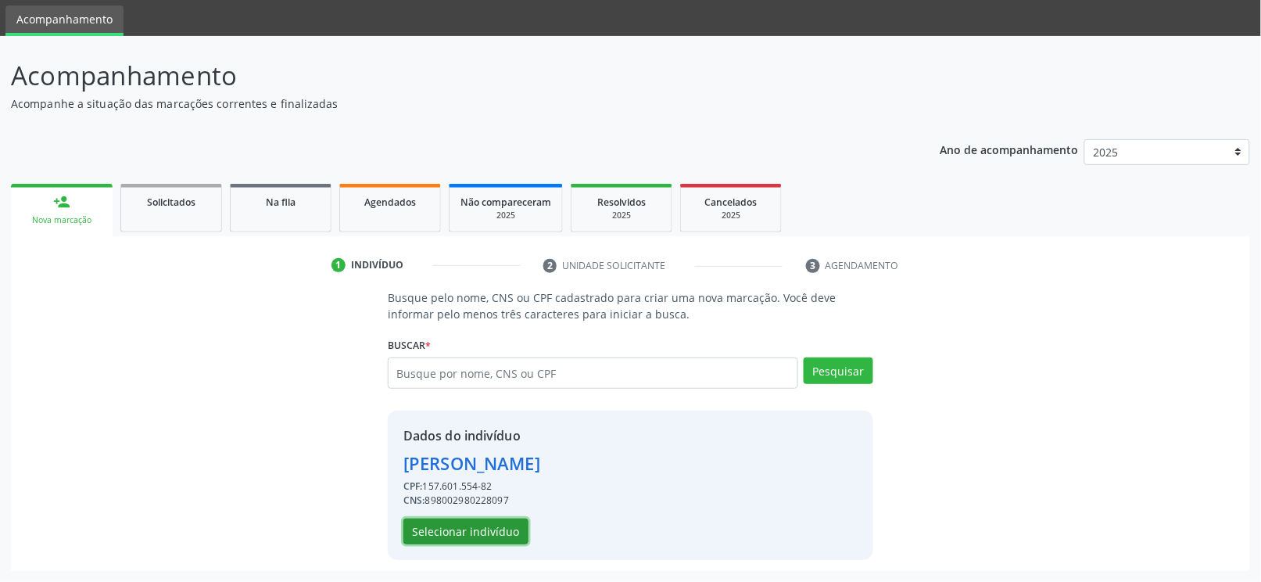
click at [468, 533] on button "Selecionar indivíduo" at bounding box center [465, 531] width 125 height 27
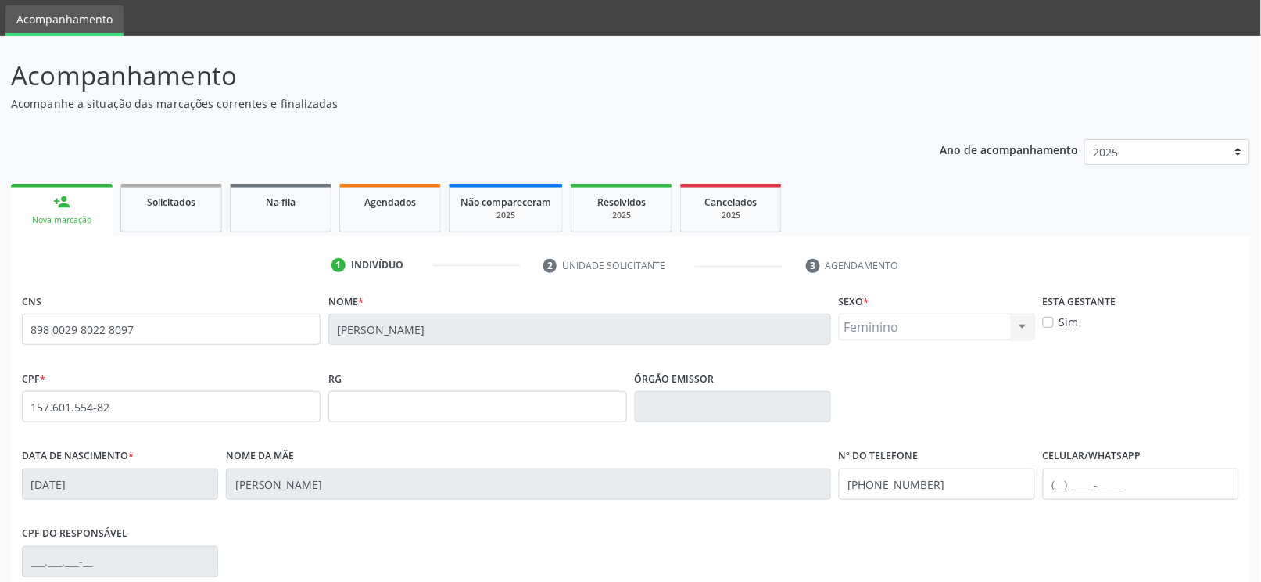
scroll to position [154, 0]
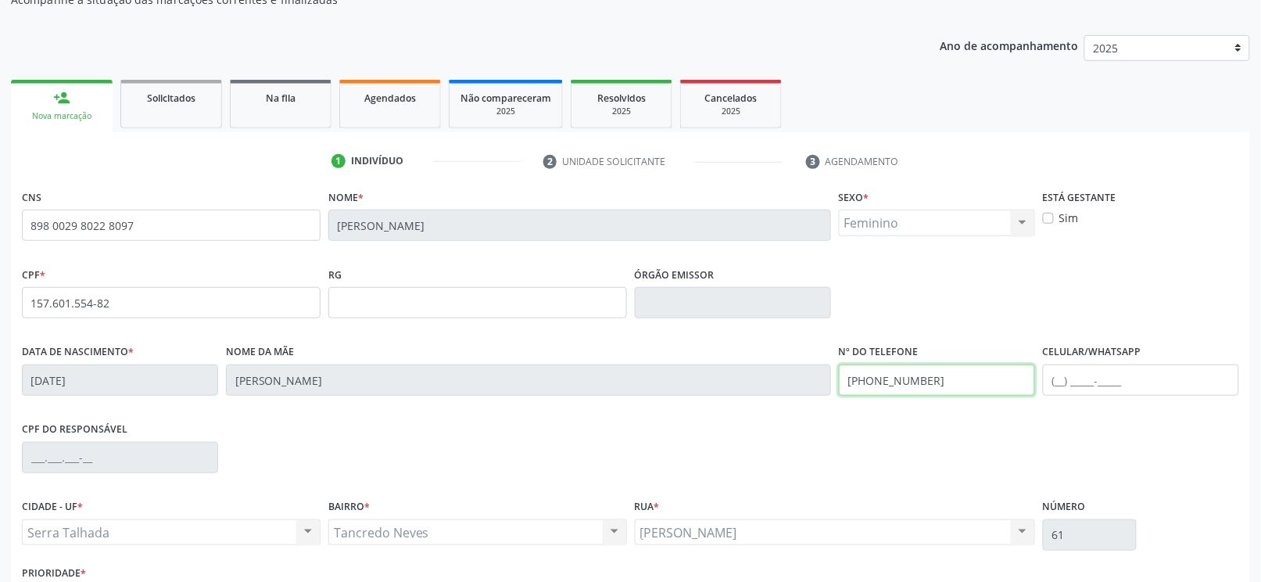
drag, startPoint x: 934, startPoint y: 385, endPoint x: 685, endPoint y: 395, distance: 249.6
click at [683, 396] on div "Data de nascimento * [DATE] Nome da mãe [PERSON_NAME] Nº do Telefone [PHONE_NUM…" at bounding box center [630, 378] width 1225 height 77
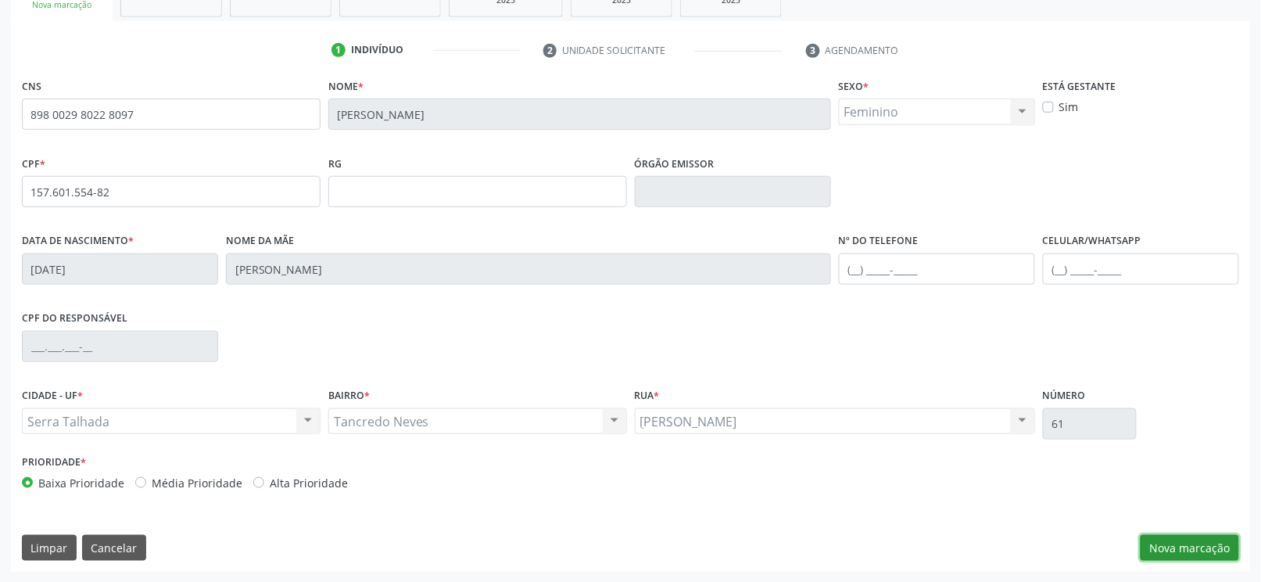
click at [1196, 554] on button "Nova marcação" at bounding box center [1190, 548] width 99 height 27
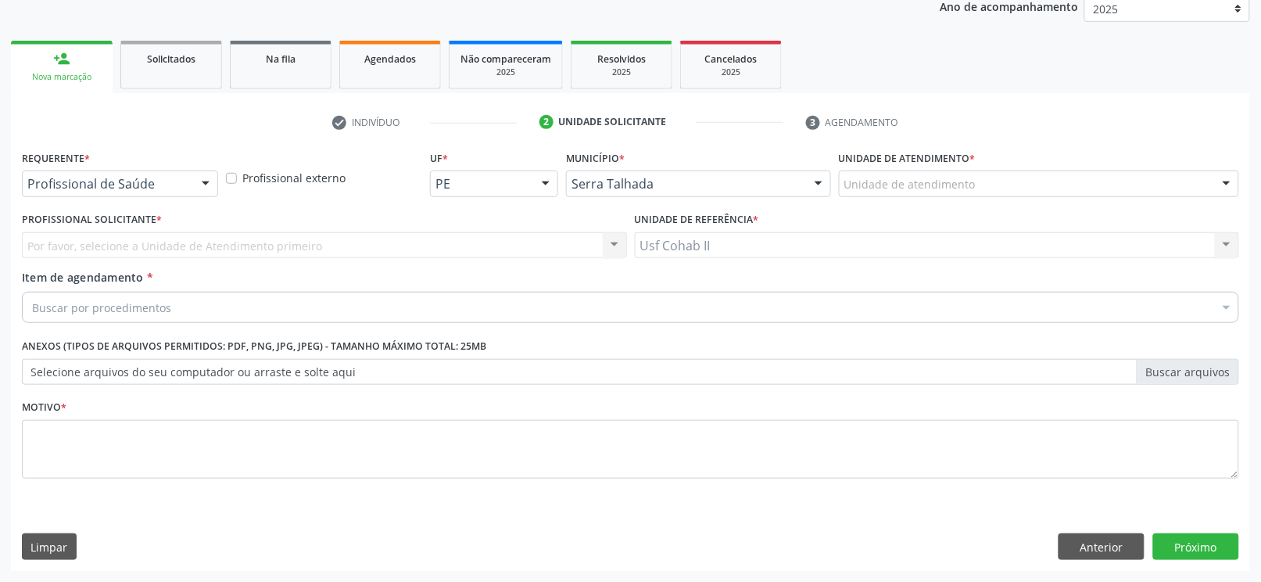
click at [188, 192] on div "Profissional de Saúde" at bounding box center [120, 183] width 196 height 27
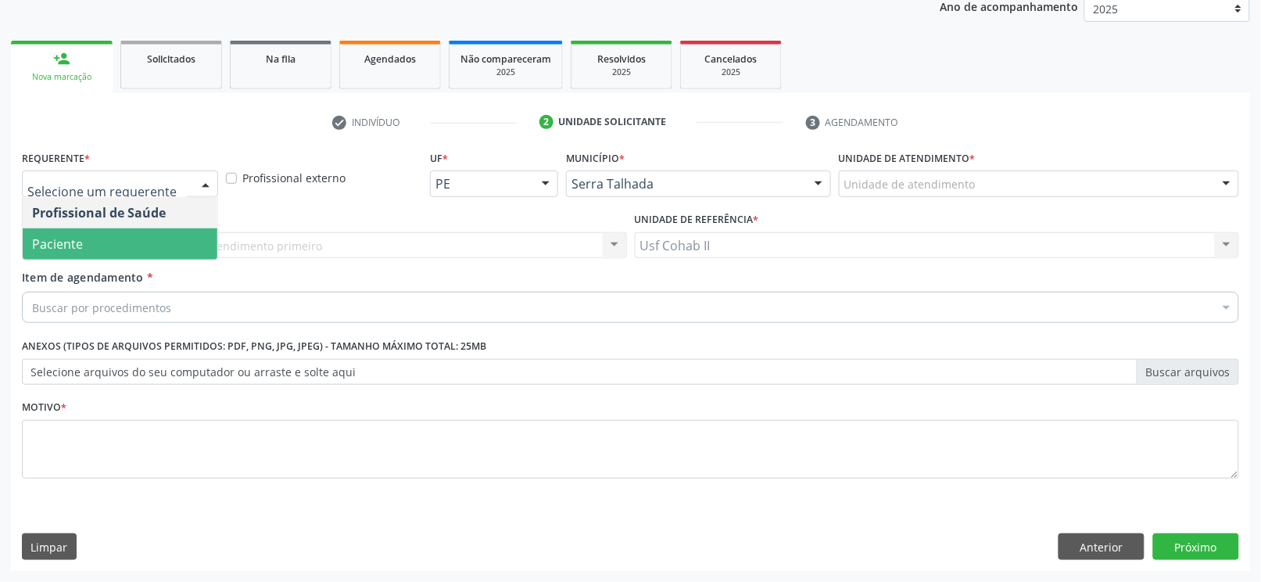
click at [139, 239] on span "Paciente" at bounding box center [120, 243] width 195 height 31
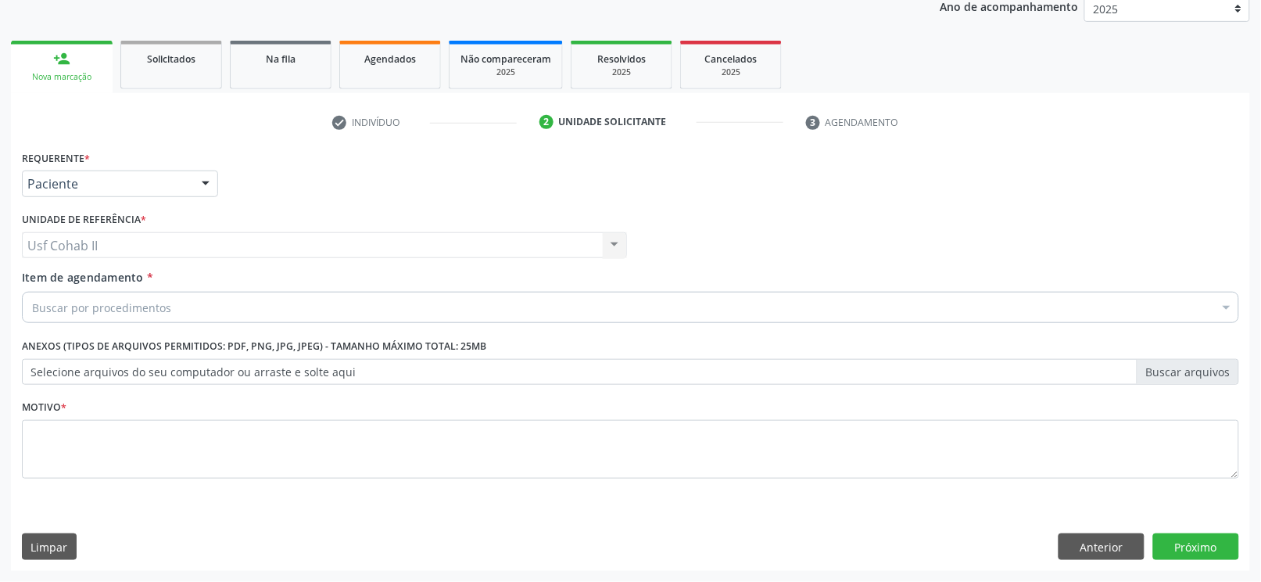
click at [274, 310] on div "Buscar por procedimentos" at bounding box center [630, 307] width 1217 height 31
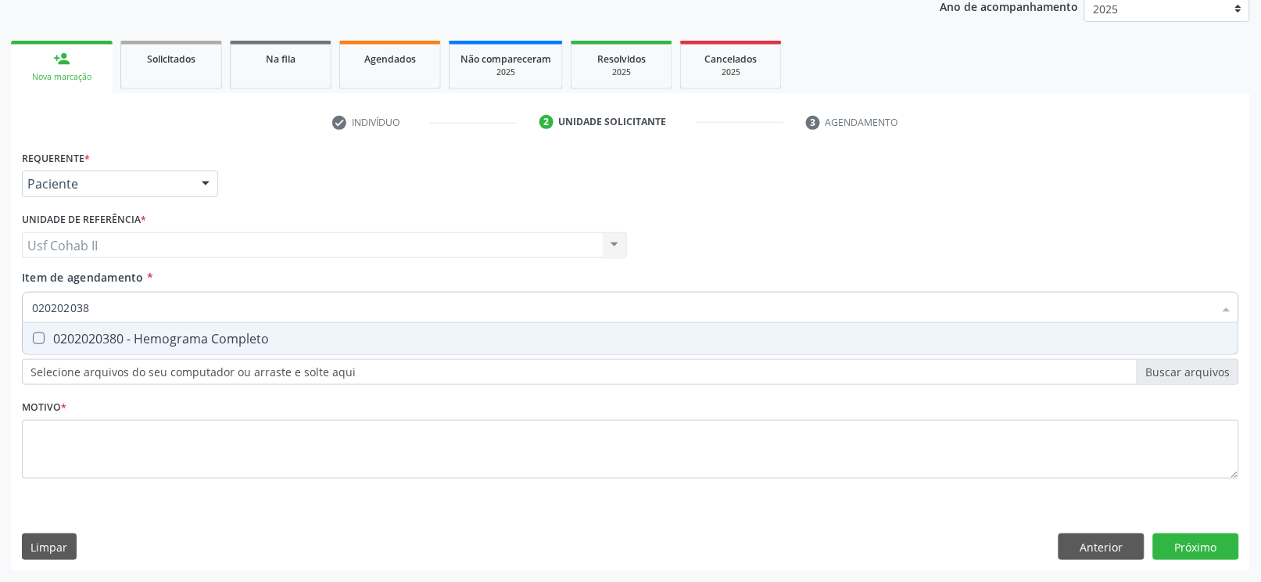
type input "0202020380"
click at [261, 332] on div "0202020380 - Hemograma Completo" at bounding box center [630, 338] width 1197 height 13
checkbox Completo "true"
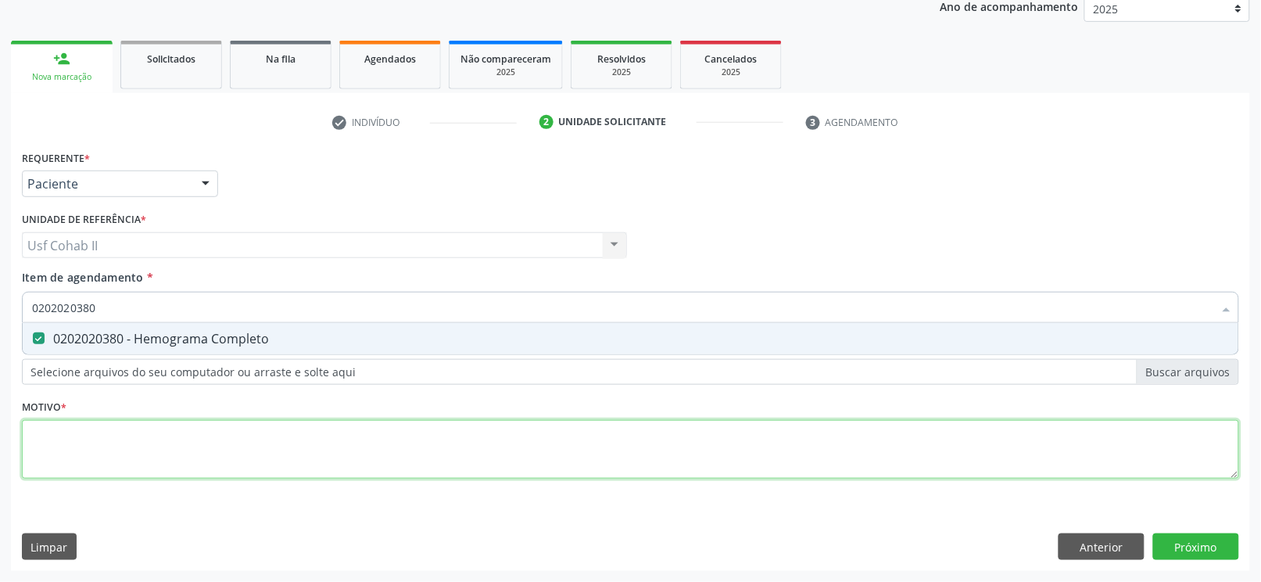
click at [150, 430] on div "Requerente * Paciente Profissional de Saúde Paciente Nenhum resultado encontrad…" at bounding box center [630, 323] width 1217 height 354
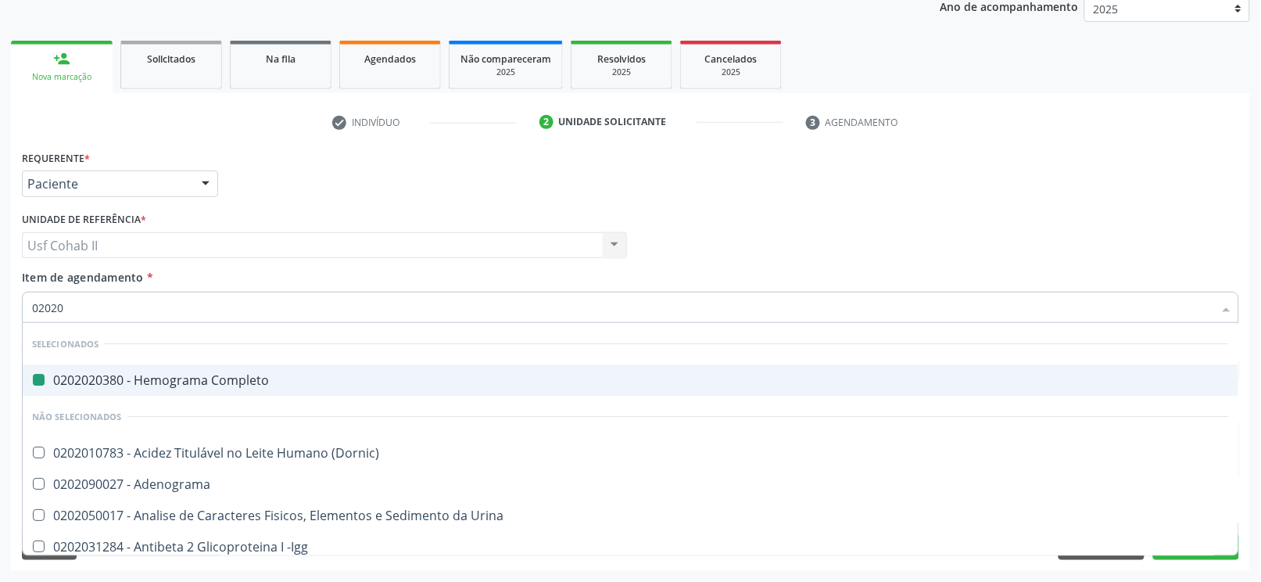
type input "020208"
checkbox Completo "false"
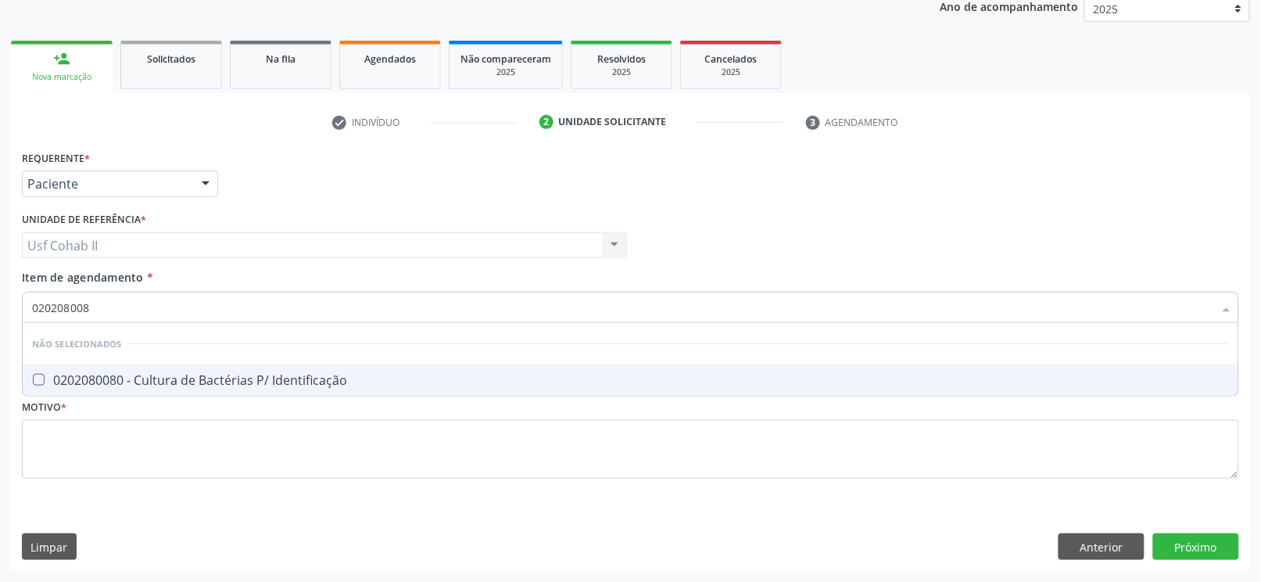
type input "0202080080"
click at [156, 382] on div "0202080080 - Cultura de Bactérias P/ Identificação" at bounding box center [630, 380] width 1197 height 13
checkbox Identificação "true"
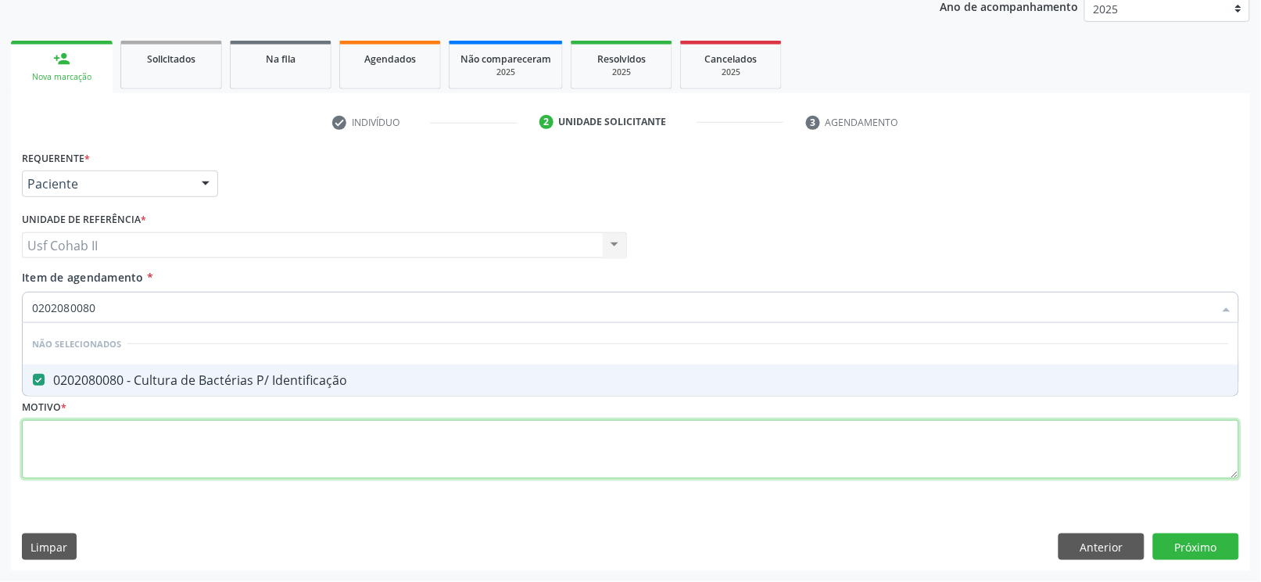
click at [149, 423] on div "Requerente * Paciente Profissional de Saúde Paciente Nenhum resultado encontrad…" at bounding box center [630, 323] width 1217 height 354
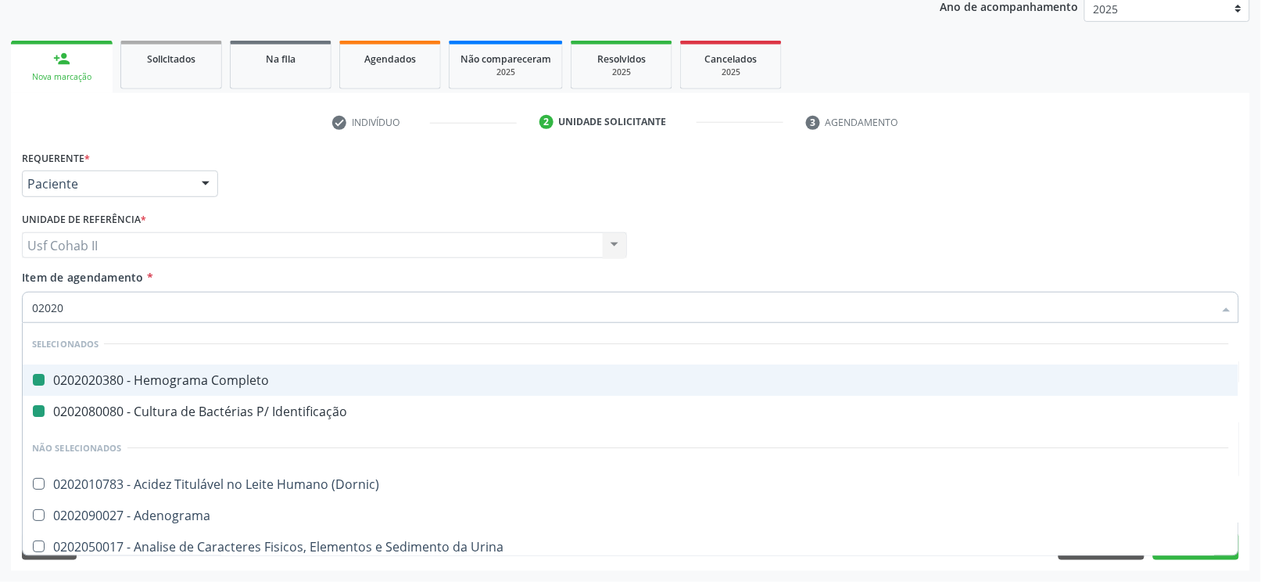
type input "020205"
checkbox Completo "false"
checkbox Identificação "false"
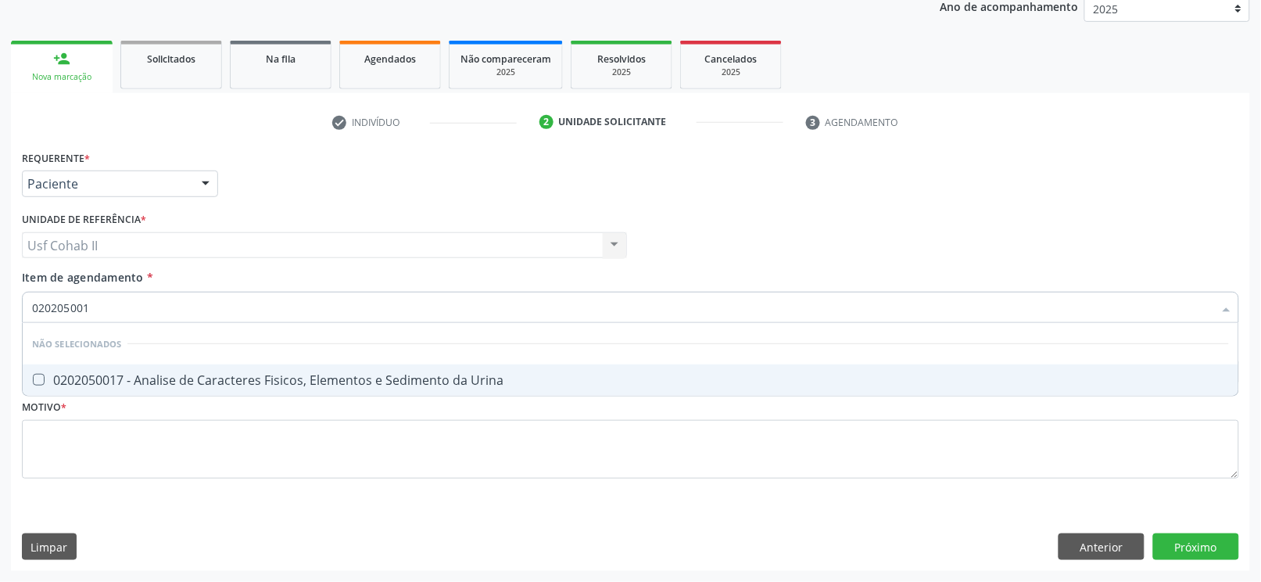
type input "0202050017"
click at [252, 374] on div "0202050017 - Analise de Caracteres Fisicos, Elementos e Sedimento da Urina" at bounding box center [630, 380] width 1197 height 13
checkbox Urina "true"
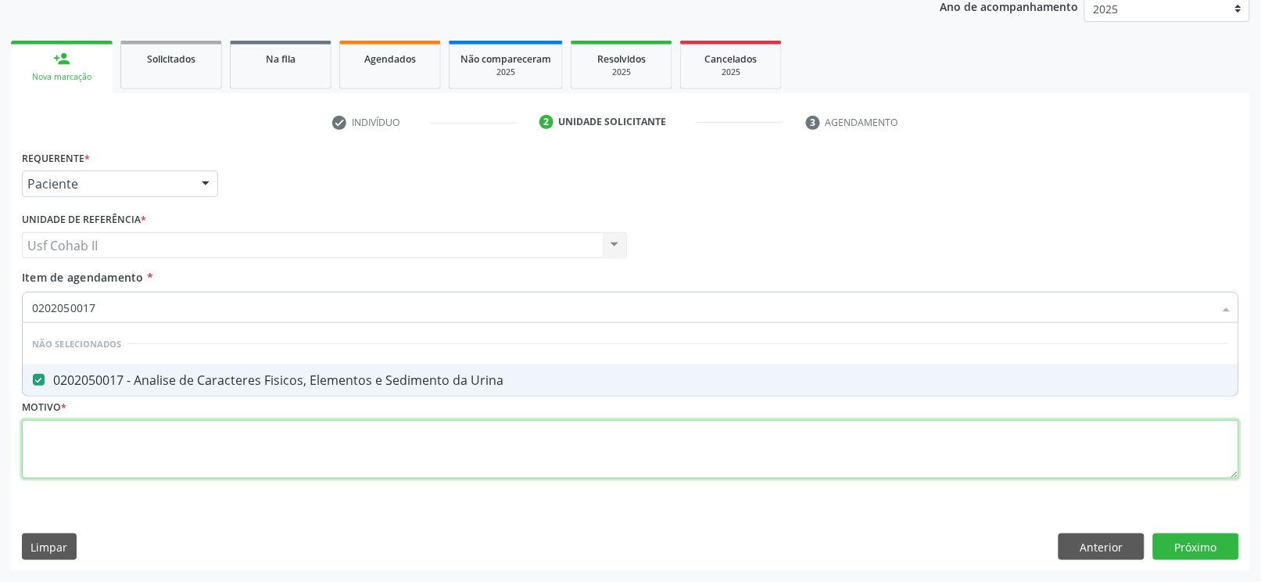
click at [239, 421] on div "Requerente * Paciente Profissional de Saúde Paciente Nenhum resultado encontrad…" at bounding box center [630, 323] width 1217 height 354
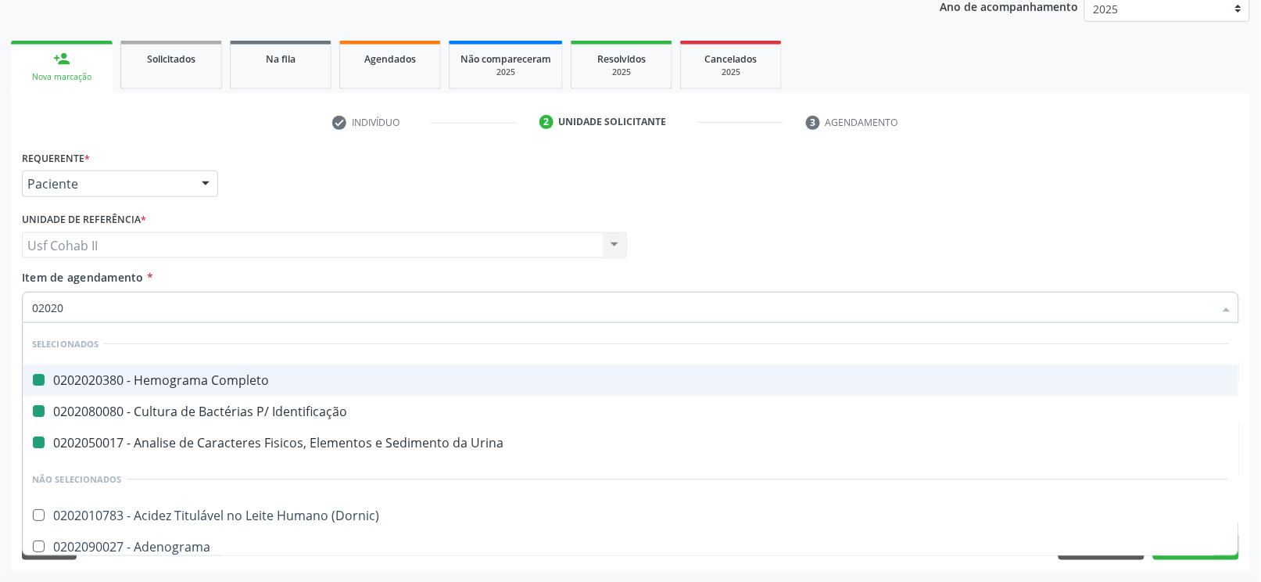
type input "020201"
checkbox Completo "false"
checkbox Identificação "false"
checkbox Urina "false"
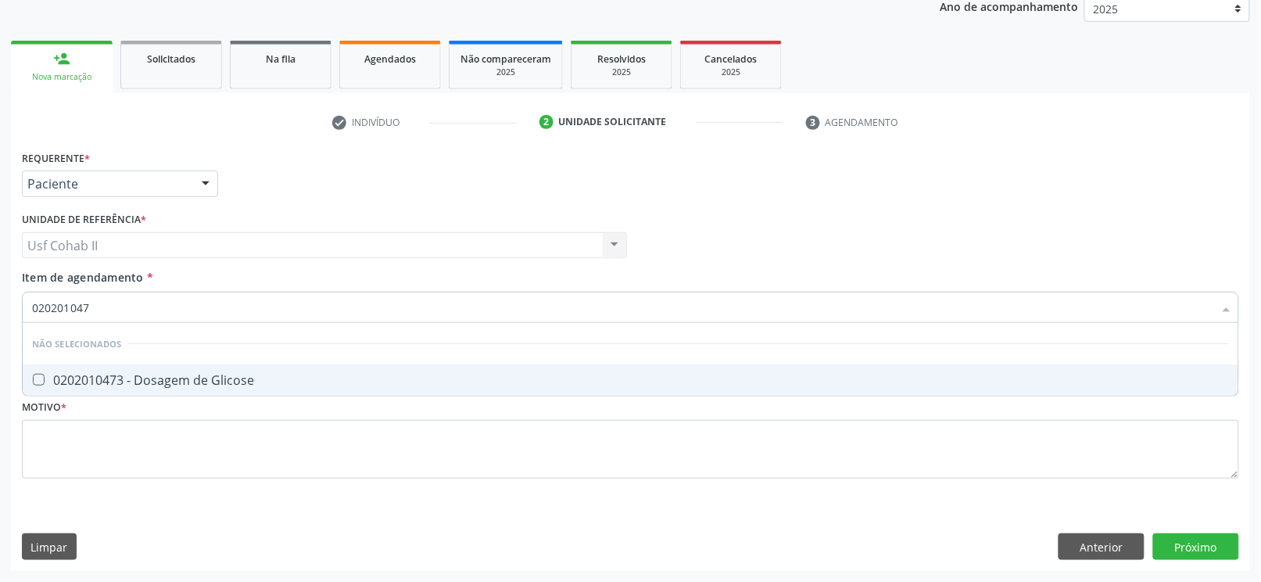
type input "0202010473"
click at [179, 374] on div "0202010473 - Dosagem de Glicose" at bounding box center [630, 380] width 1197 height 13
checkbox Glicose "true"
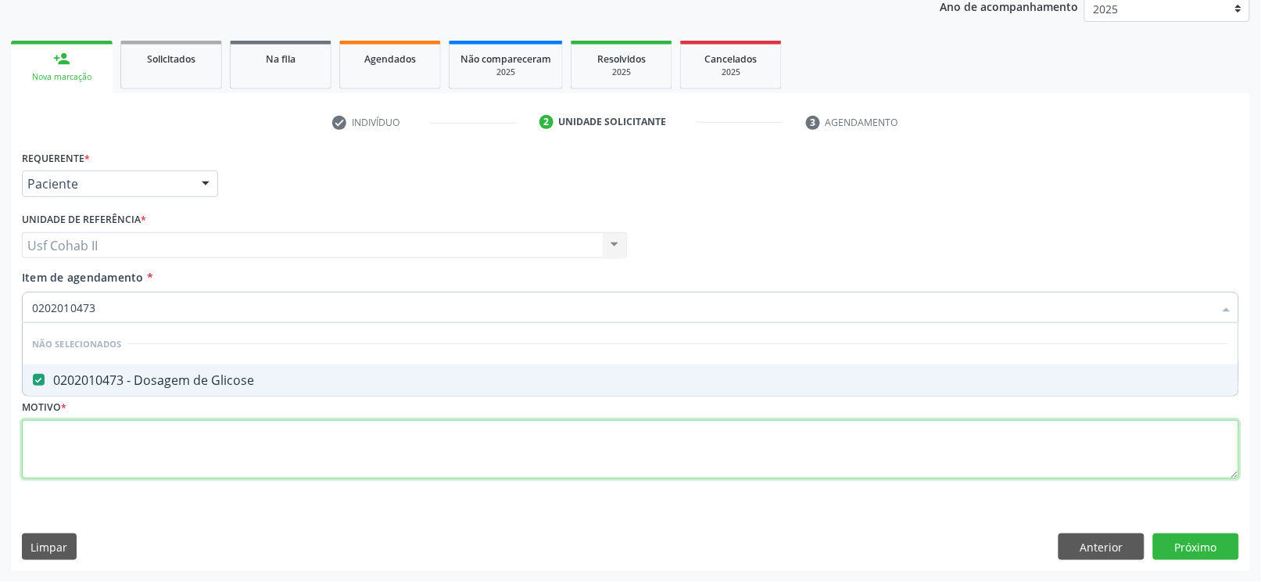
click at [169, 434] on div "Requerente * Paciente Profissional de Saúde Paciente Nenhum resultado encontrad…" at bounding box center [630, 323] width 1217 height 354
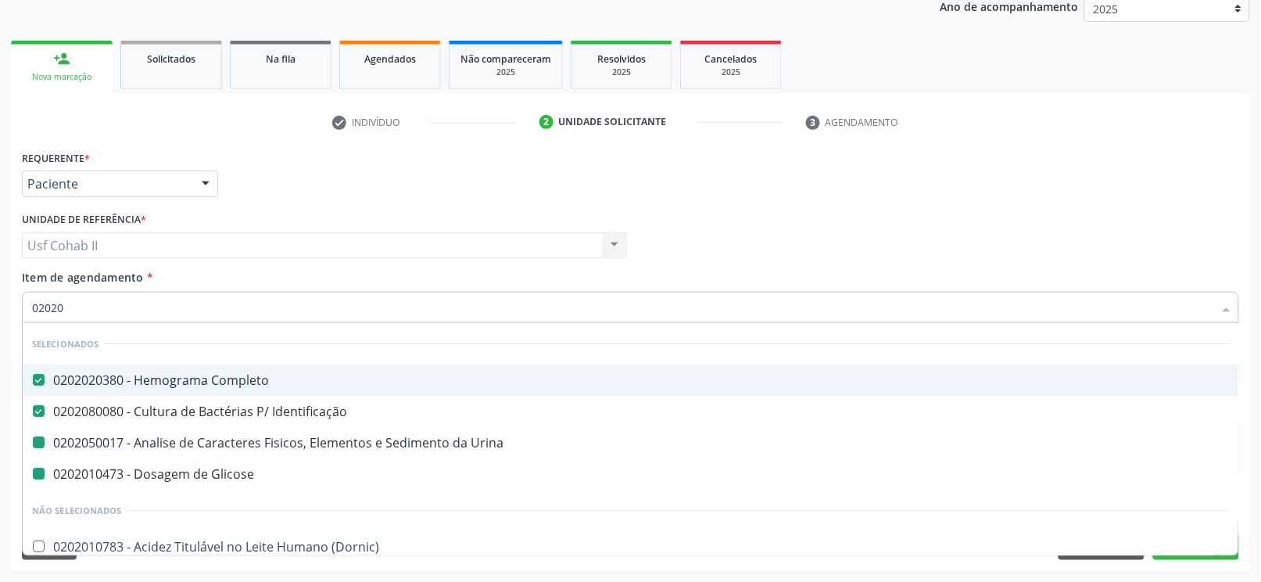
type input "020205"
checkbox Urina "false"
checkbox Glicose "false"
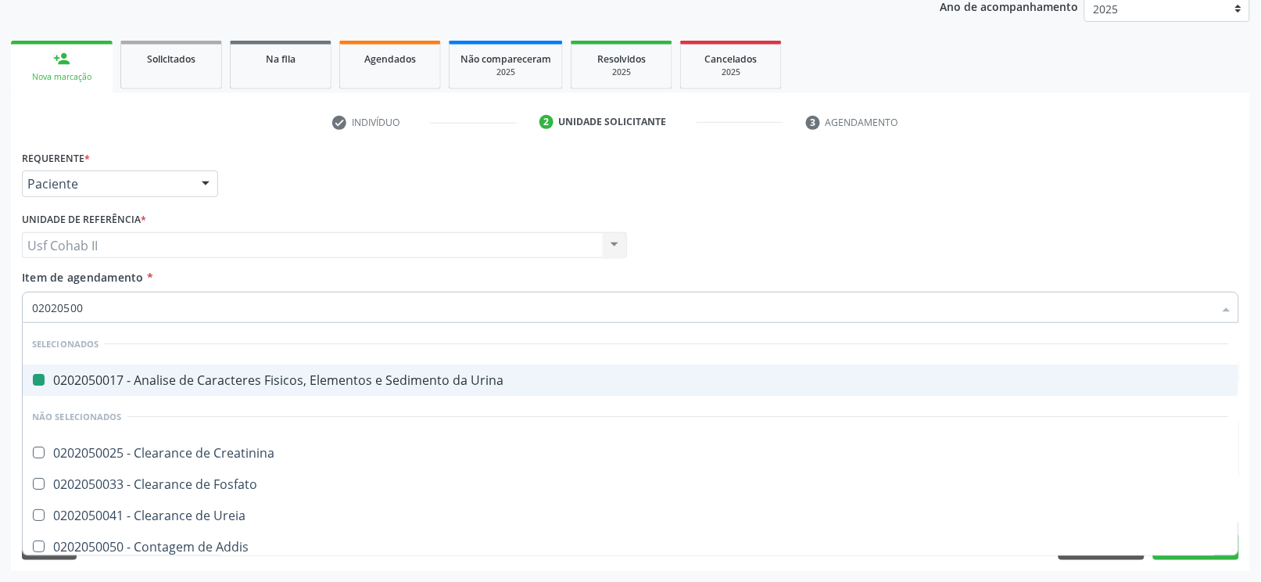
type input "020205004"
checkbox Urina "false"
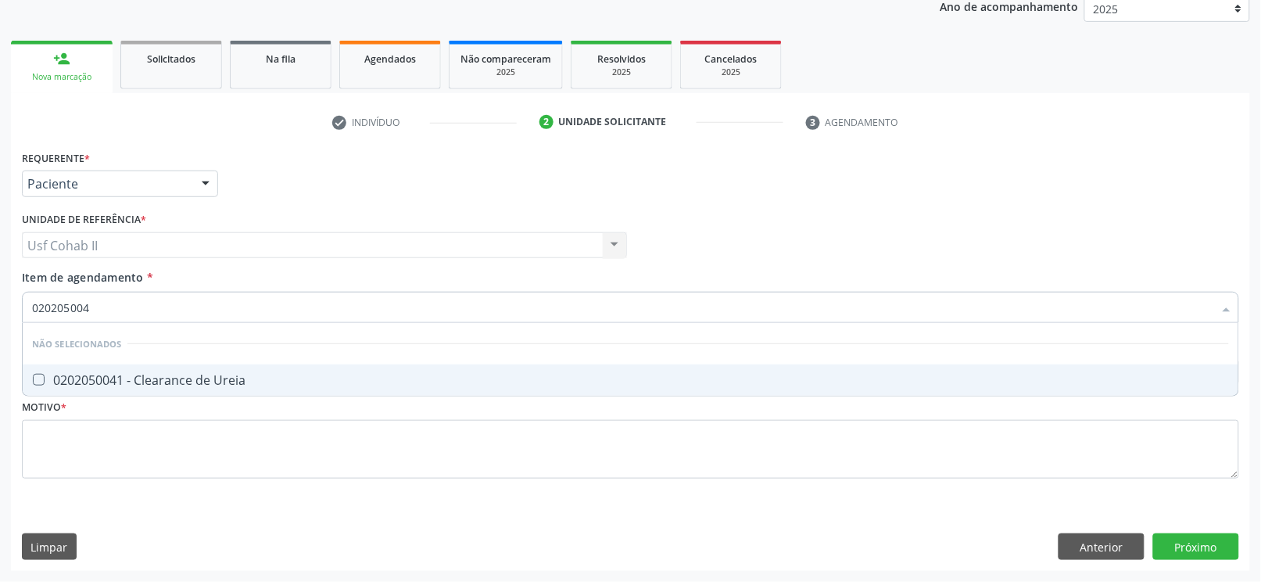
type input "0202050041"
drag, startPoint x: 131, startPoint y: 314, endPoint x: 0, endPoint y: 316, distance: 131.4
click at [0, 316] on div "Acompanhamento Acompanhe a situação das marcações correntes e finalizadas Relat…" at bounding box center [630, 237] width 1261 height 689
checkbox Ureia "true"
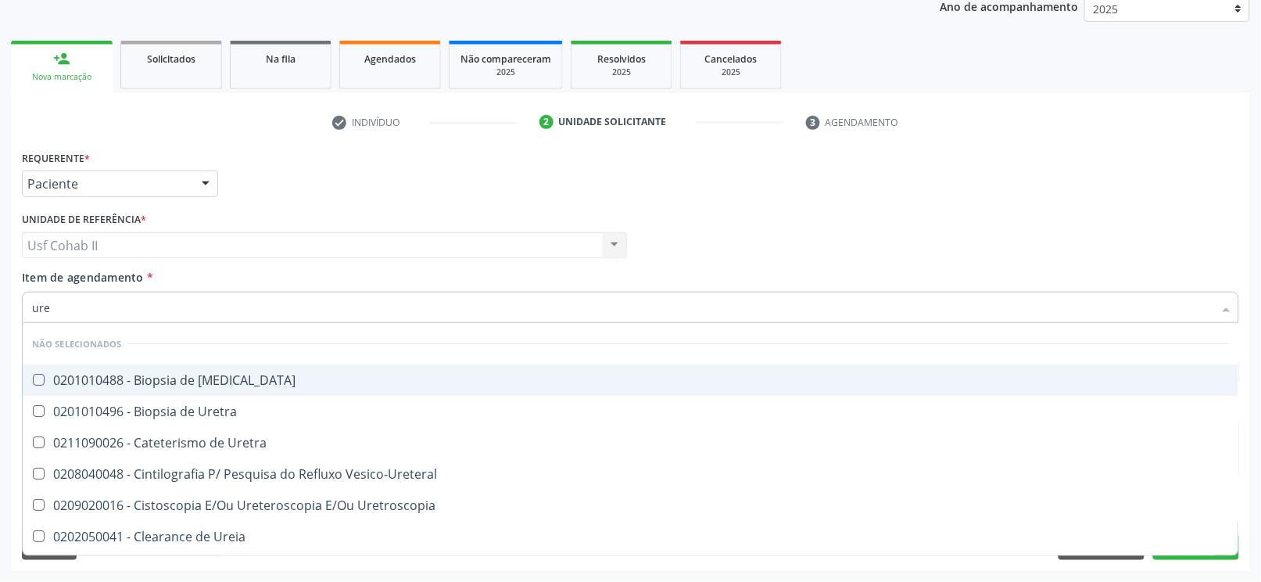
type input "urei"
checkbox Ureter "false"
checkbox Uretra "false"
type input "ureia"
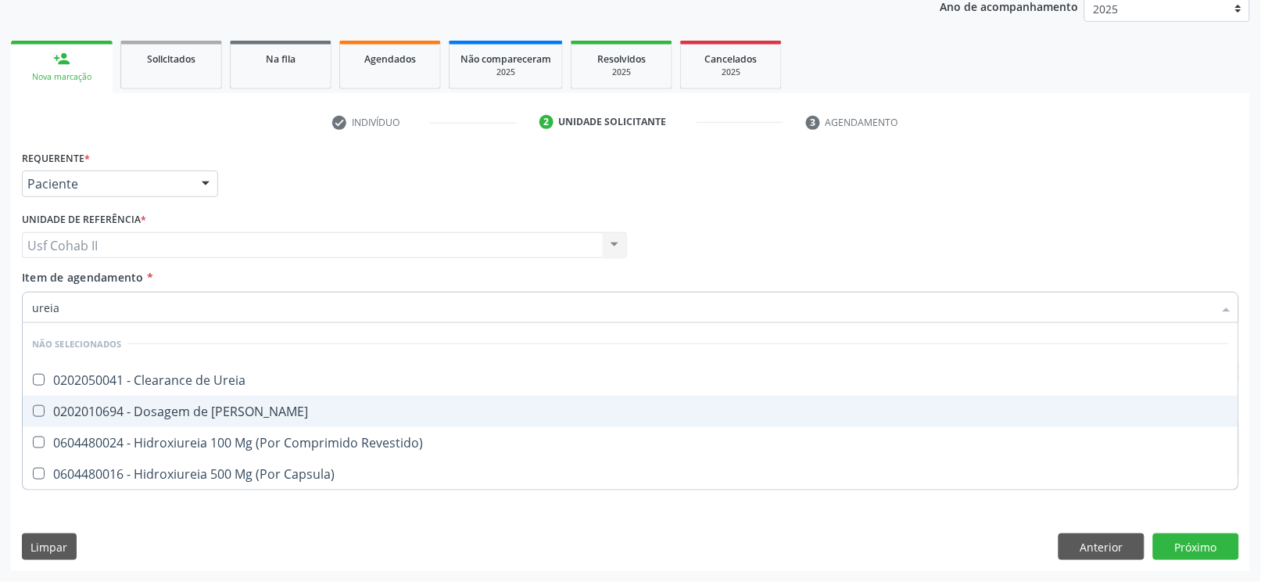
click at [122, 409] on div "0202010694 - Dosagem de [PERSON_NAME]" at bounding box center [630, 411] width 1197 height 13
checkbox Ureia "true"
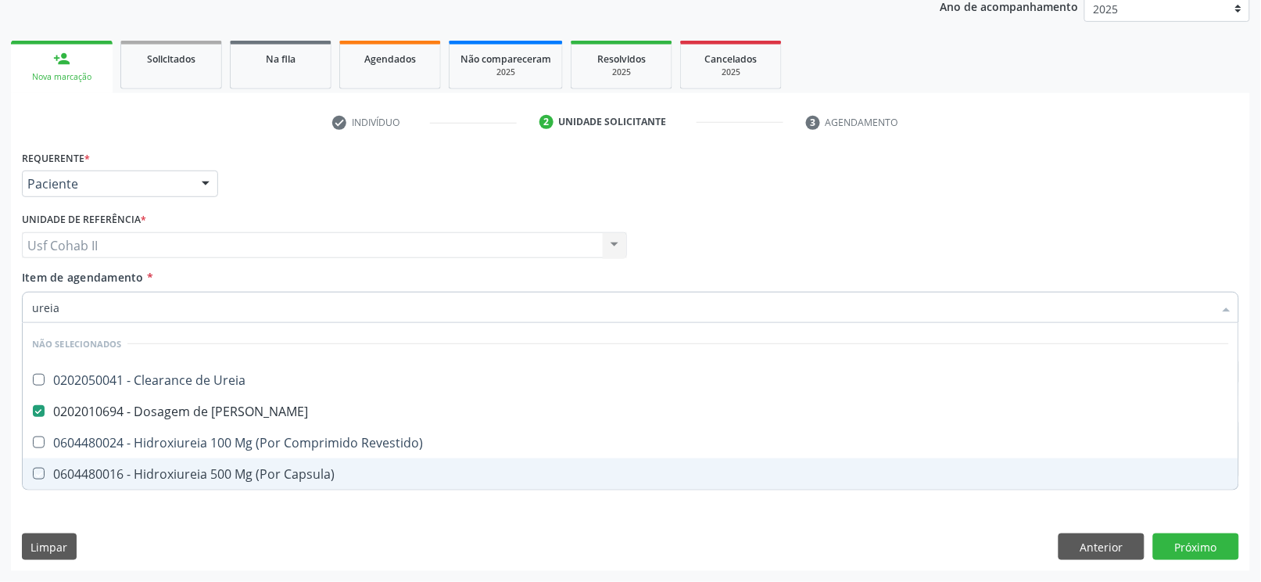
click at [111, 513] on div "Requerente * Paciente Profissional de Saúde Paciente Nenhum resultado encontrad…" at bounding box center [630, 358] width 1239 height 425
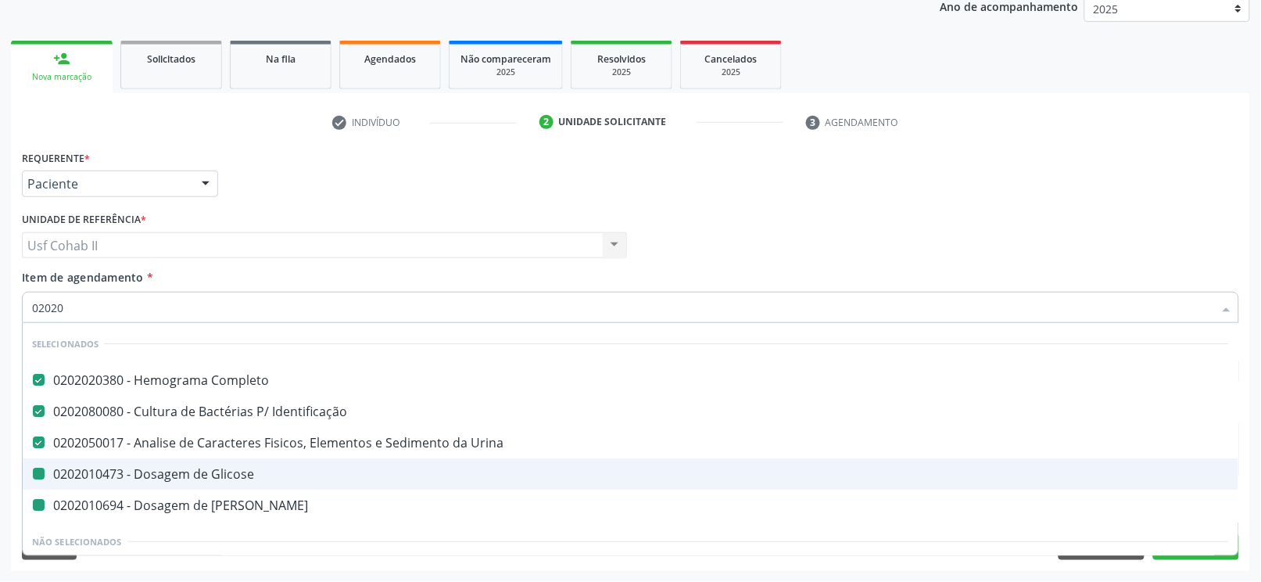
type input "020201"
checkbox Glicose "false"
checkbox Ureia "false"
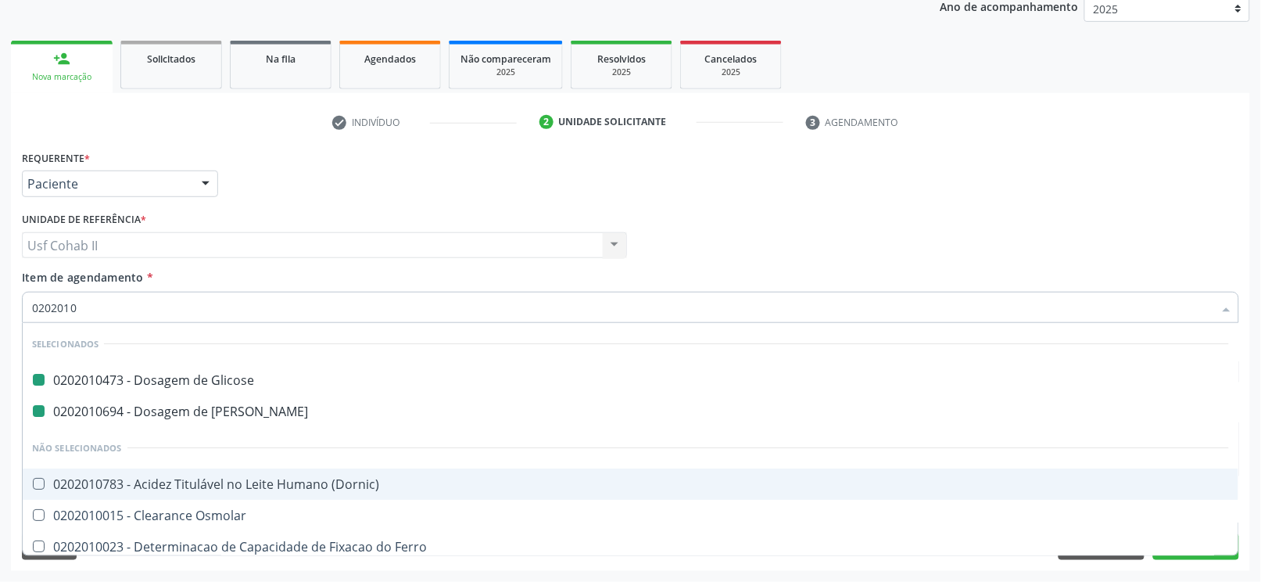
type input "02020103"
checkbox Glicose "false"
checkbox Ureia "false"
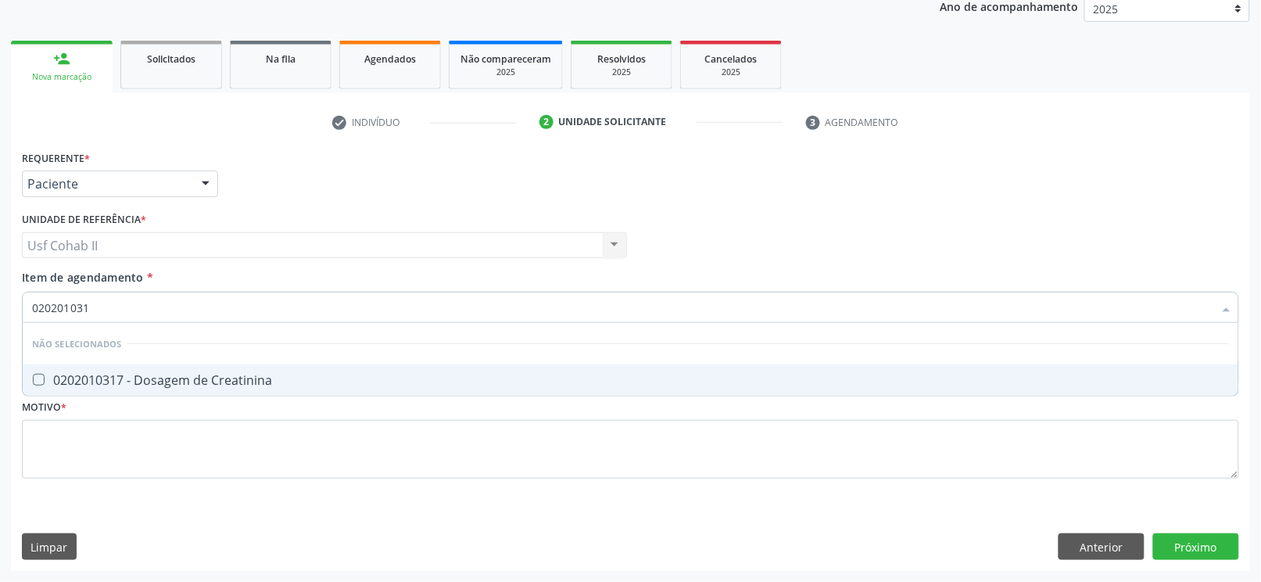
type input "0202010317"
click at [169, 383] on div "0202010317 - Dosagem de Creatinina" at bounding box center [630, 380] width 1197 height 13
checkbox Creatinina "true"
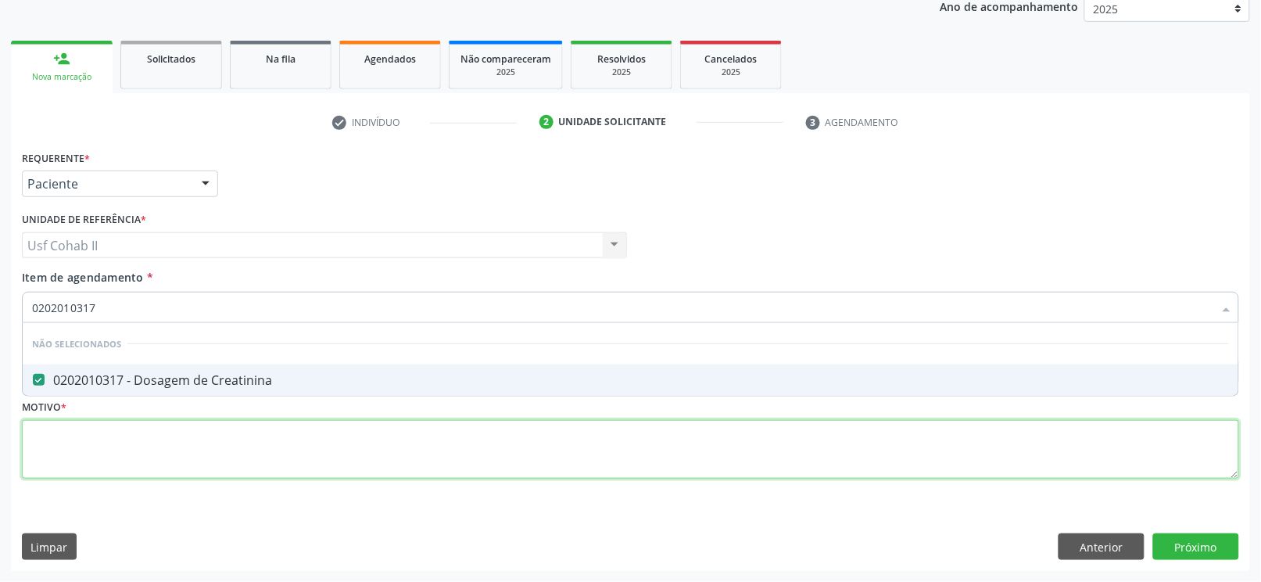
click at [160, 439] on div "Requerente * Paciente Profissional de Saúde Paciente Nenhum resultado encontrad…" at bounding box center [630, 323] width 1217 height 354
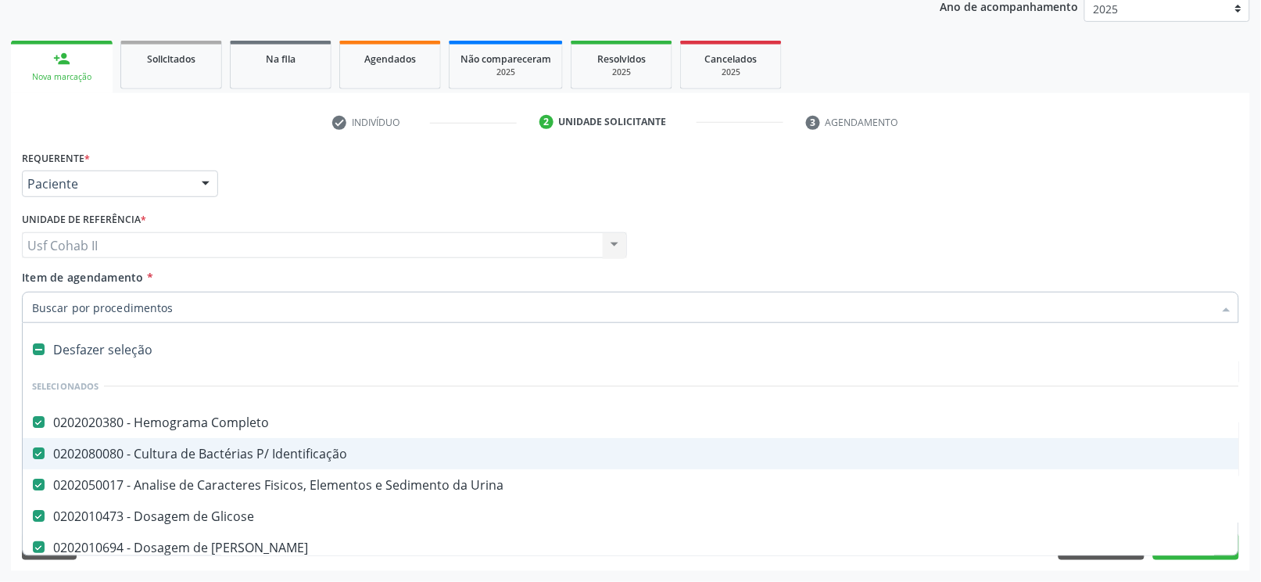
click at [627, 217] on div "Unidade de referência * Usf Cohab II Usf Cohab II Nenhum resultado encontrado p…" at bounding box center [324, 238] width 613 height 61
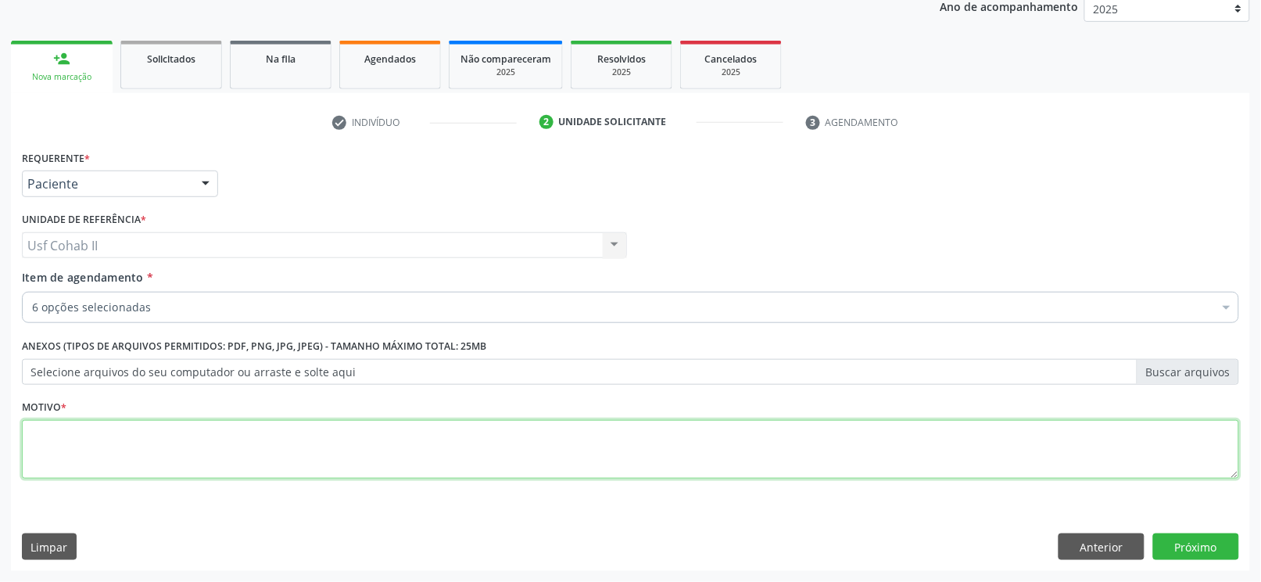
click at [351, 436] on textarea at bounding box center [630, 449] width 1217 height 59
type textarea "."
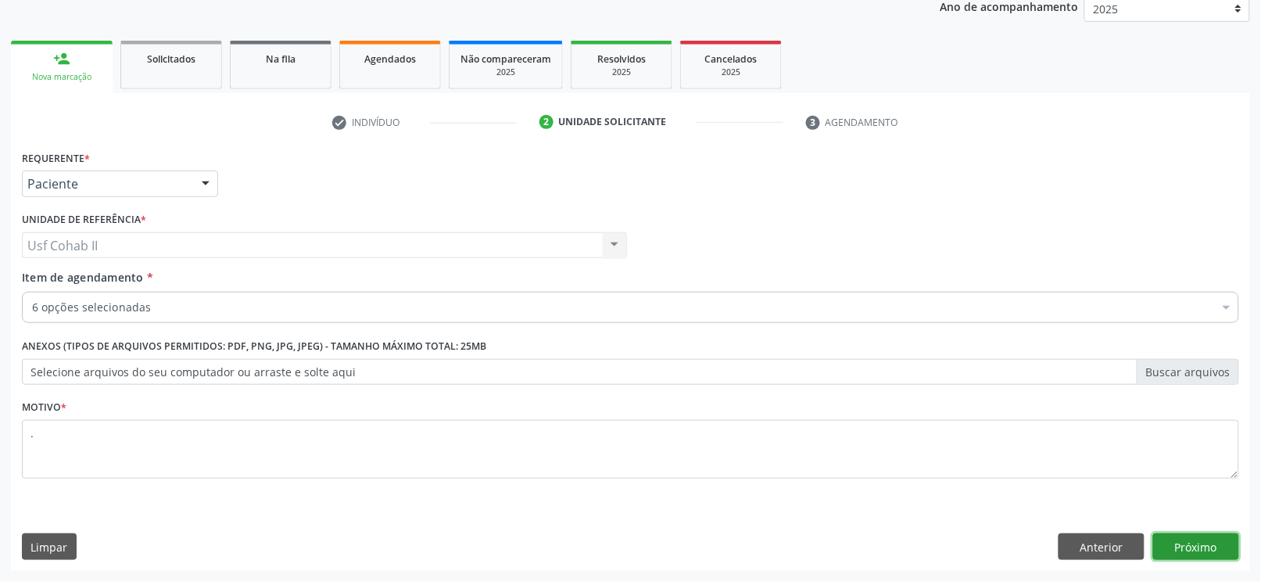
click at [1219, 550] on button "Próximo" at bounding box center [1196, 546] width 86 height 27
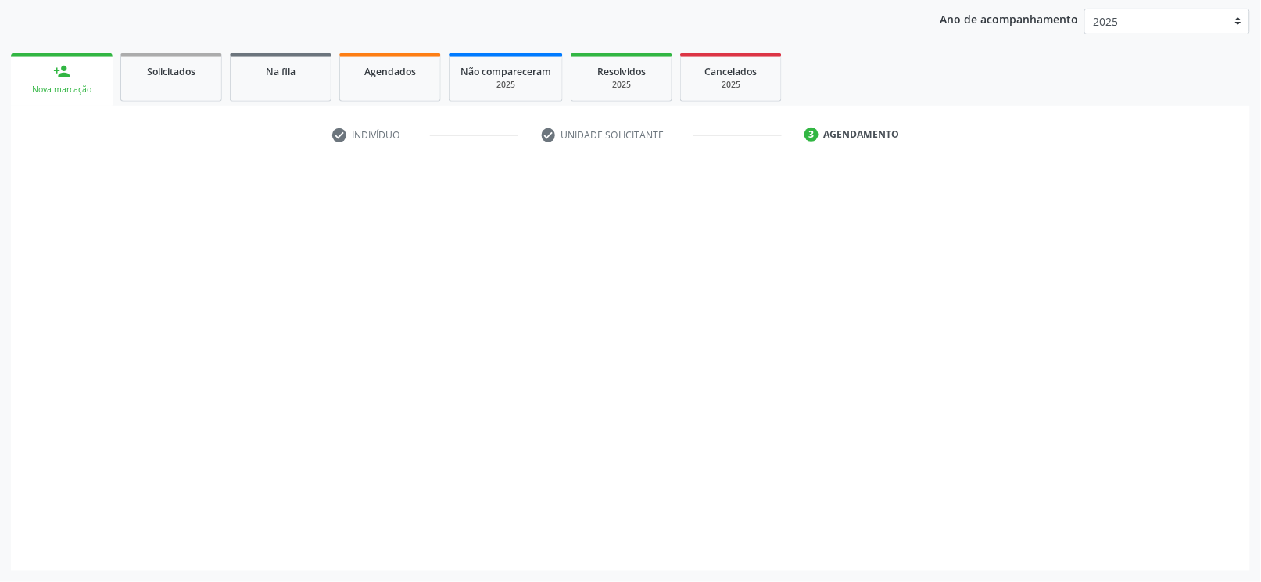
scroll to position [180, 0]
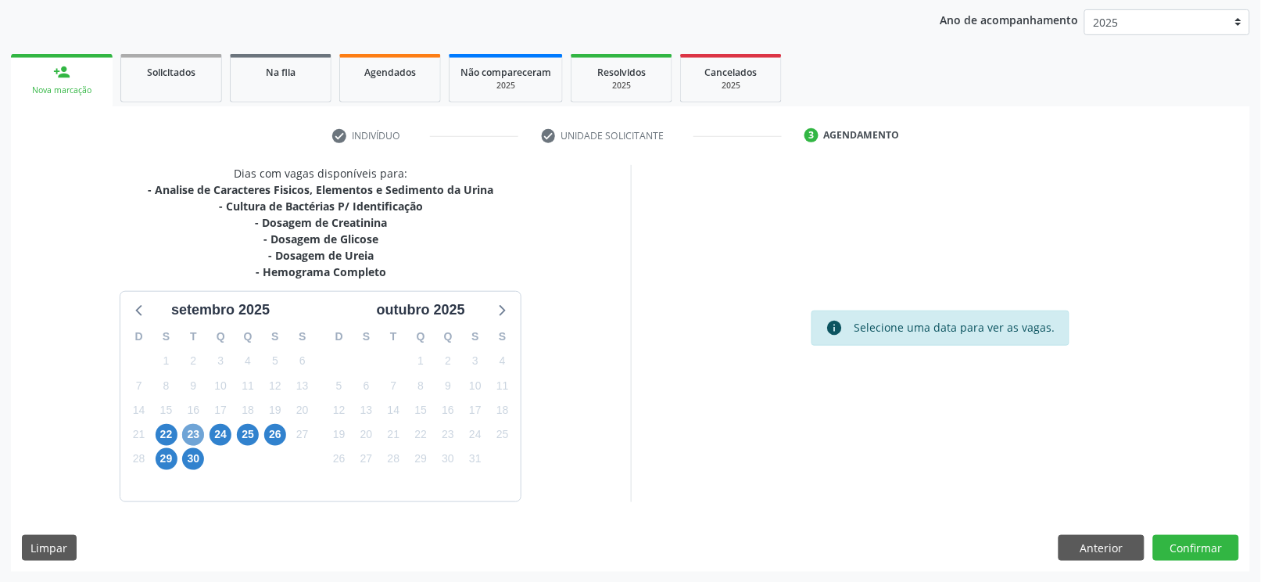
click at [189, 432] on span "23" at bounding box center [193, 435] width 22 height 22
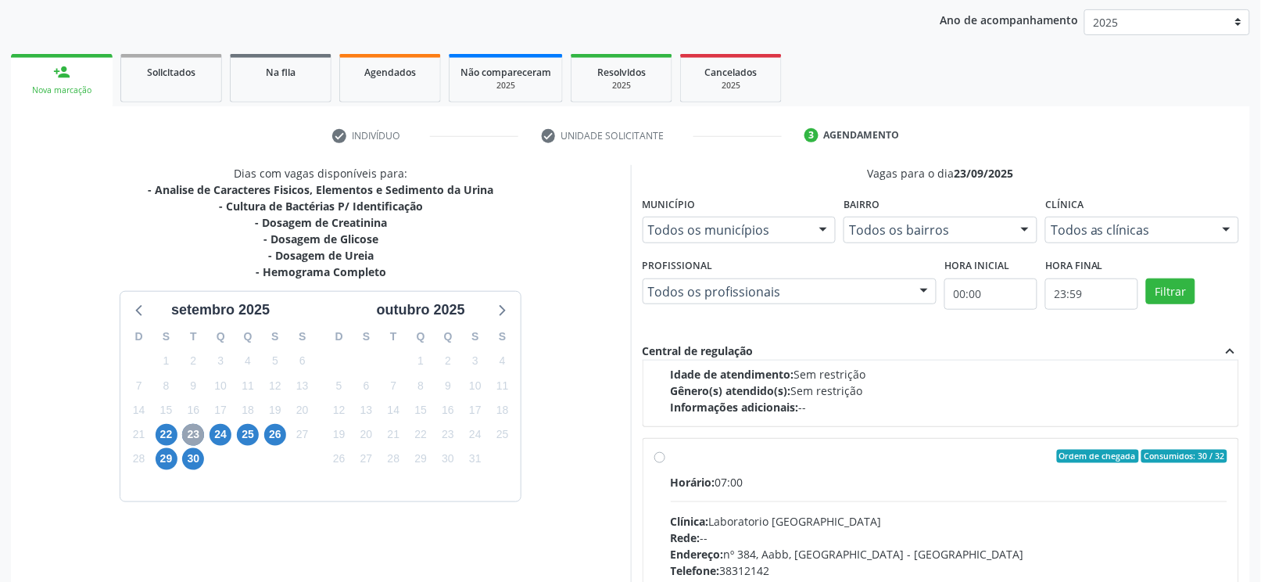
scroll to position [248, 0]
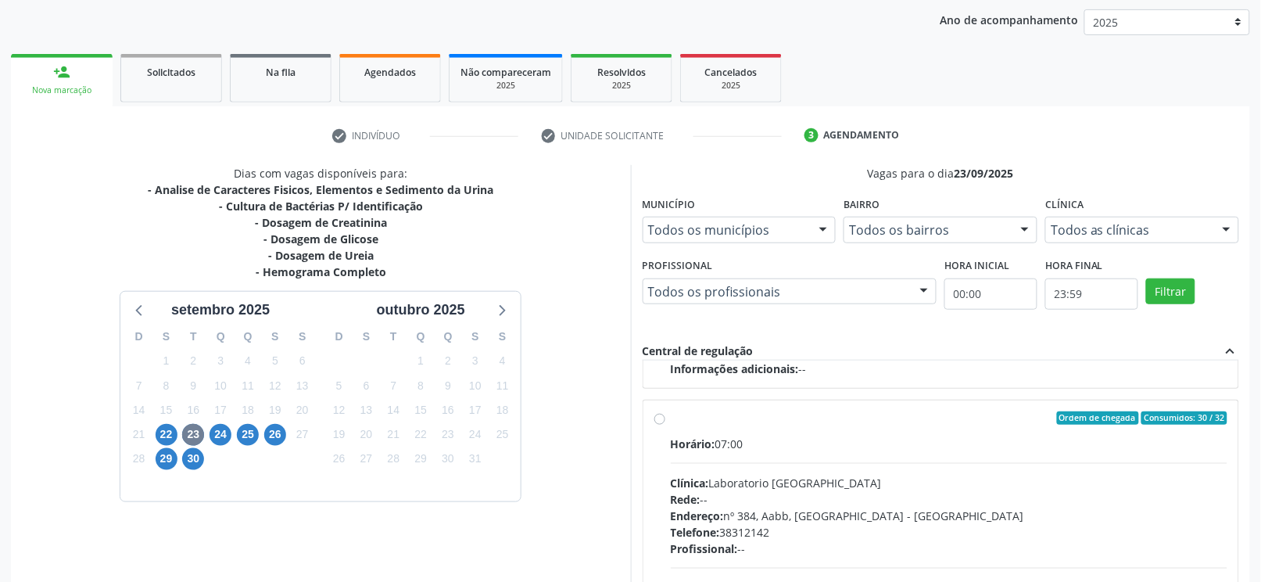
click at [671, 418] on label "Ordem de chegada Consumidos: 30 / 32 Horário: 07:00 Clínica: Laboratorio [GEOGR…" at bounding box center [950, 531] width 558 height 240
click at [659, 418] on input "Ordem de chegada Consumidos: 30 / 32 Horário: 07:00 Clínica: Laboratorio [GEOGR…" at bounding box center [659, 418] width 11 height 14
radio input "true"
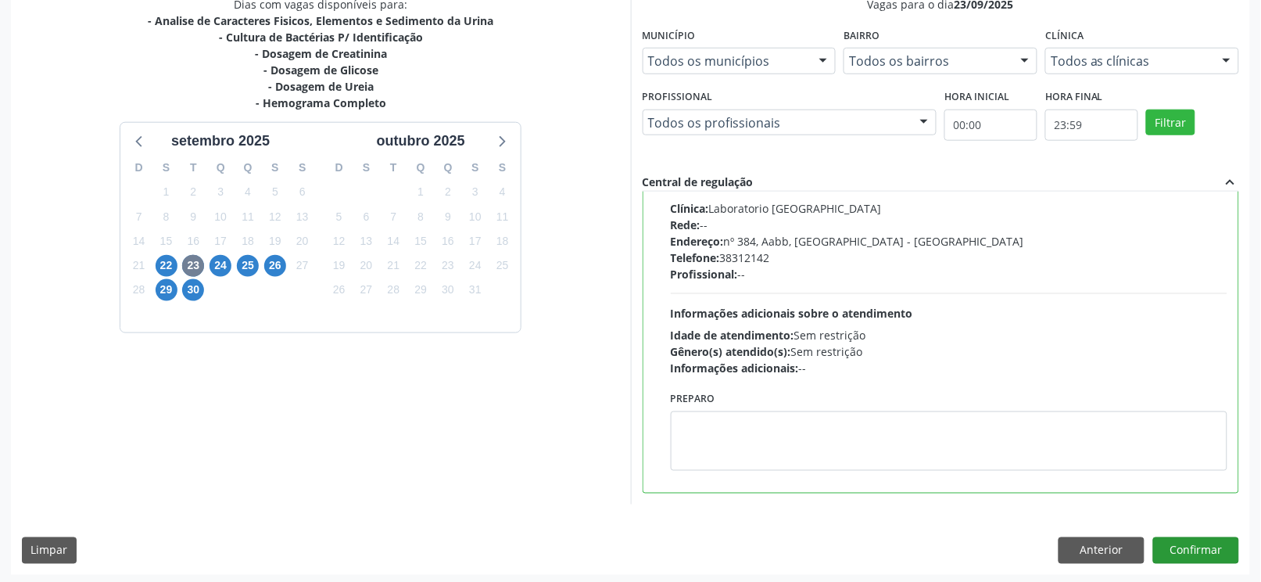
scroll to position [352, 0]
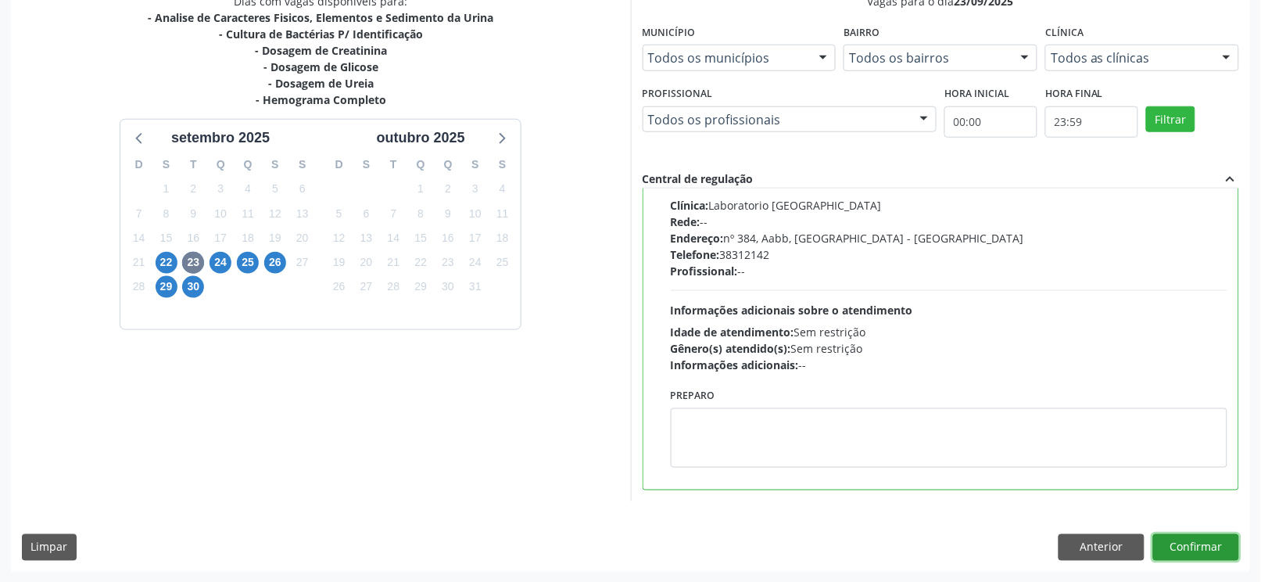
click at [1203, 544] on button "Confirmar" at bounding box center [1196, 547] width 86 height 27
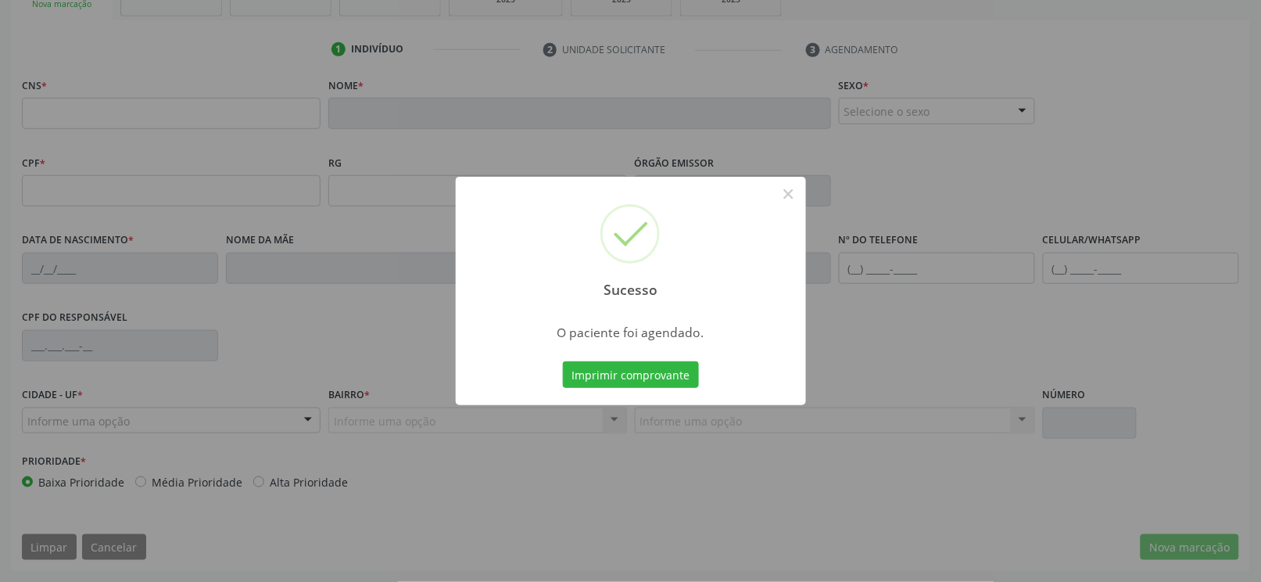
scroll to position [265, 0]
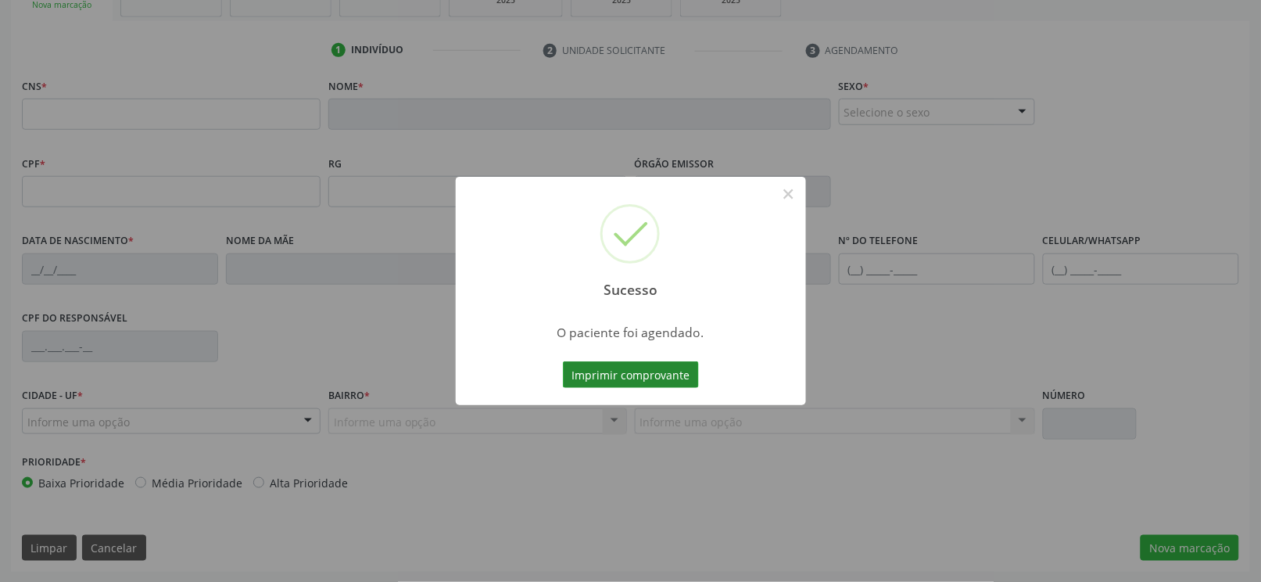
click at [650, 374] on button "Imprimir comprovante" at bounding box center [631, 374] width 136 height 27
